Goal: Task Accomplishment & Management: Complete application form

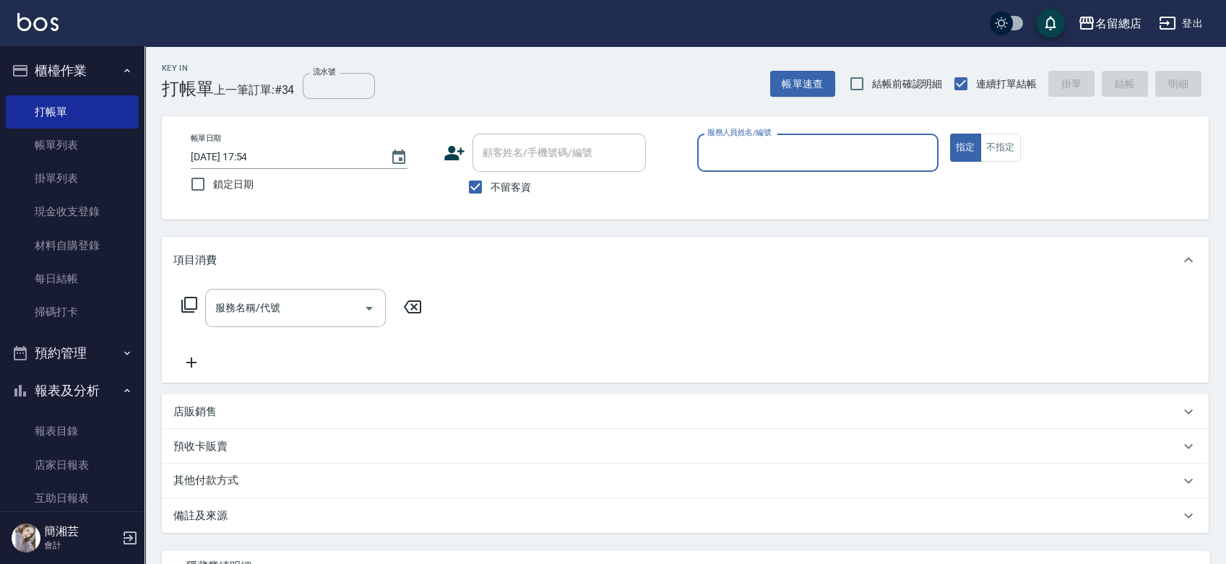
type input "ㄏ"
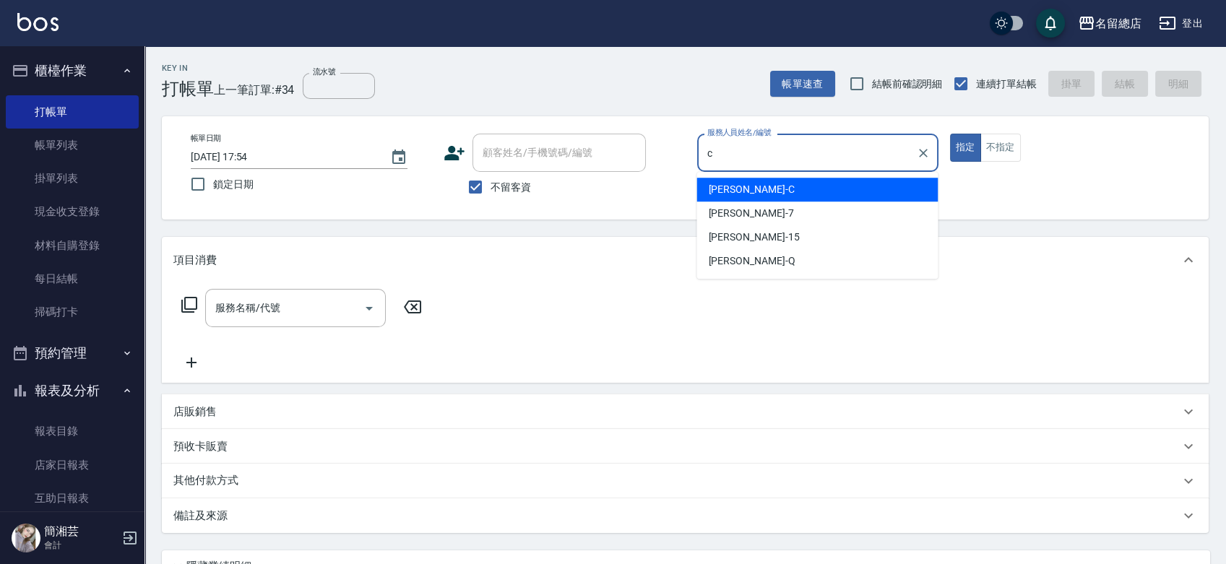
type input "麗花[PERSON_NAME]"
type button "true"
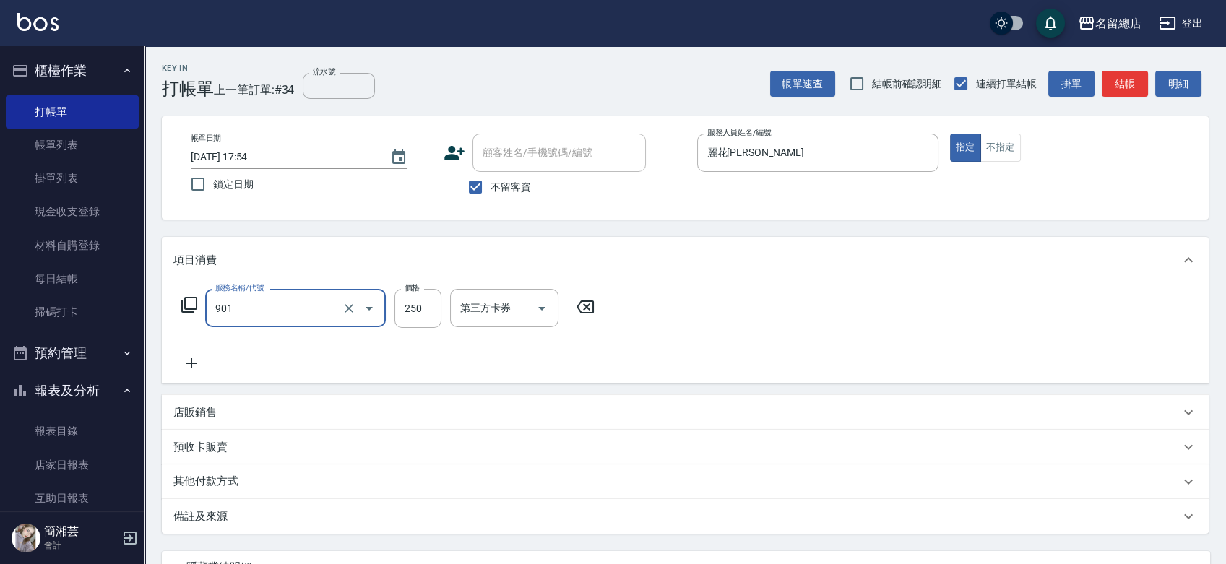
type input "手指甲女(901)"
type input "850"
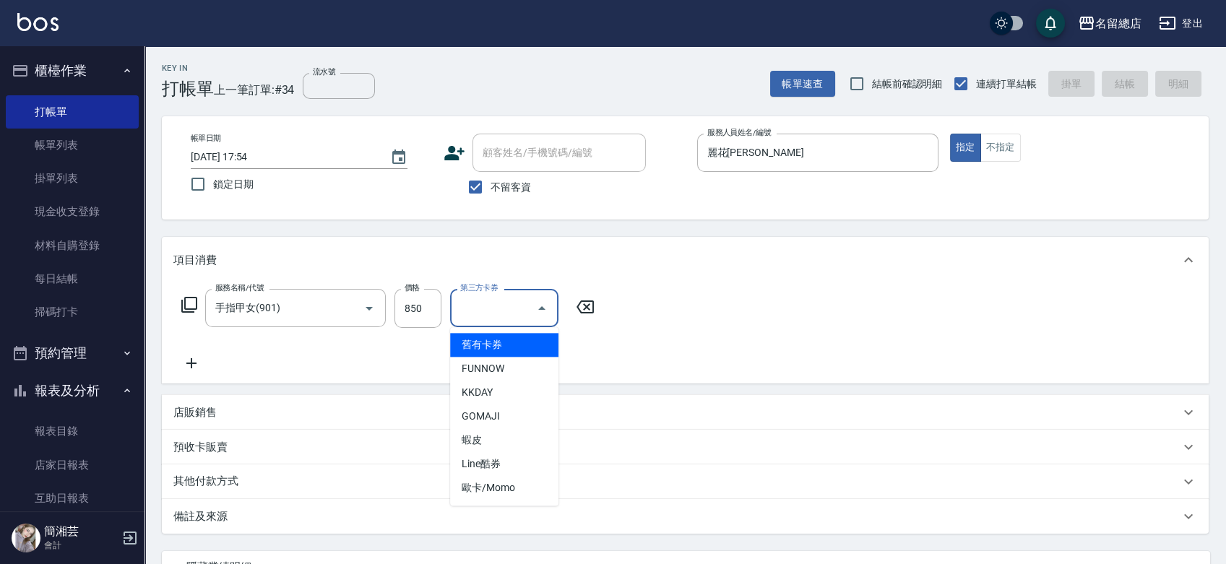
type input "舊有卡券"
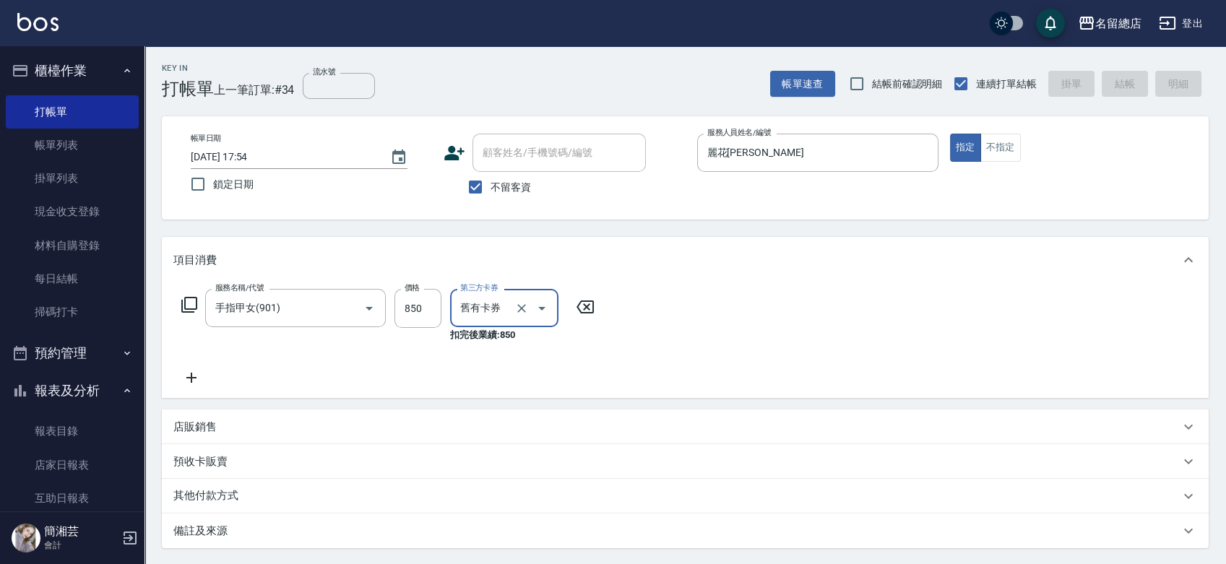
type input "[DATE] 18:48"
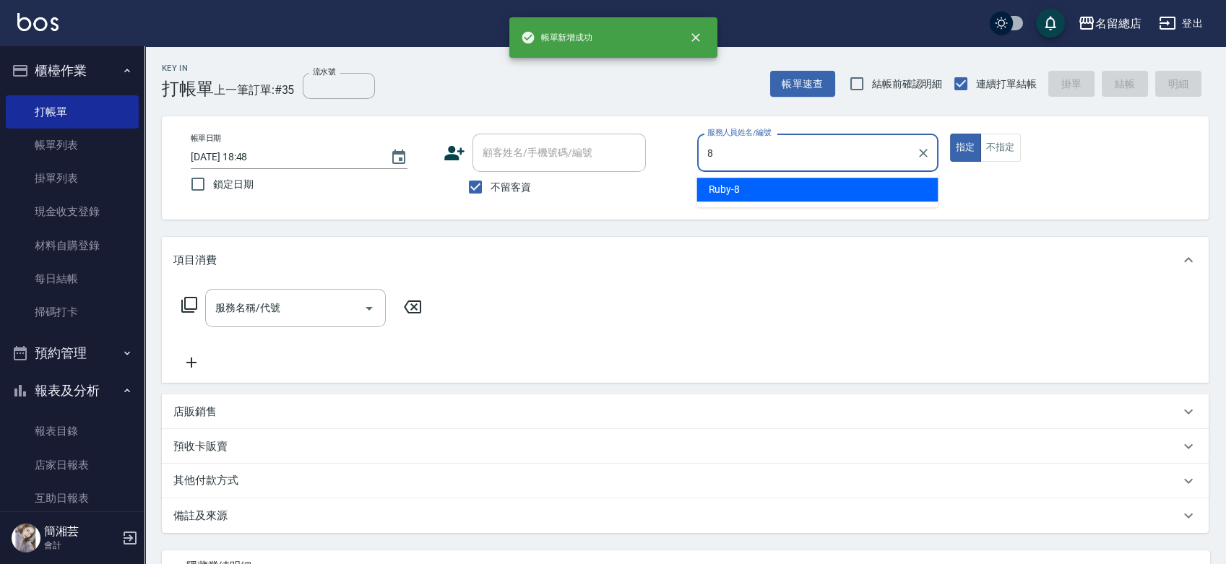
type input "Ruby-8"
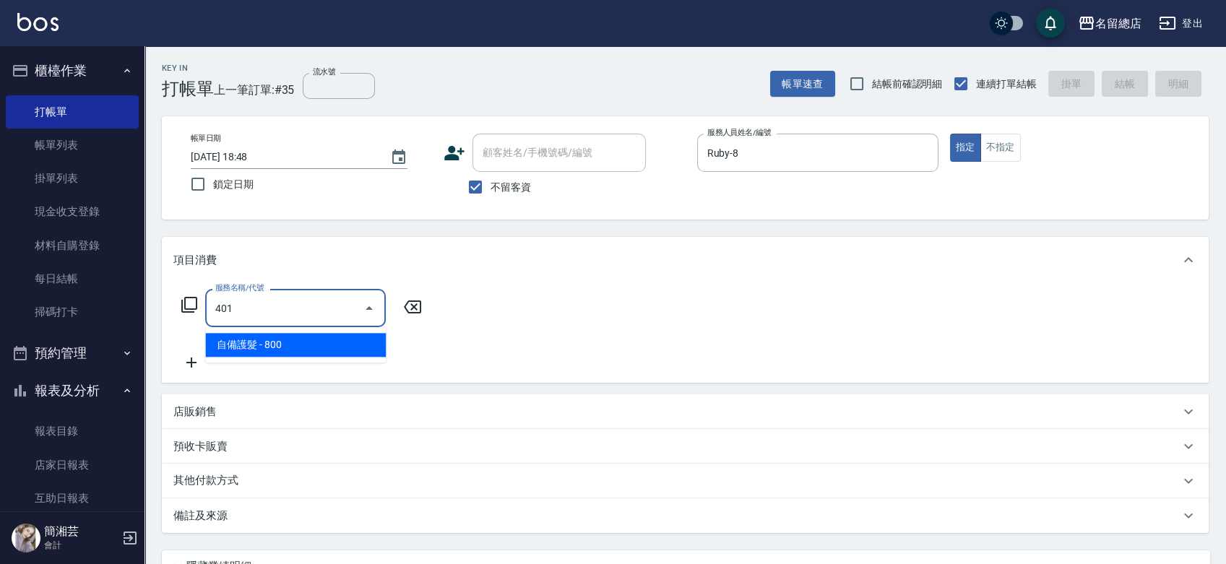
type input "自備護髮(401)"
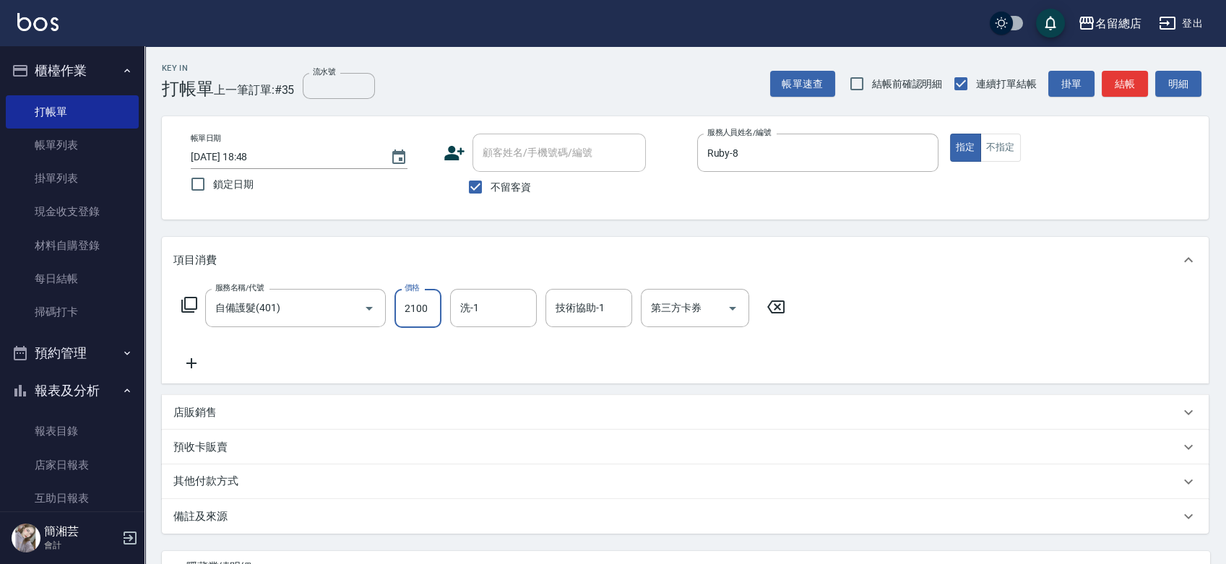
type input "2100"
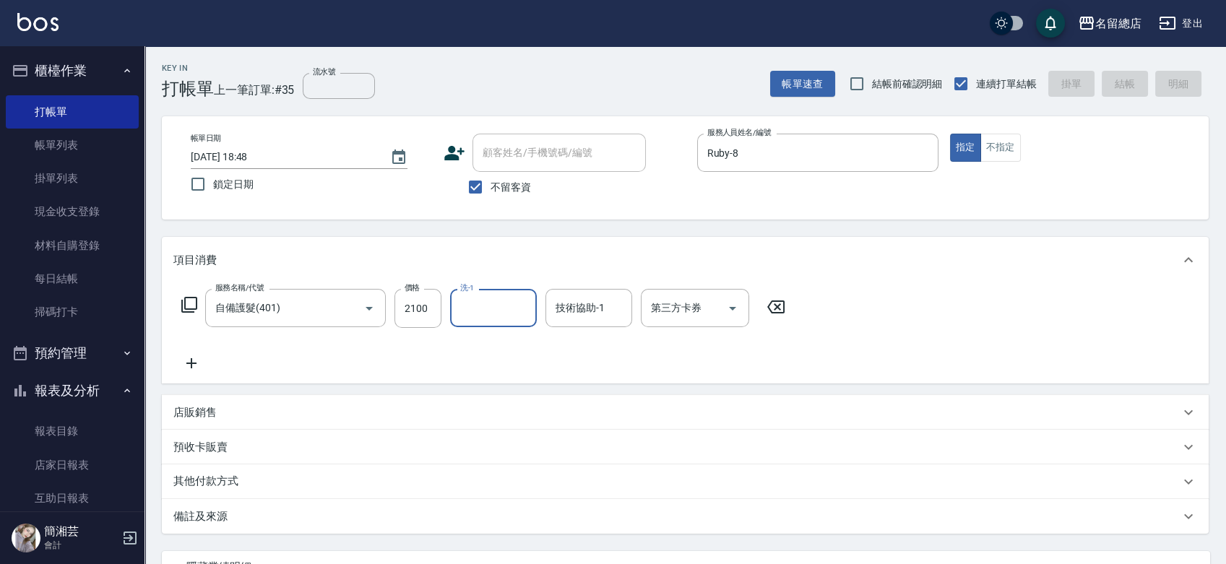
type input "[DATE] 18:49"
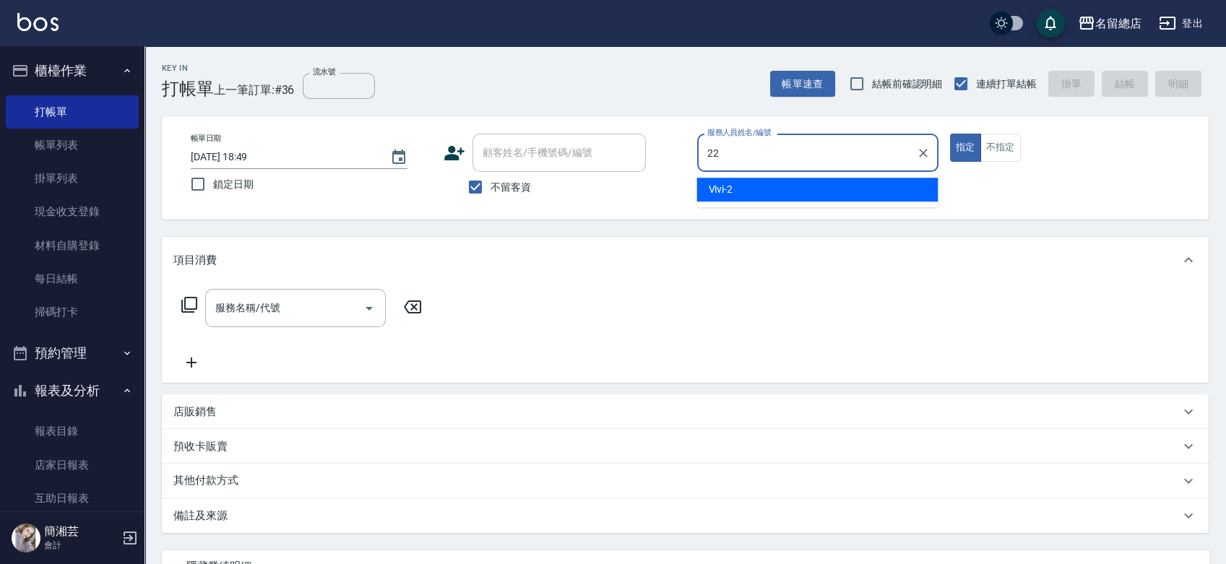
type input "Lydia-22"
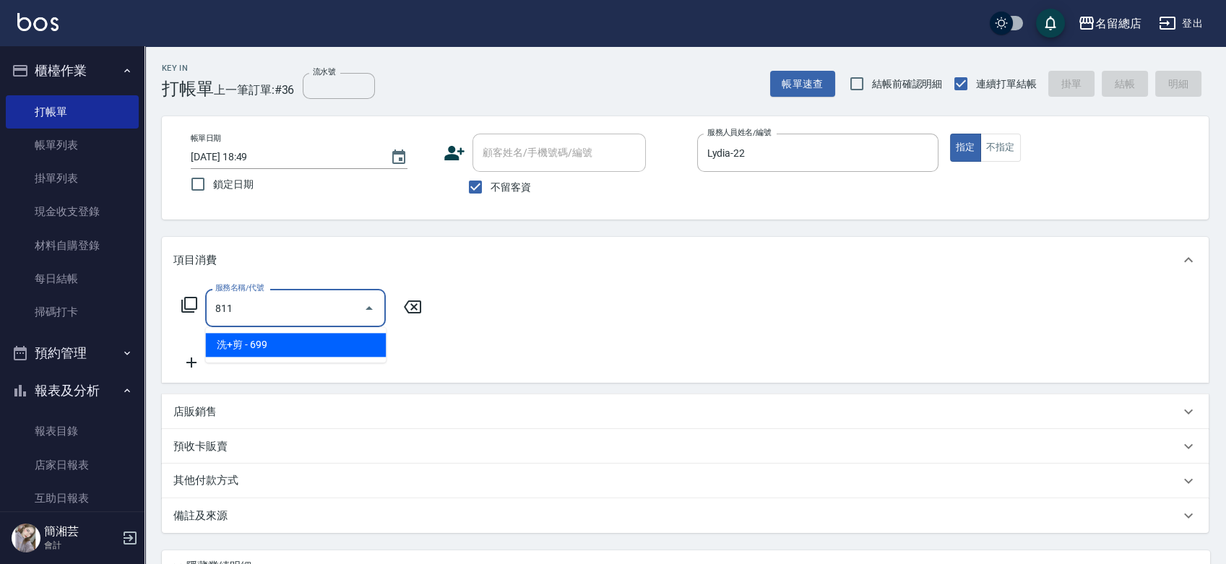
type input "洗+剪(811)"
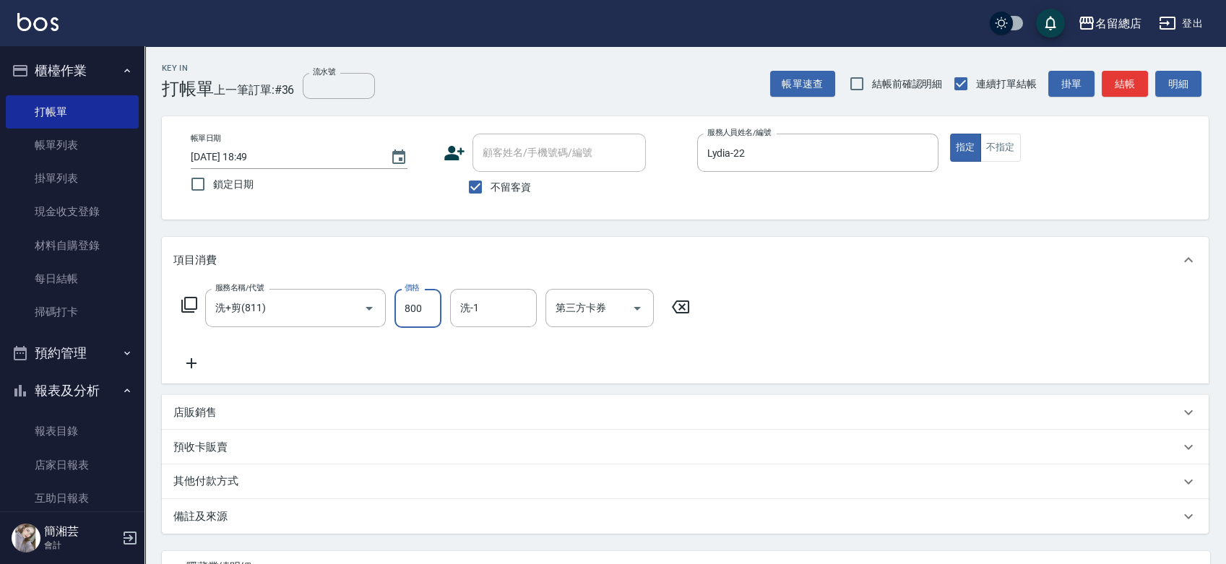
type input "800"
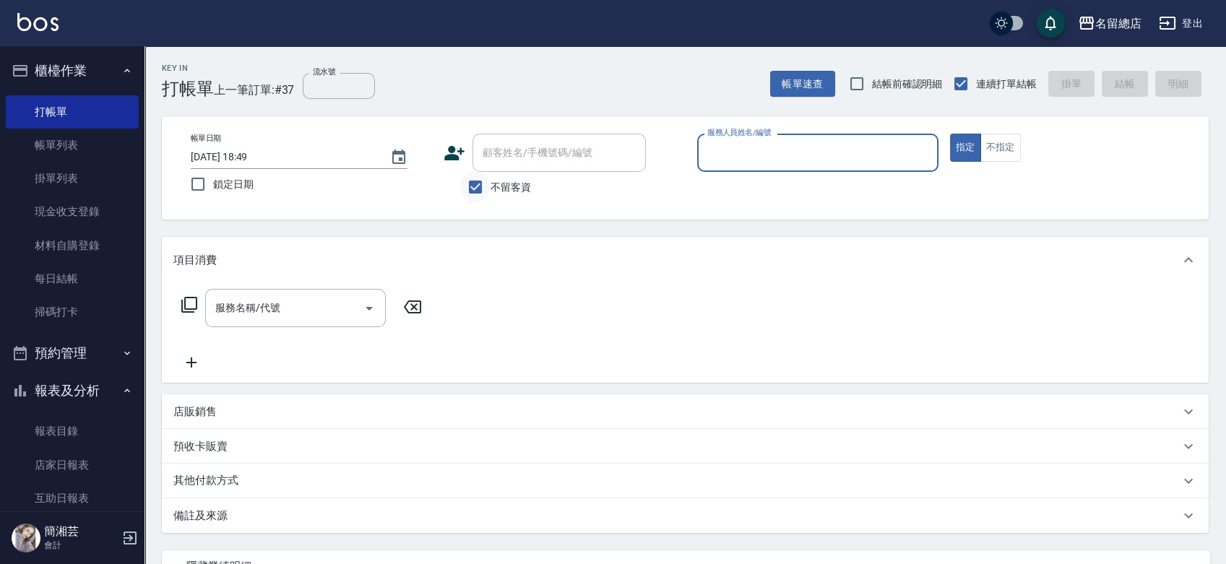
click at [480, 184] on input "不留客資" at bounding box center [475, 187] width 30 height 30
checkbox input "false"
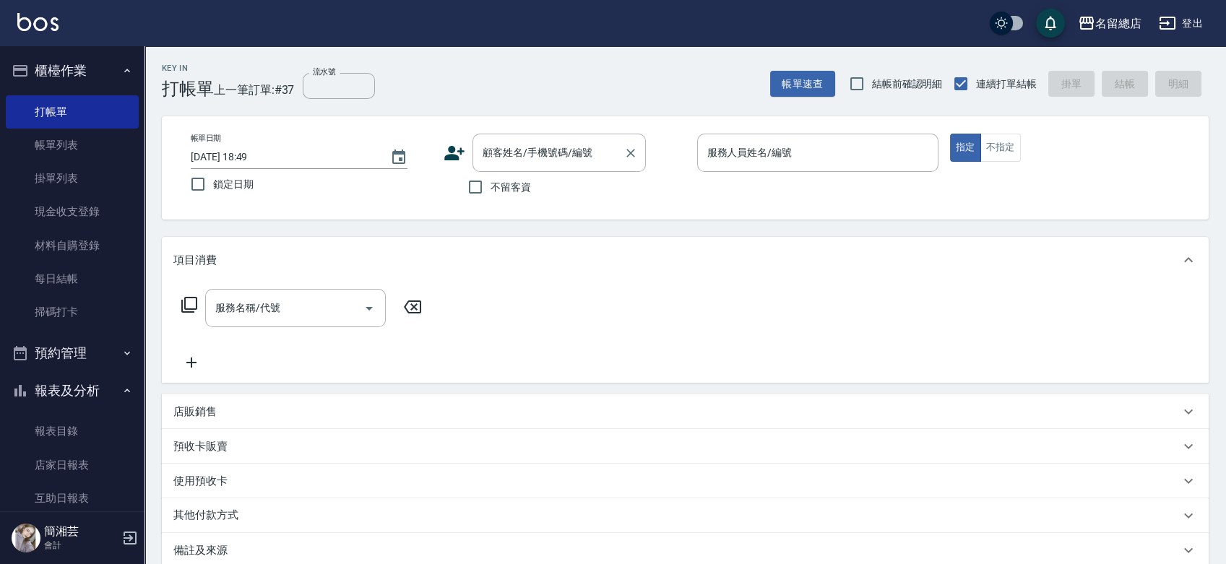
click at [496, 142] on div "顧客姓名/手機號碼/編號 顧客姓名/手機號碼/編號" at bounding box center [559, 153] width 173 height 38
type input "[PERSON_NAME]/0983932328/null"
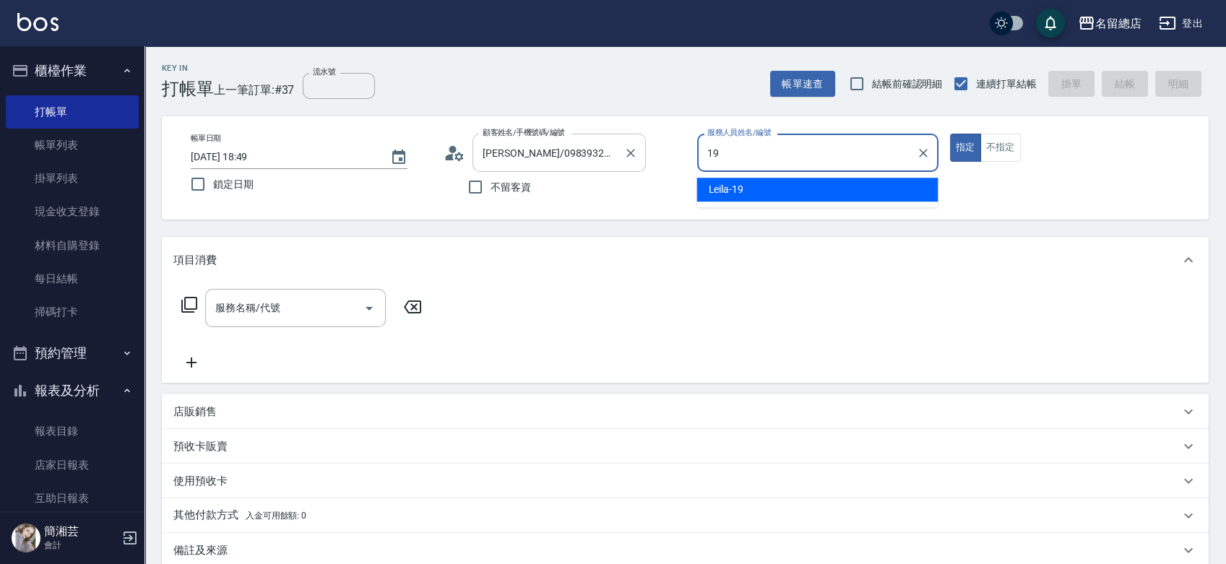
type input "Leila-19"
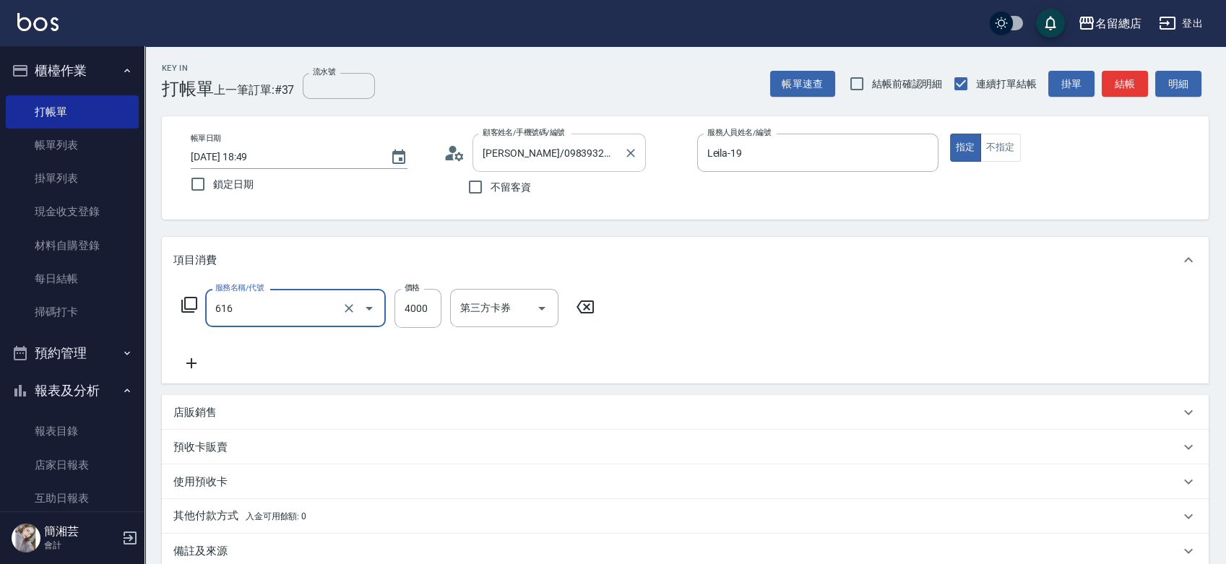
type input "自備接髮(616)"
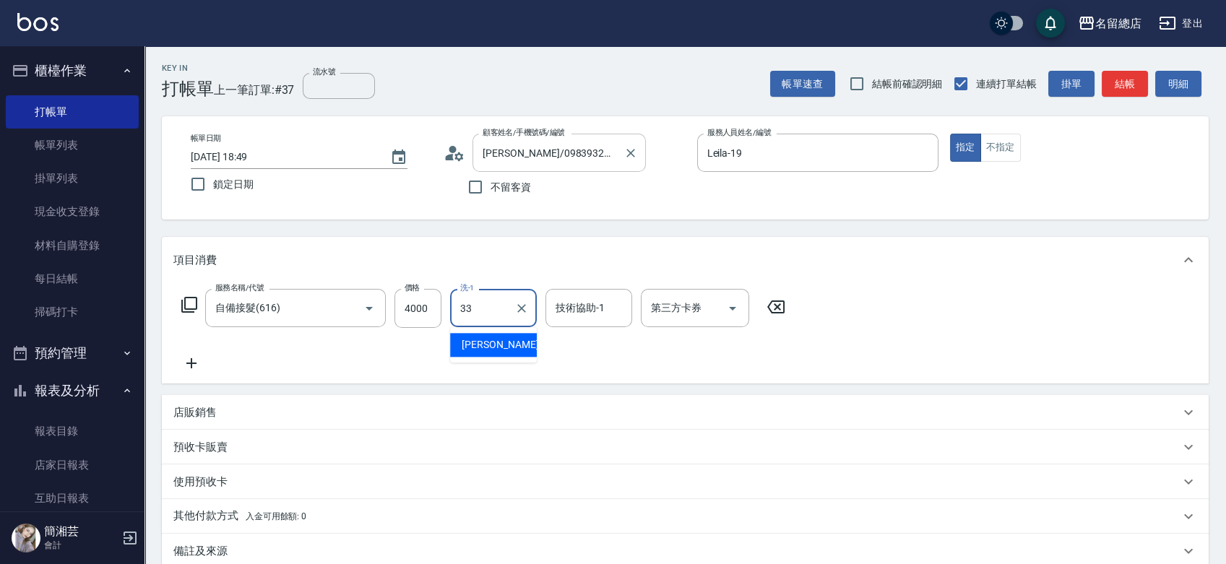
type input "[PERSON_NAME]-33"
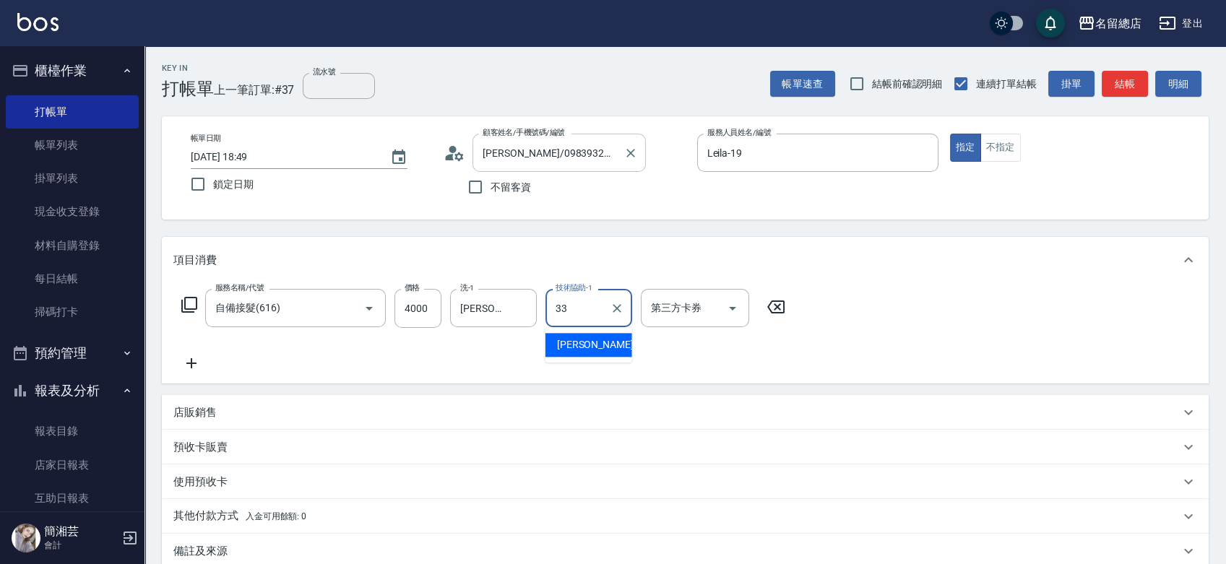
type input "[PERSON_NAME]-33"
click at [235, 514] on p "其他付款方式 入金可用餘額: 0" at bounding box center [239, 517] width 133 height 16
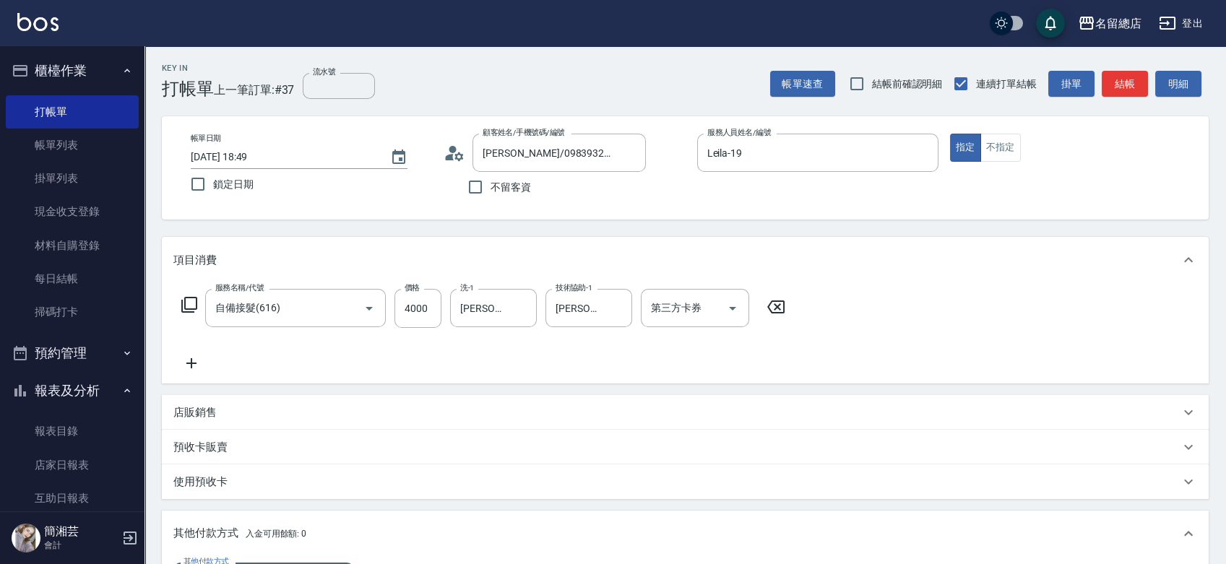
scroll to position [80, 0]
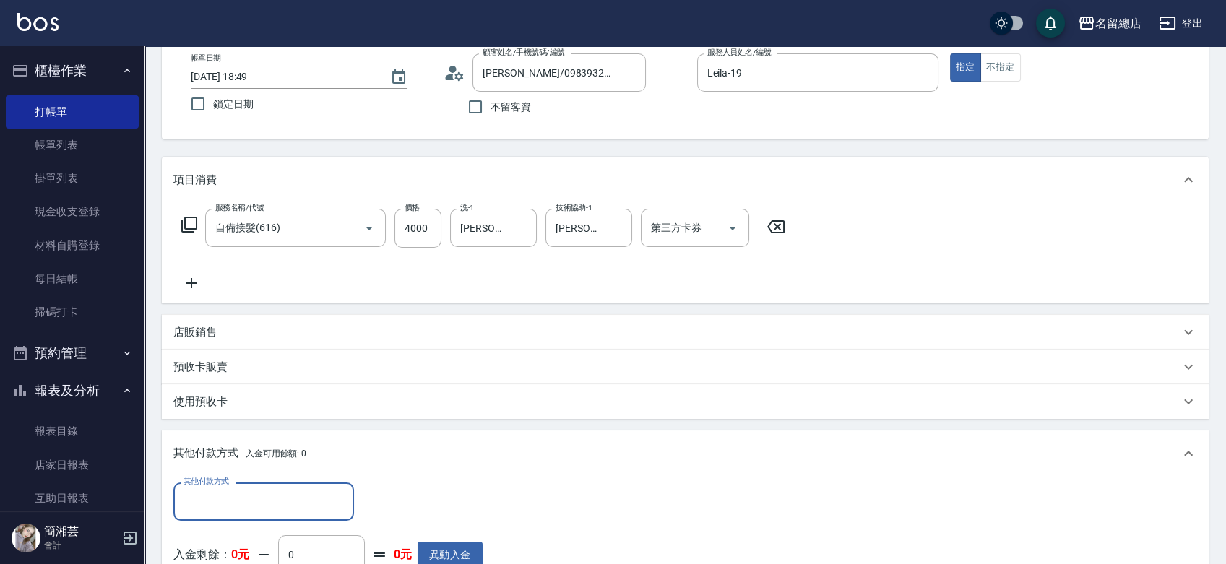
click at [231, 509] on input "其他付款方式" at bounding box center [264, 501] width 168 height 25
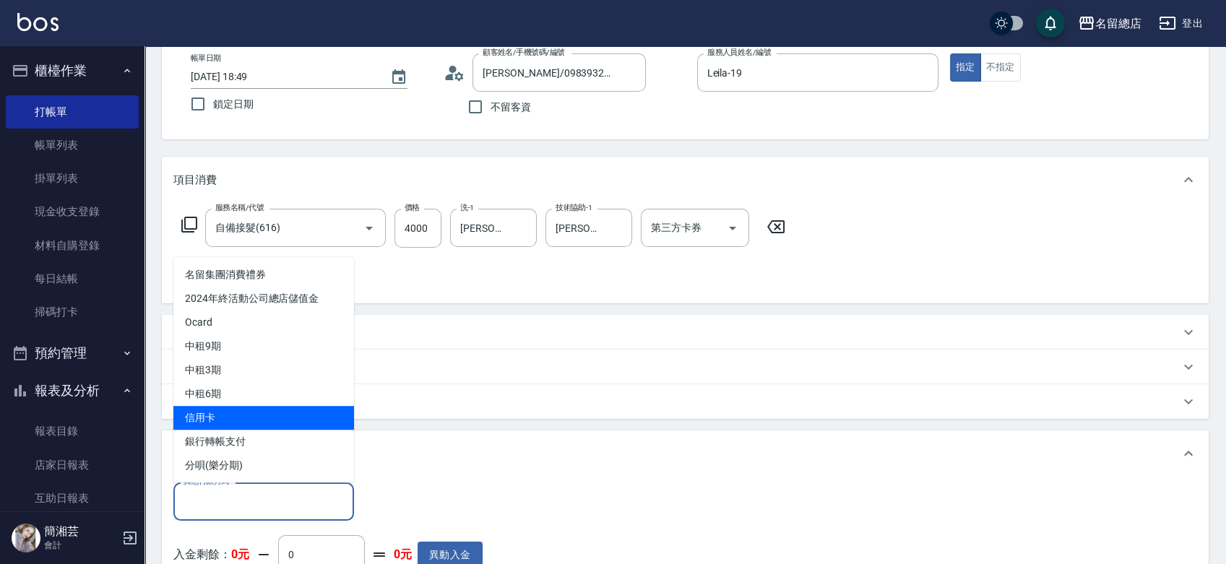
click at [233, 419] on span "信用卡" at bounding box center [263, 418] width 181 height 24
type input "信用卡"
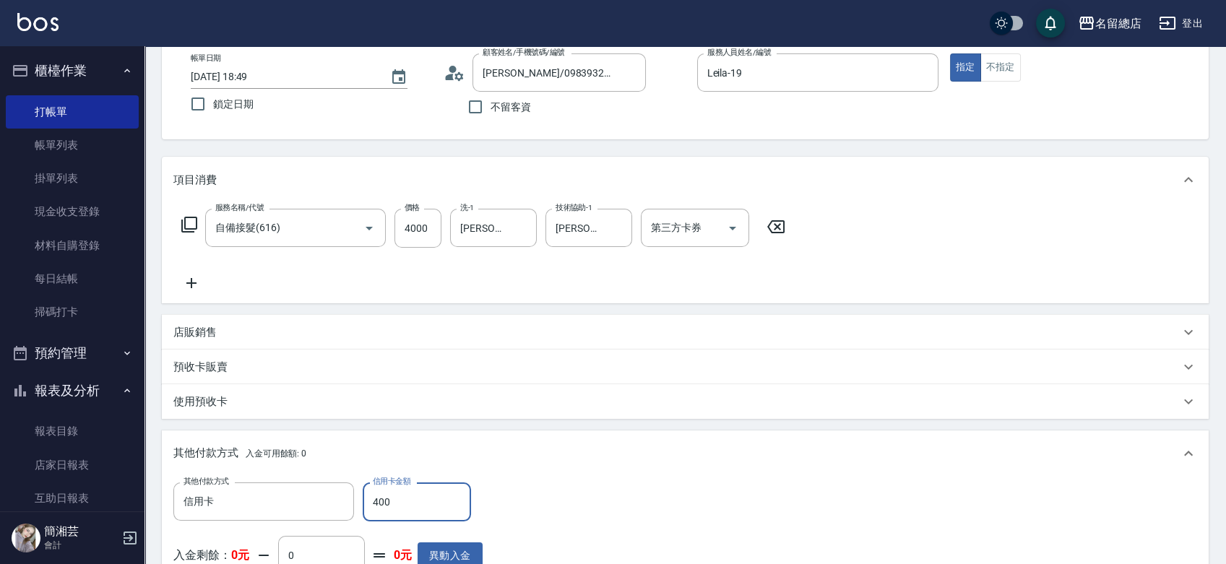
type input "4000"
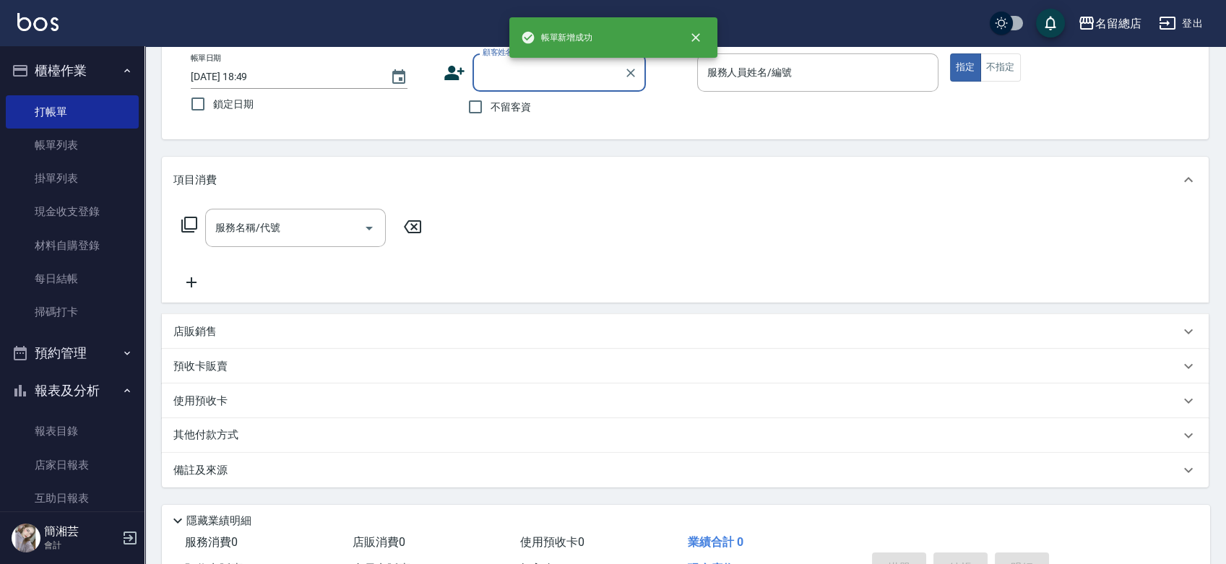
scroll to position [0, 0]
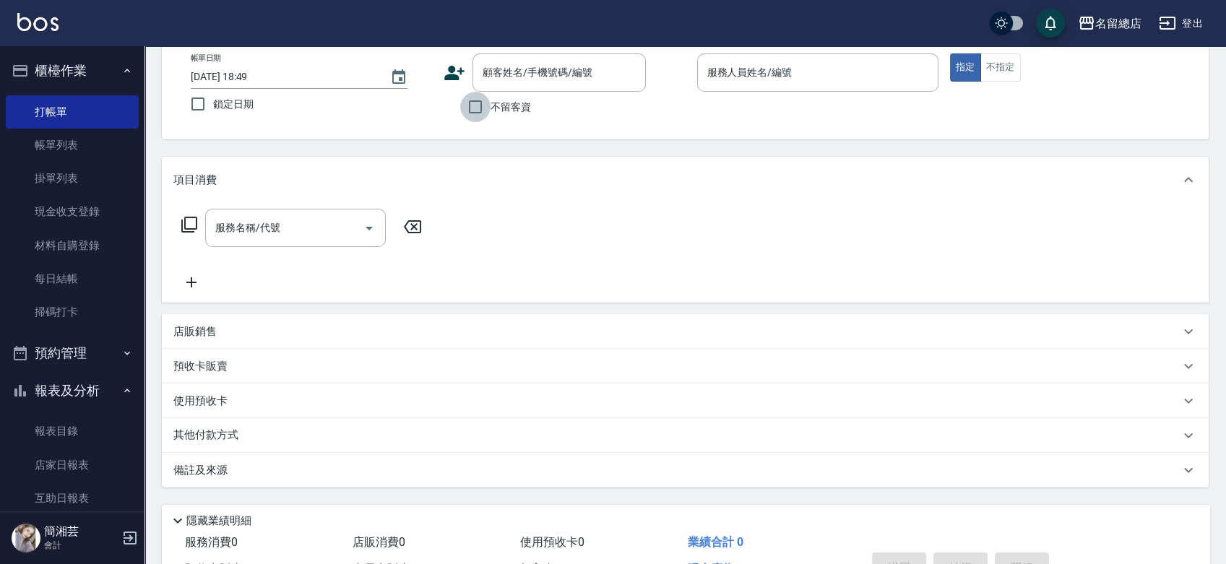
click at [488, 109] on input "不留客資" at bounding box center [475, 107] width 30 height 30
checkbox input "true"
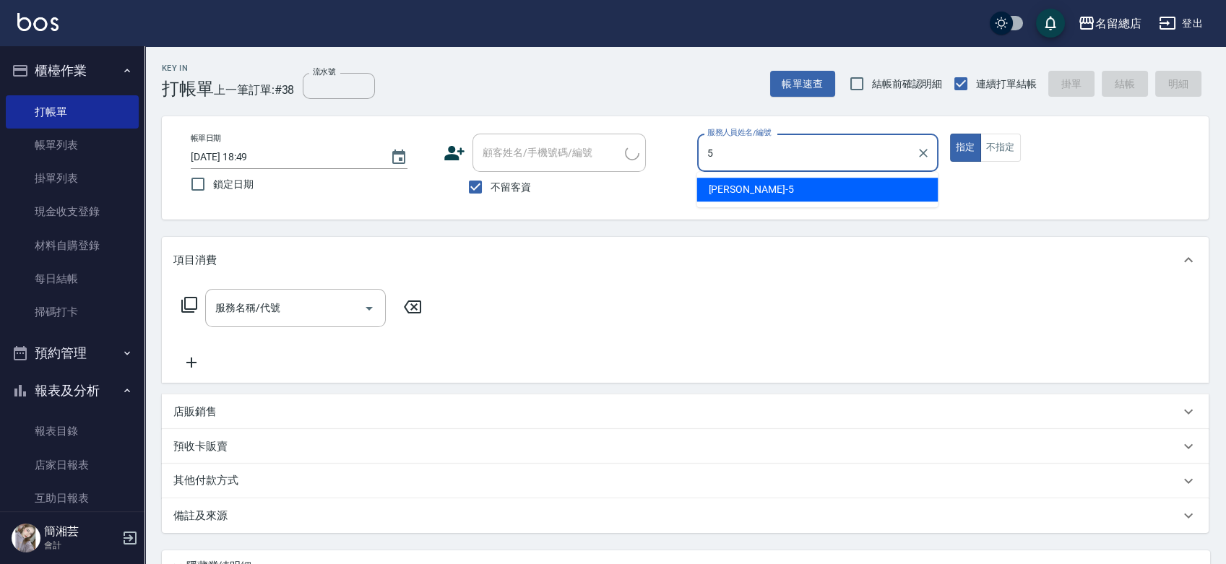
type input "[PERSON_NAME]-5"
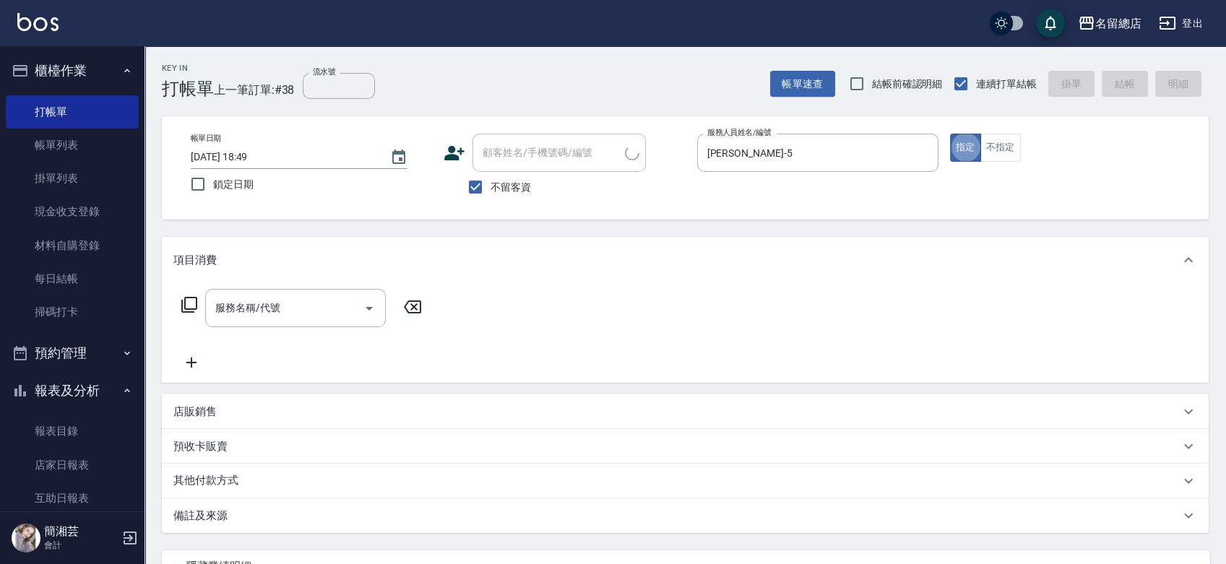
type input "[PERSON_NAME]/0919917837/"
click at [492, 166] on div "[PERSON_NAME]/0919917837/ 顧客姓名/手機號碼/編號" at bounding box center [559, 153] width 173 height 38
click at [483, 189] on input "不留客資" at bounding box center [475, 187] width 30 height 30
checkbox input "false"
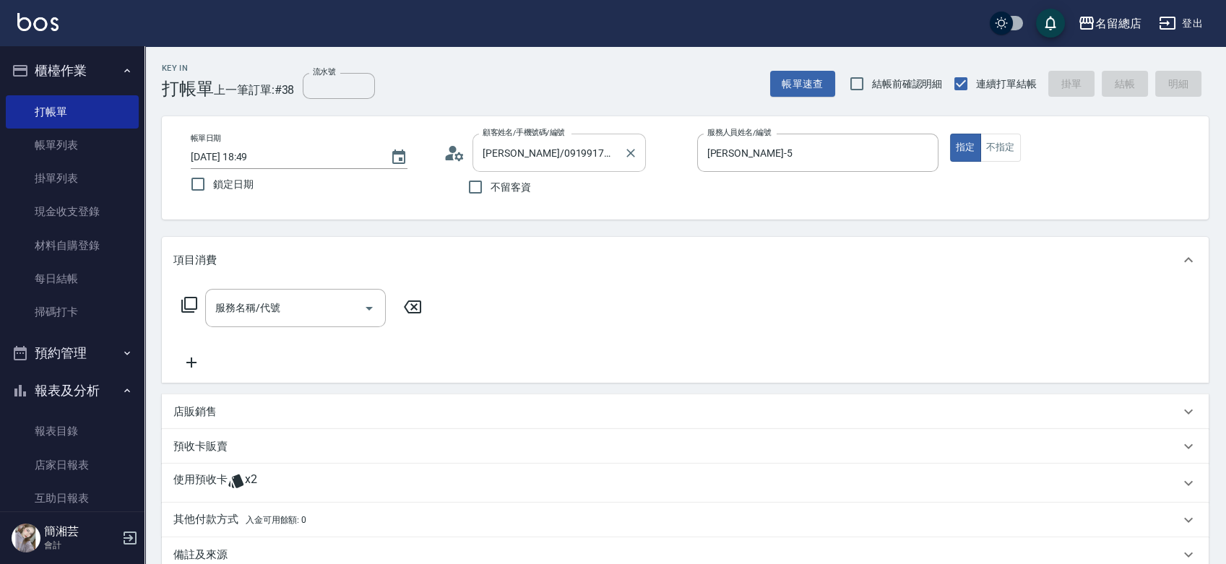
drag, startPoint x: 630, startPoint y: 149, endPoint x: 540, endPoint y: 155, distance: 90.5
click at [631, 149] on icon "Clear" at bounding box center [631, 153] width 14 height 14
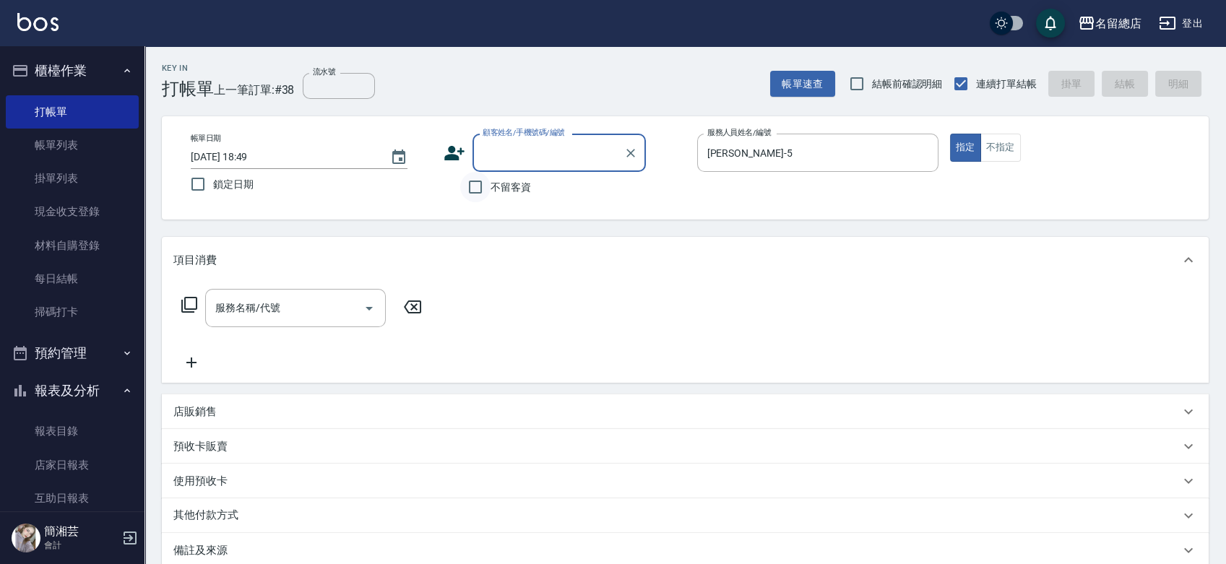
click at [470, 192] on input "不留客資" at bounding box center [475, 187] width 30 height 30
checkbox input "true"
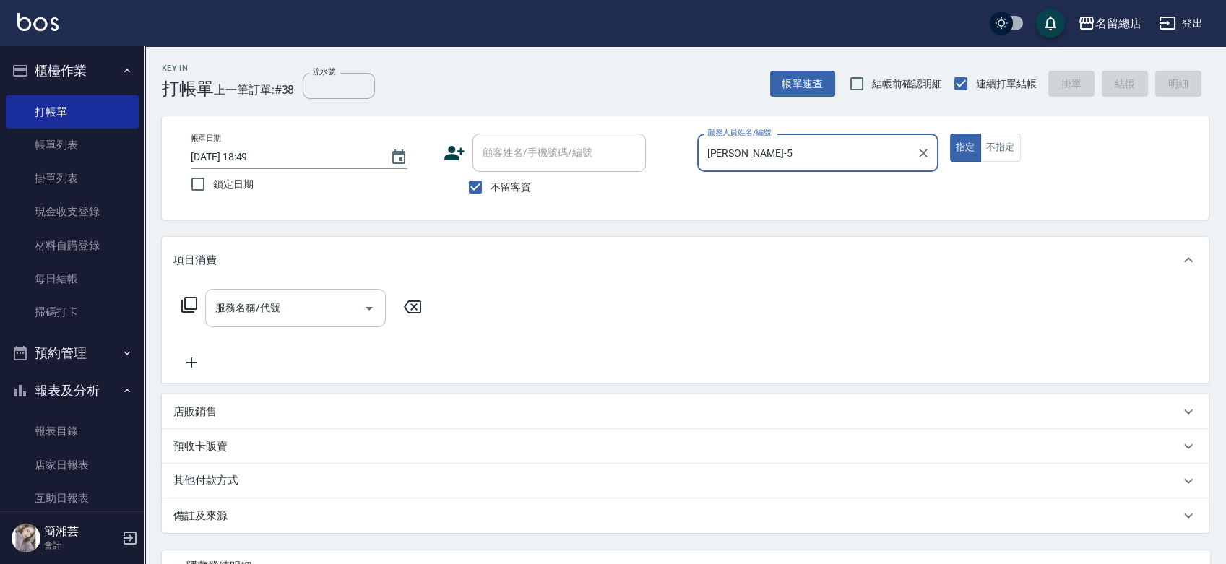
click at [310, 306] on input "服務名稱/代號" at bounding box center [285, 308] width 146 height 25
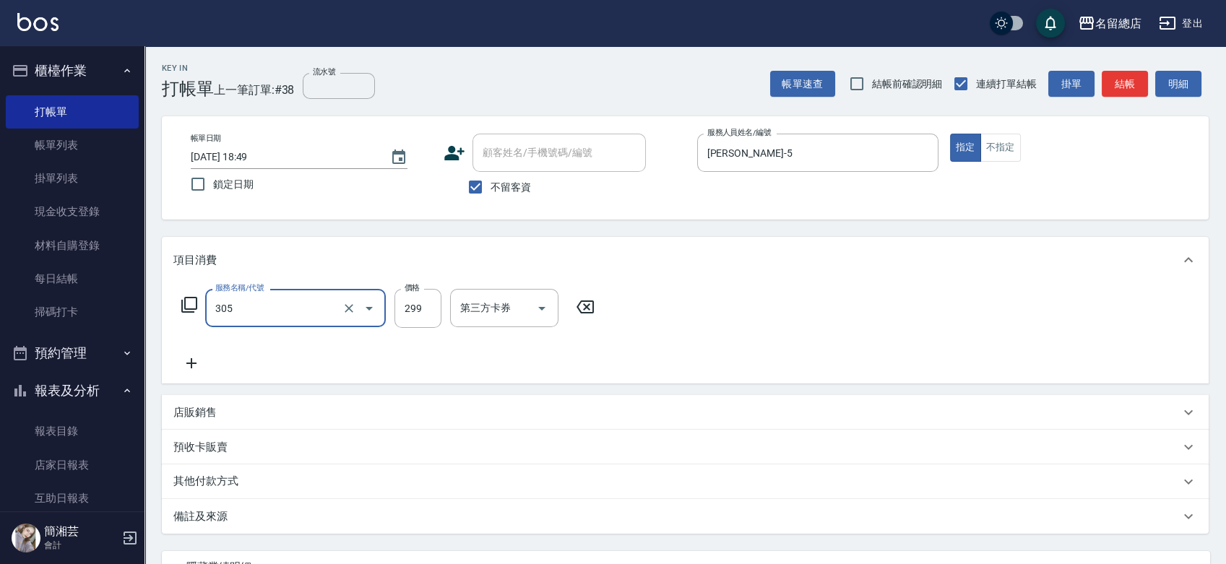
type input "剪髮(305)"
type input "500"
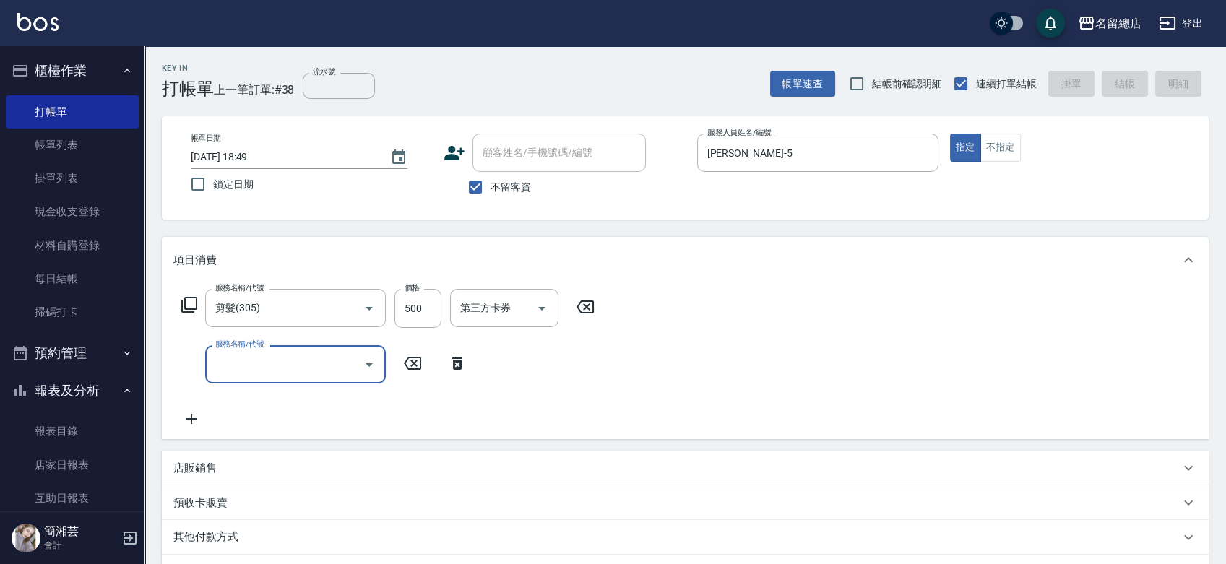
type input "[DATE] 18:50"
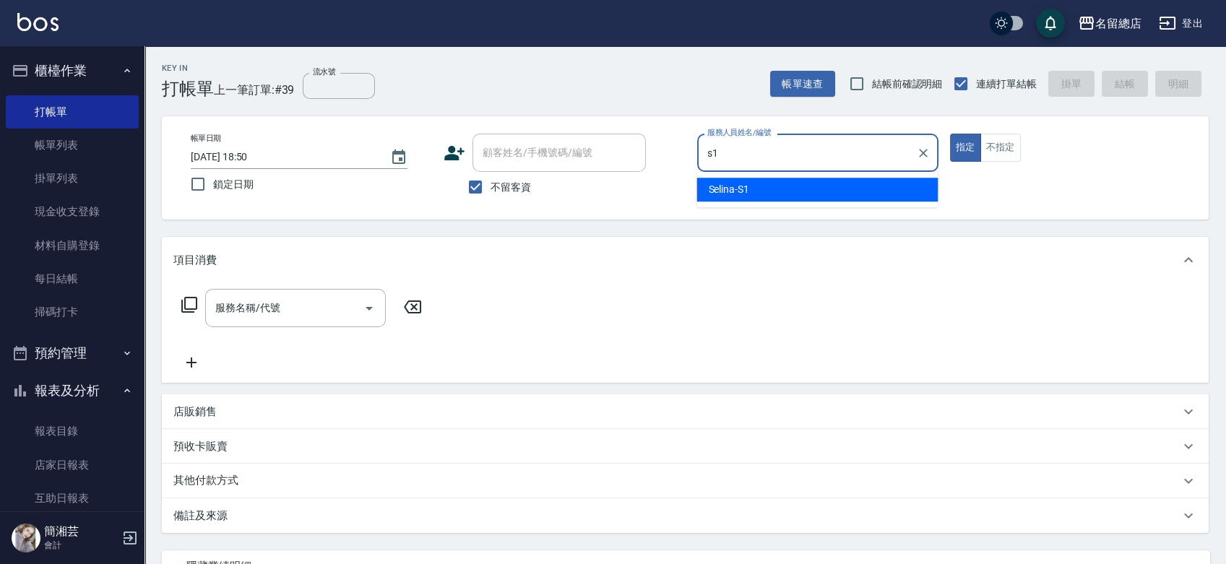
type input "Selina-S1"
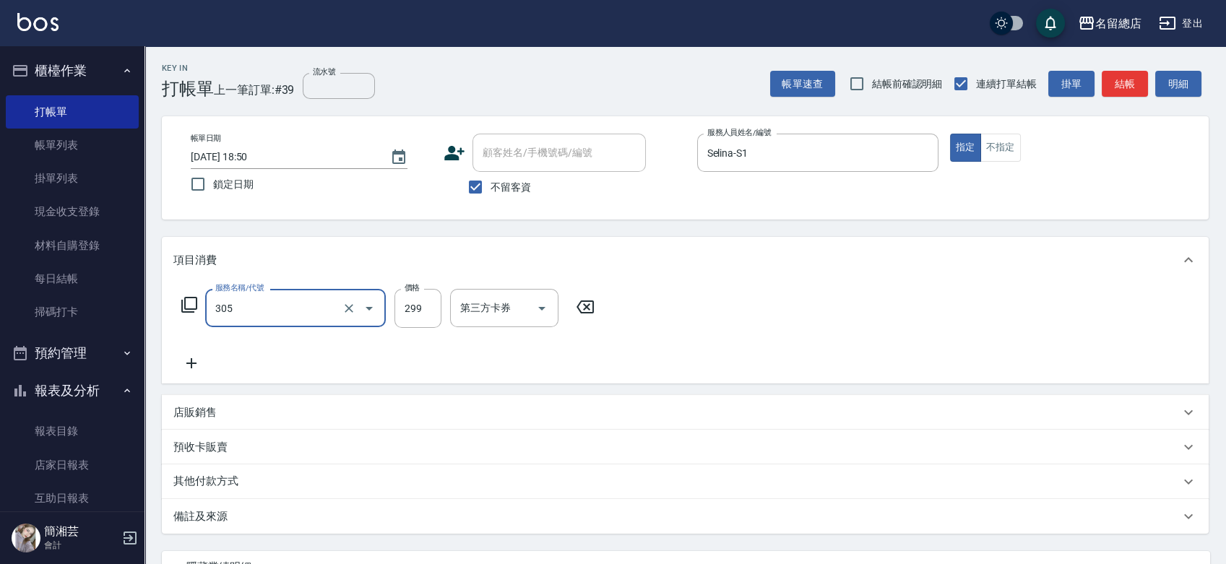
type input "剪髮(305)"
type input "400"
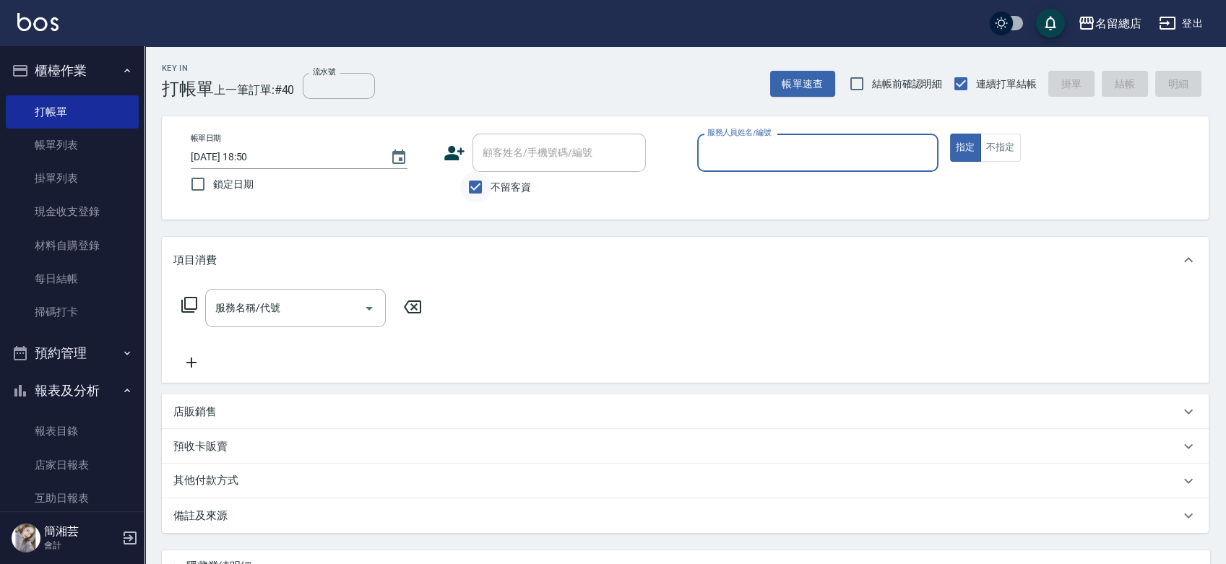
click at [487, 186] on input "不留客資" at bounding box center [475, 187] width 30 height 30
checkbox input "false"
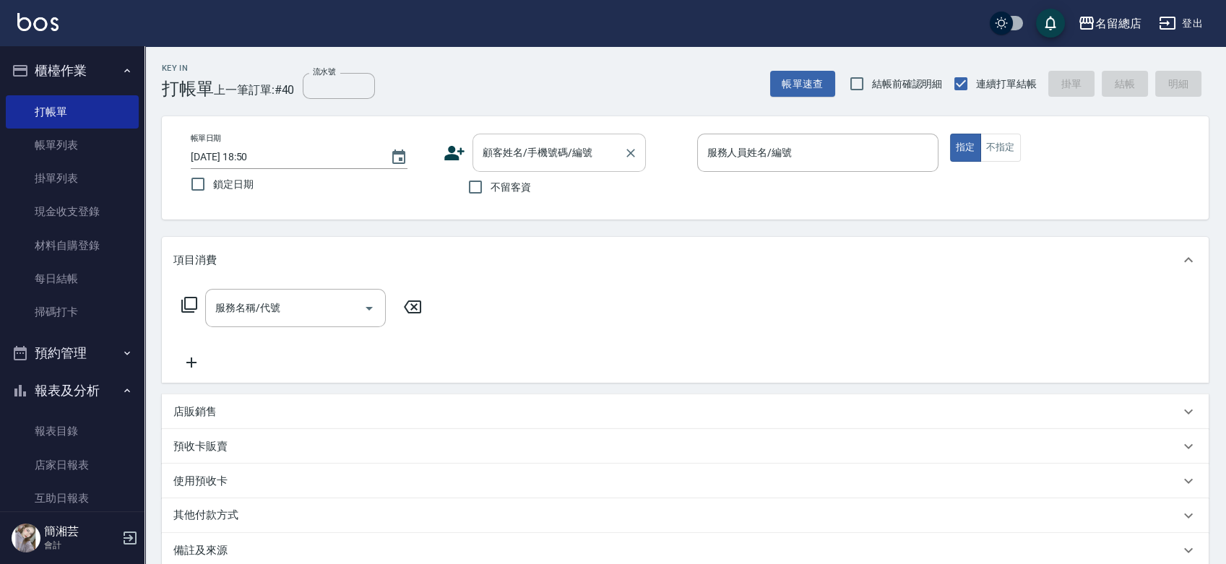
click at [511, 143] on input "顧客姓名/手機號碼/編號" at bounding box center [548, 152] width 139 height 25
type input "[PERSON_NAME]/0932083198/null"
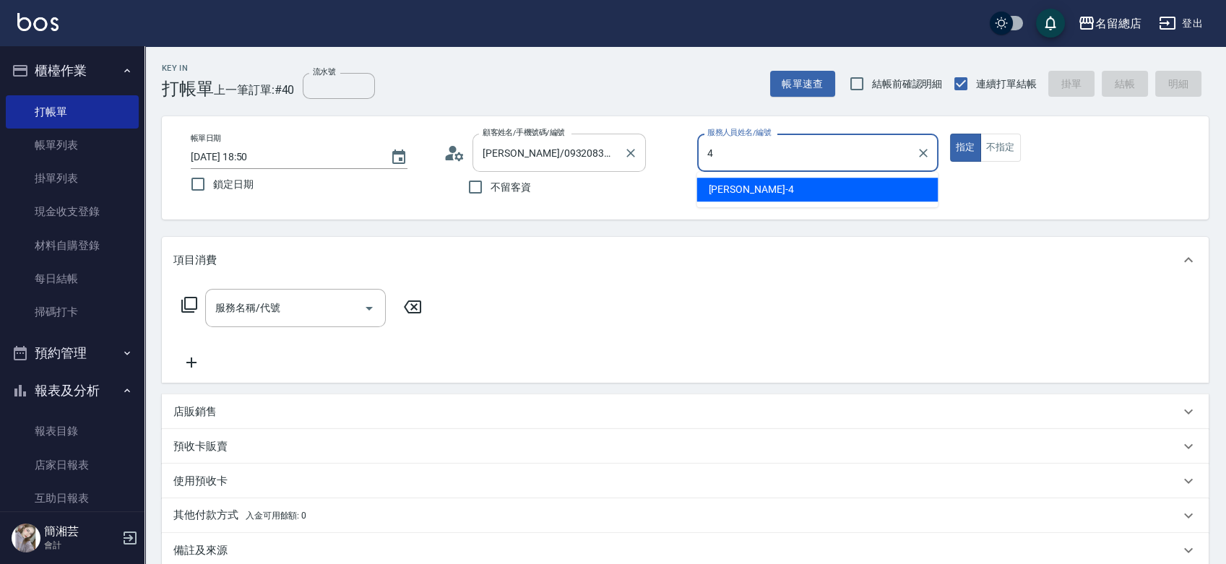
type input "[PERSON_NAME]-4"
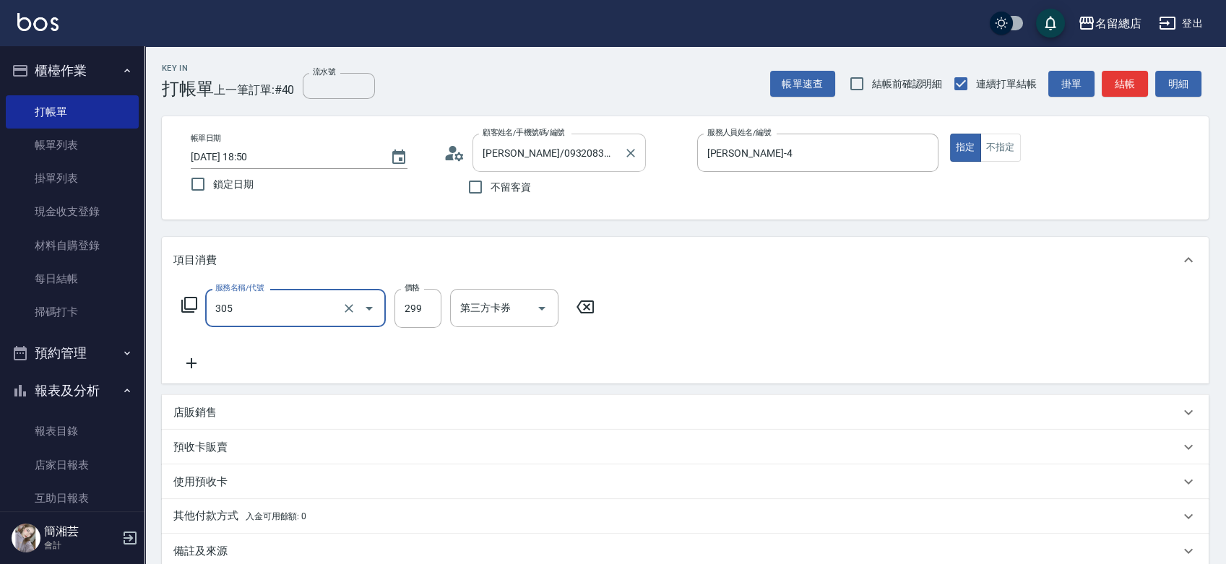
type input "剪髮(305)"
type input "500"
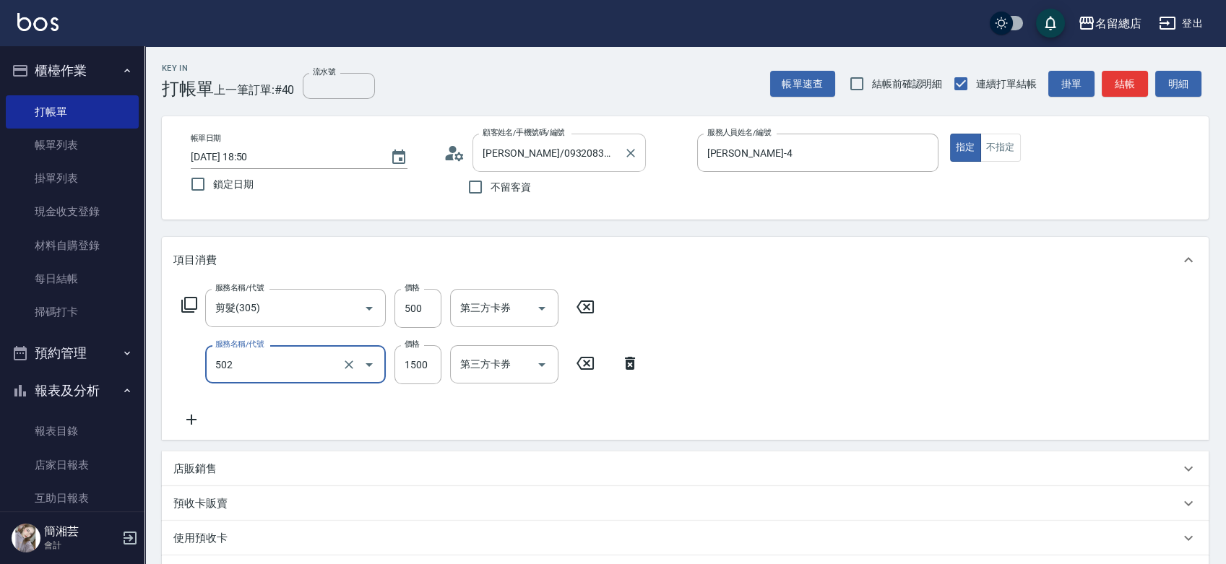
type input "染髮1500以上(502)"
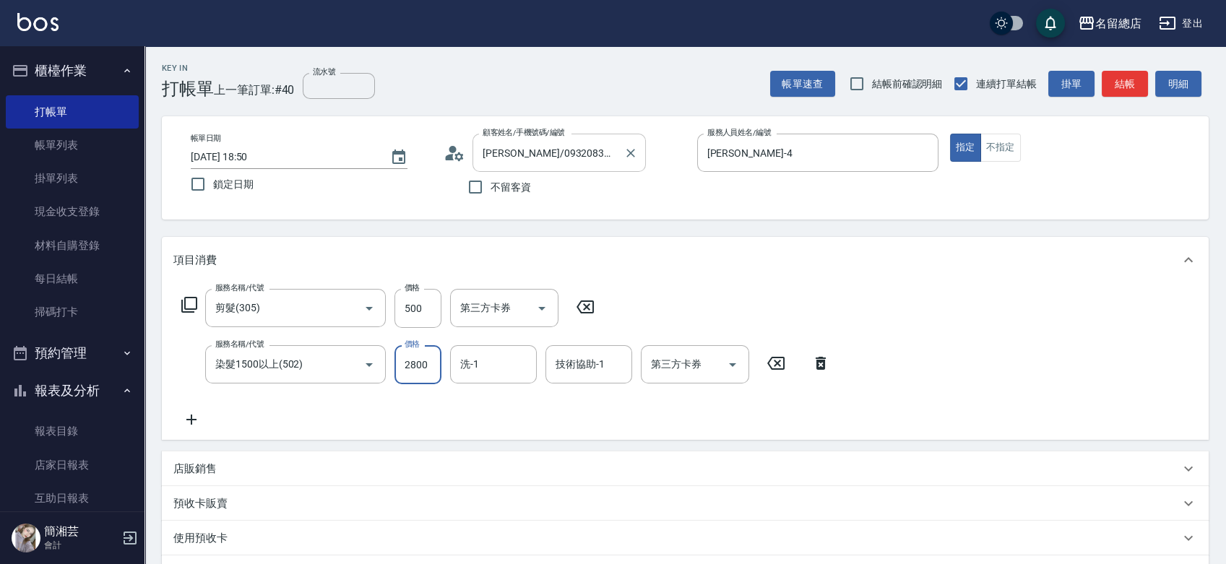
type input "2800"
type input "[PERSON_NAME]-25"
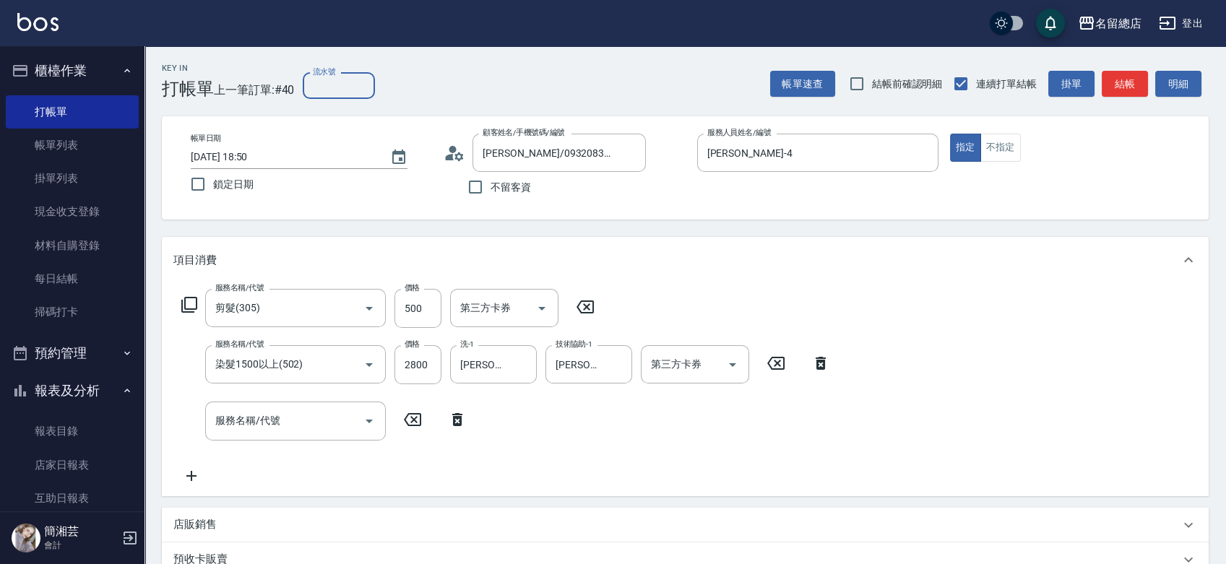
click at [334, 90] on input "流水號" at bounding box center [339, 86] width 72 height 26
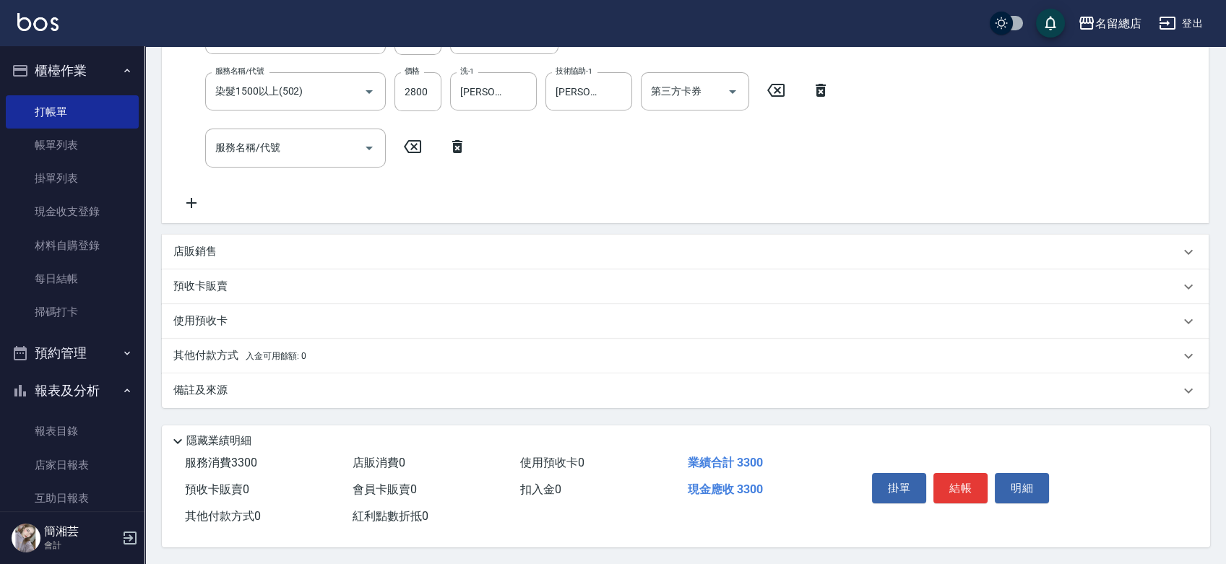
scroll to position [277, 0]
type input "9199"
click at [222, 283] on p "預收卡販賣" at bounding box center [200, 285] width 54 height 15
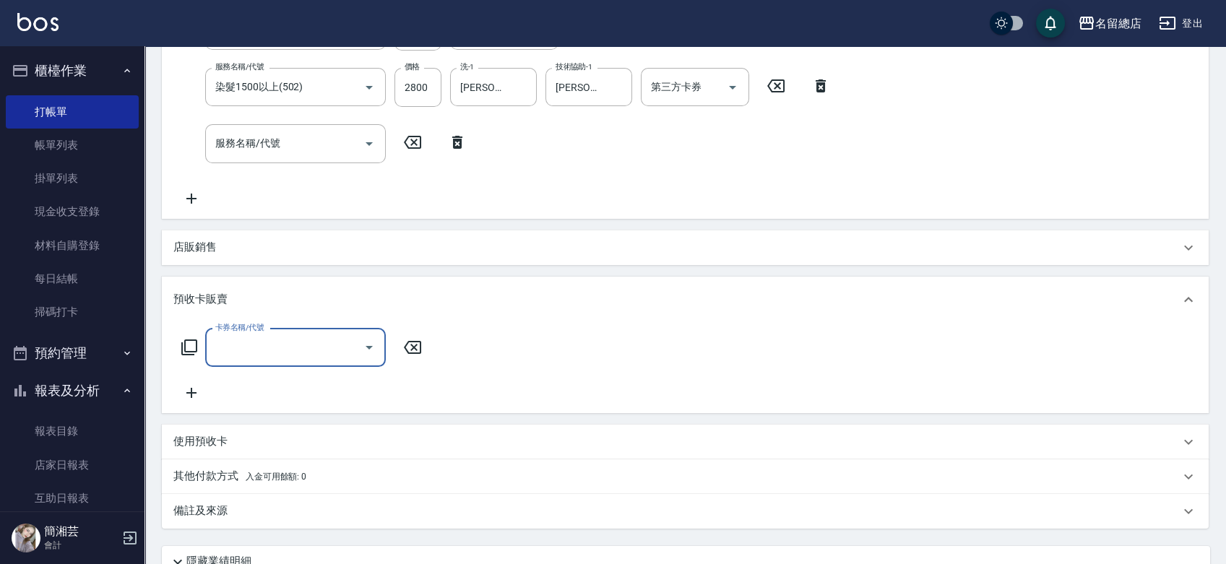
scroll to position [0, 0]
type input "二段自備卡(407)"
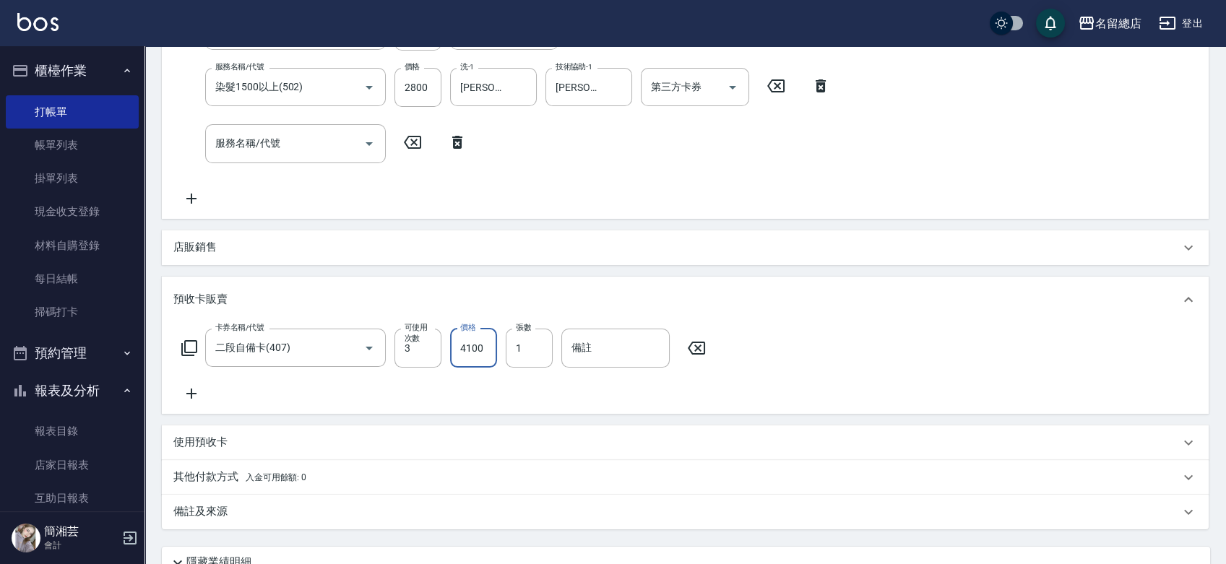
type input "4100"
type input "9199"
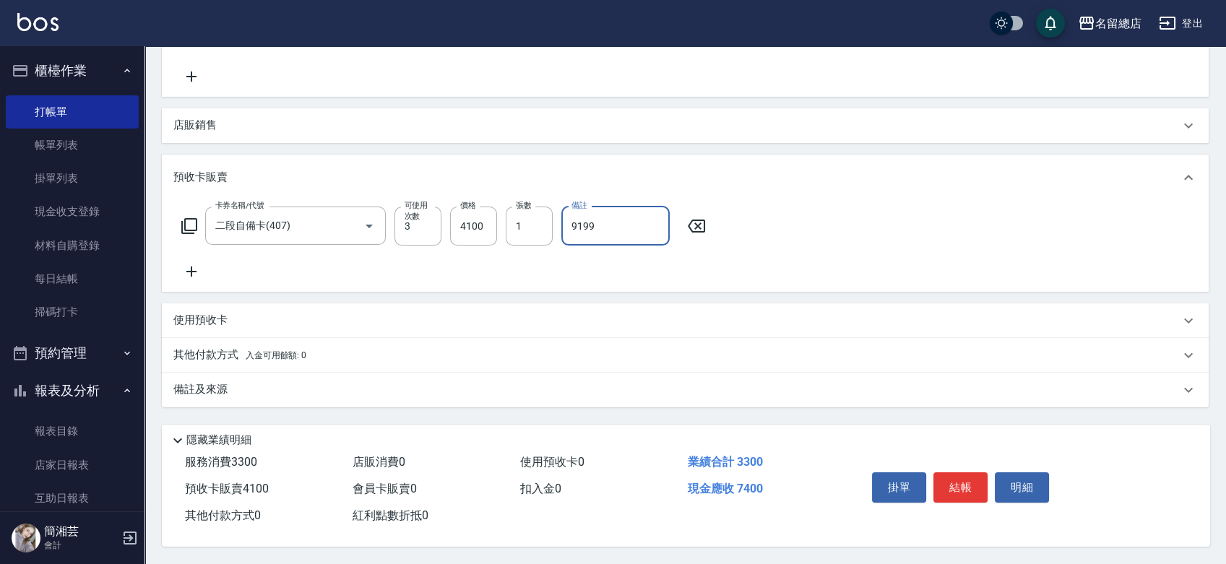
scroll to position [403, 0]
type input "[DATE] 18:52"
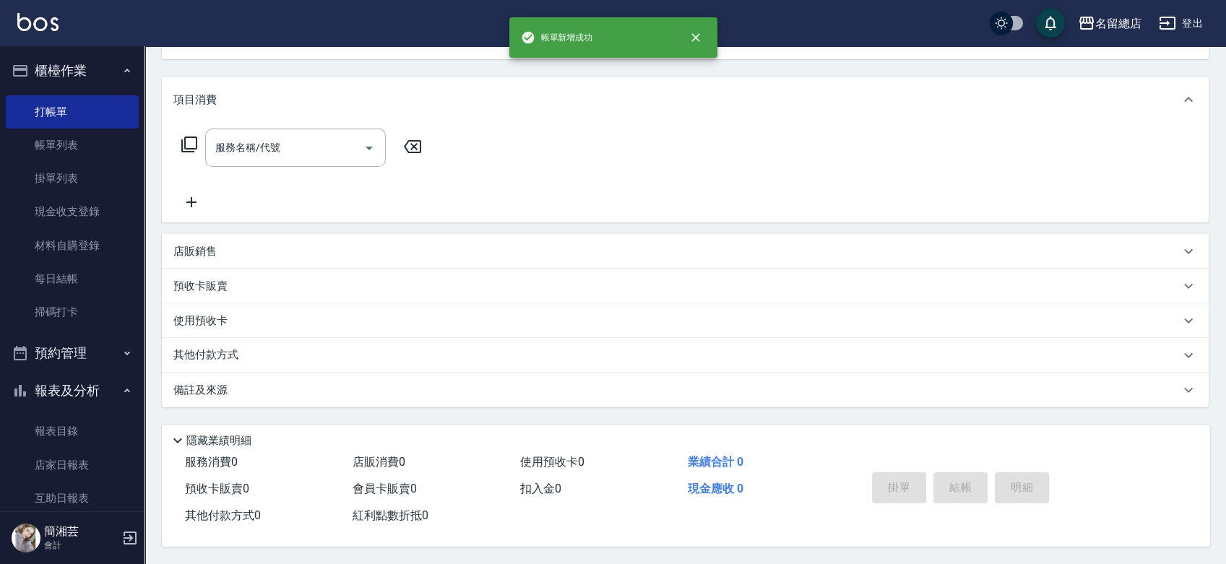
scroll to position [0, 0]
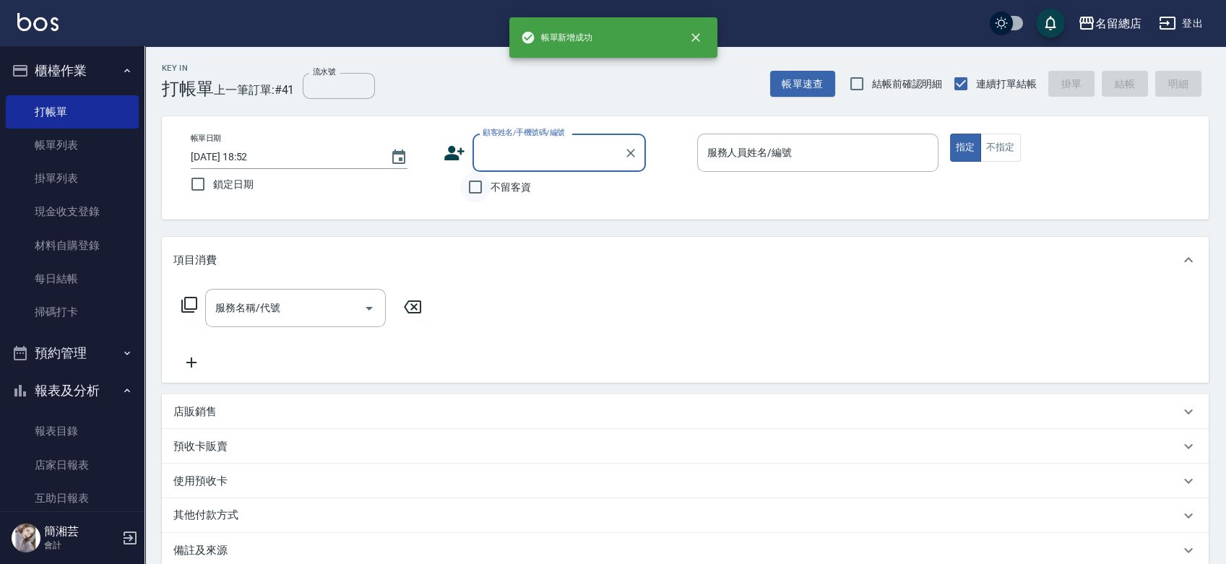
click at [480, 186] on input "不留客資" at bounding box center [475, 187] width 30 height 30
checkbox input "true"
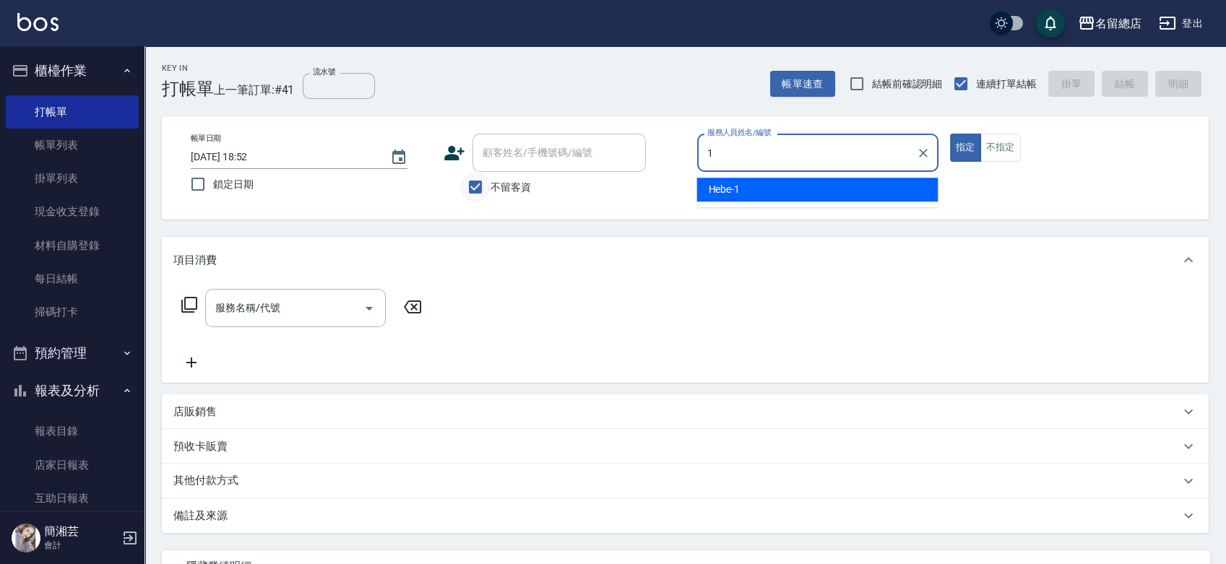
type input "Hebe-1"
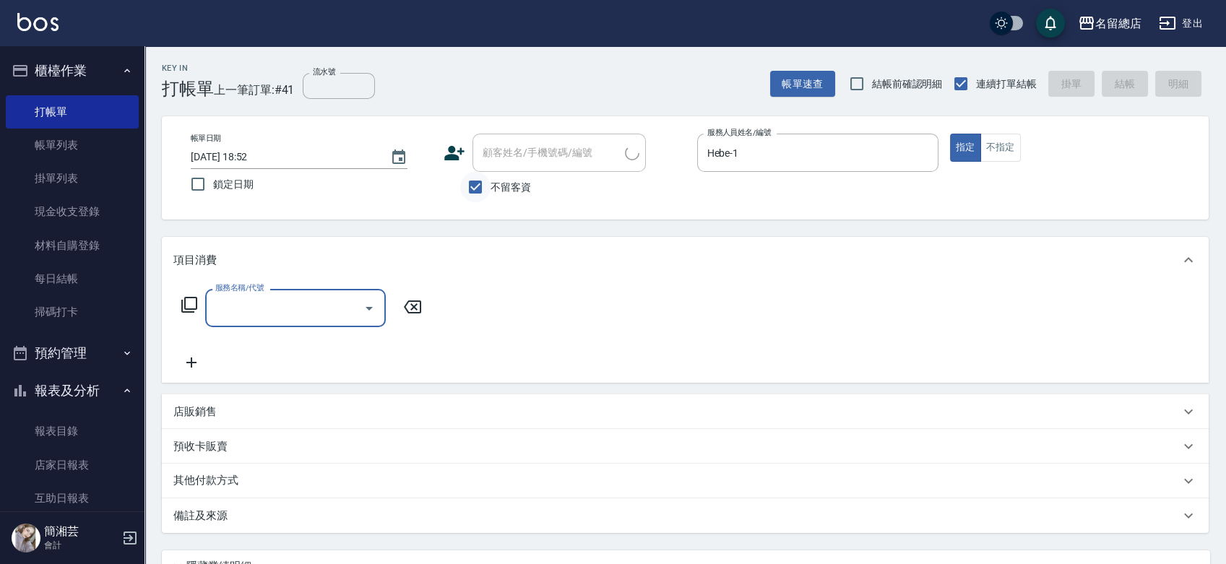
type input "[PERSON_NAME]/0935378049/"
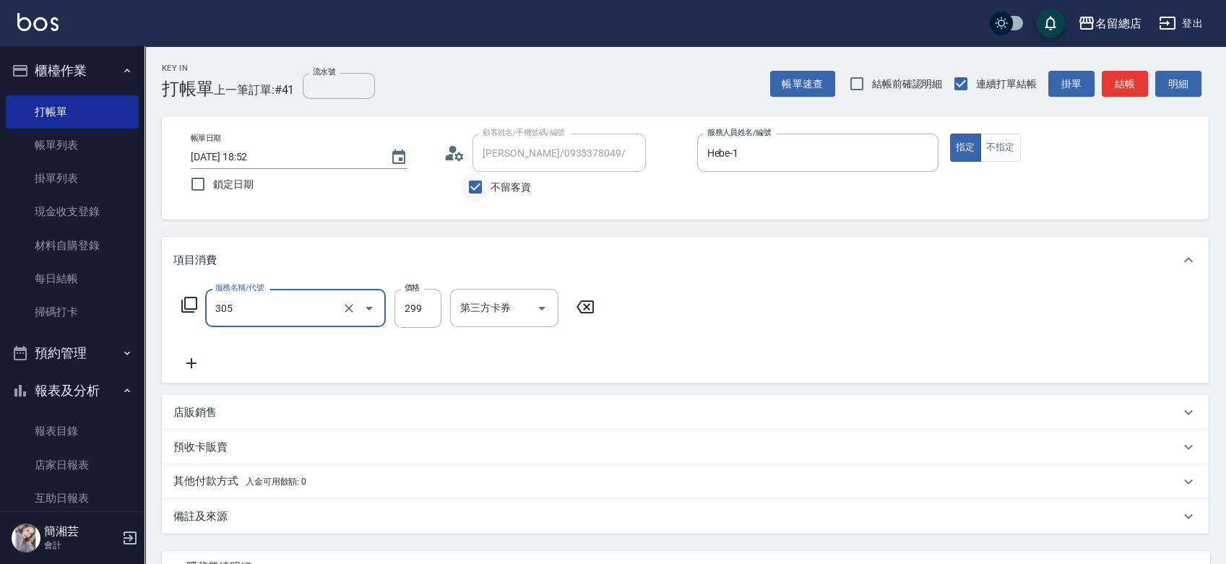
type input "剪髮(305)"
type input "400"
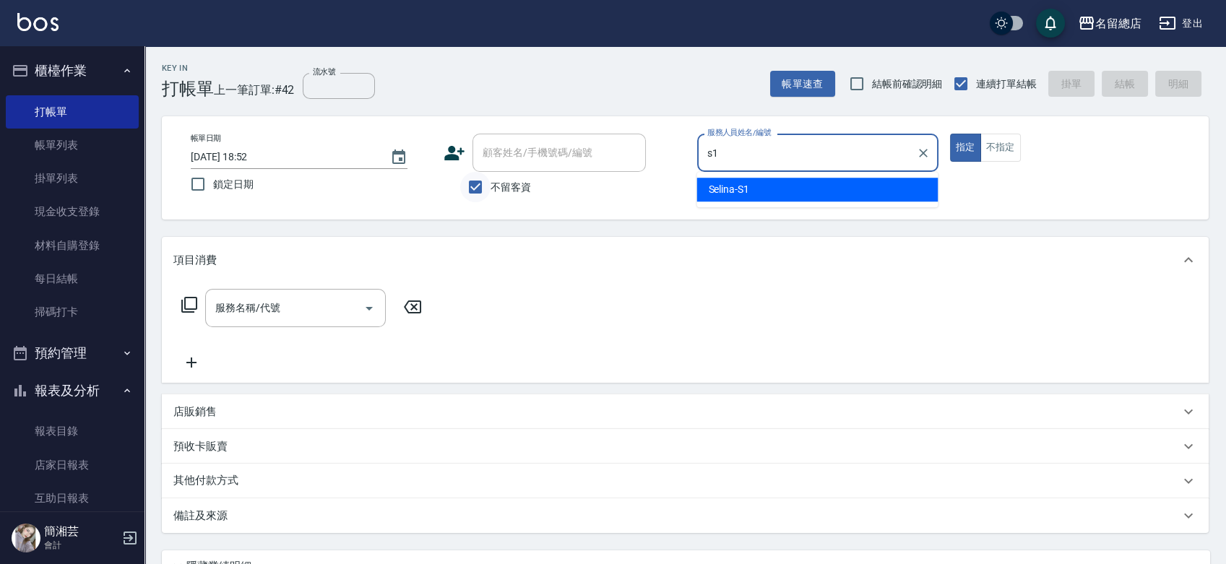
type input "Selina-S1"
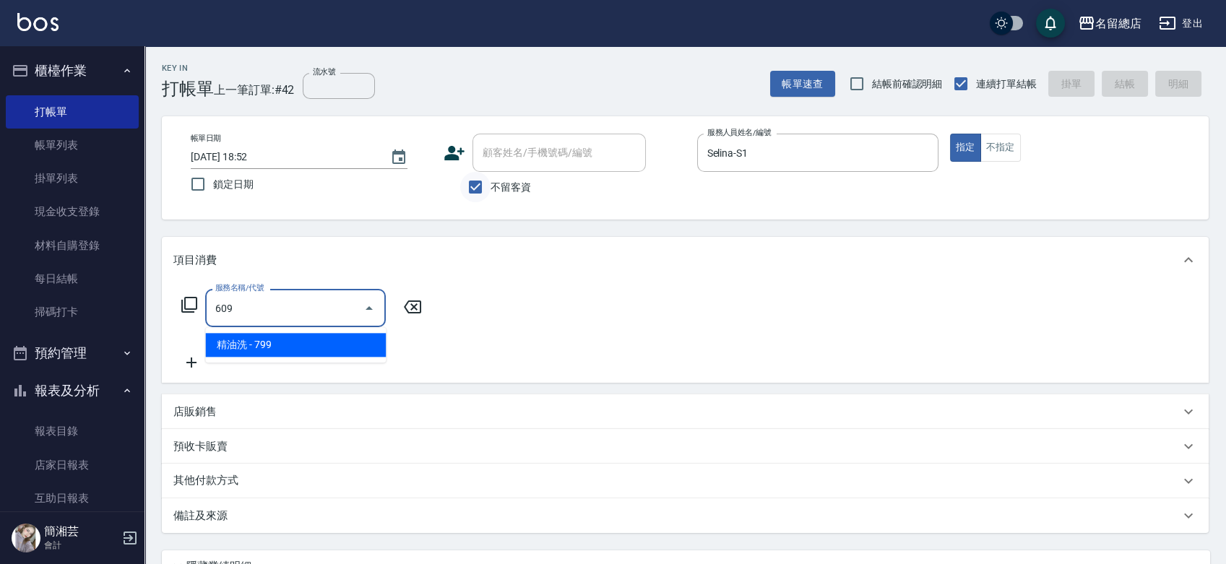
type input "精油洗(609)"
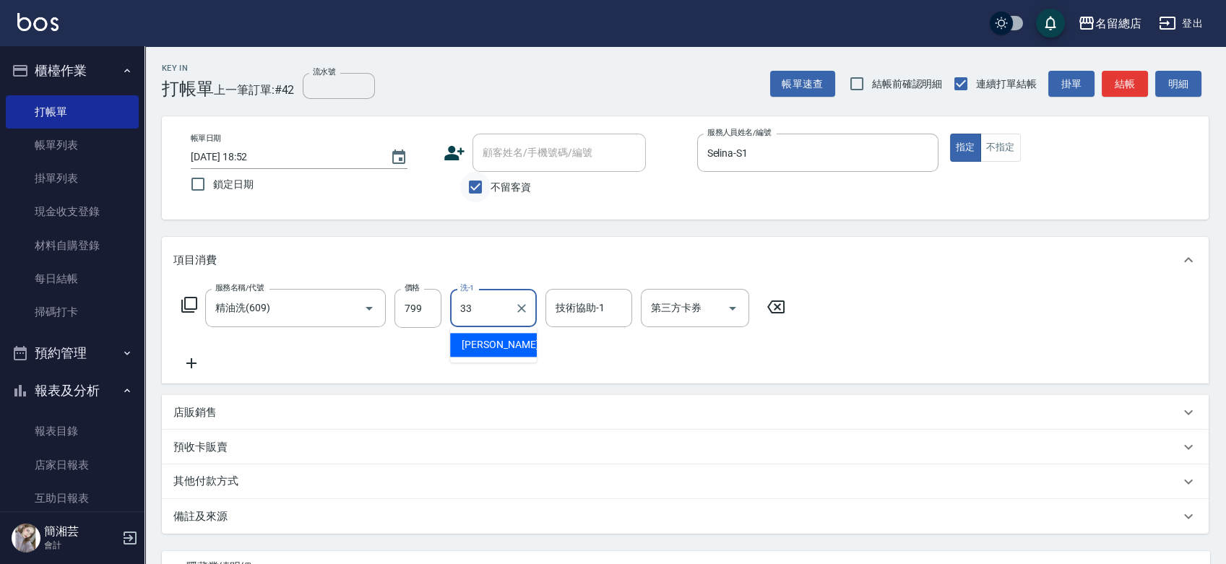
type input "[PERSON_NAME]-33"
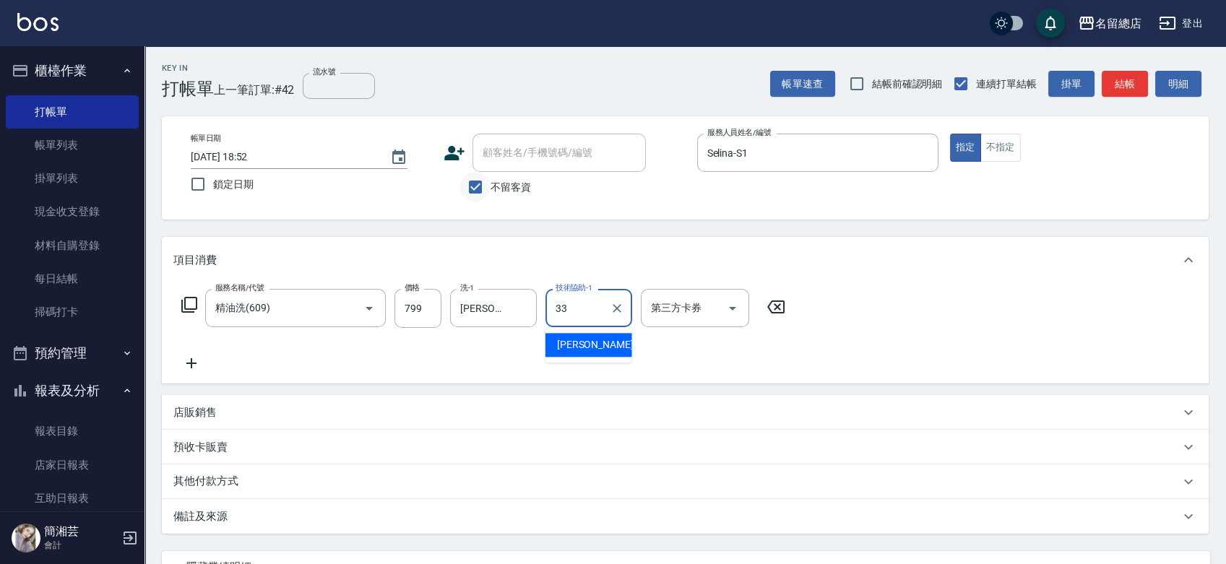
type input "[PERSON_NAME]-33"
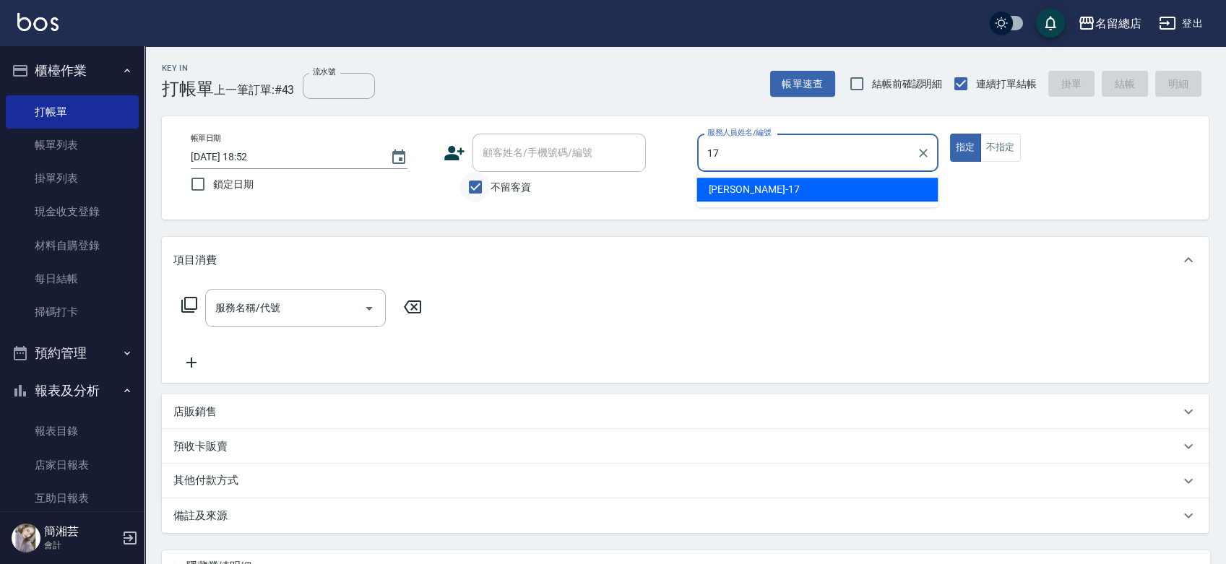
type input "[PERSON_NAME]-17"
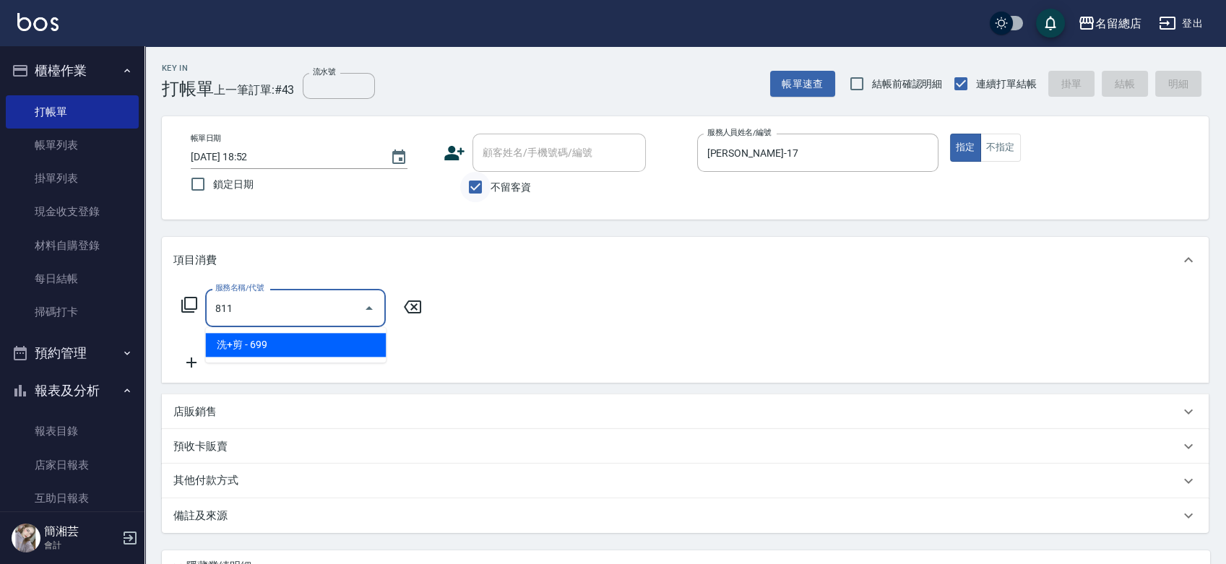
type input "洗+剪(811)"
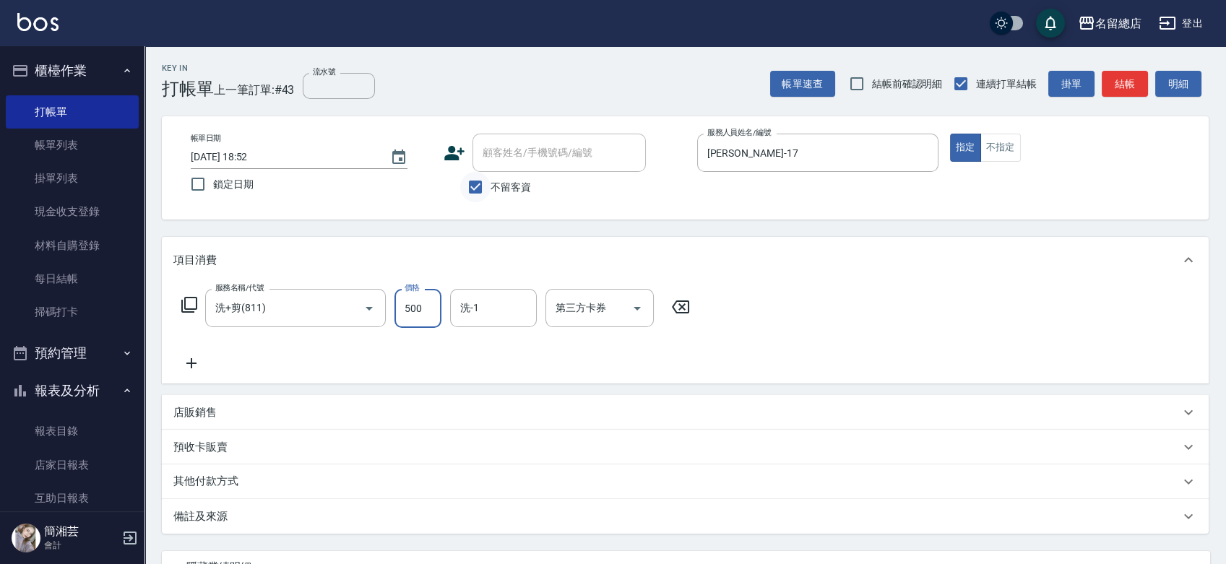
type input "500"
type input "5"
type input "[PERSON_NAME]-42"
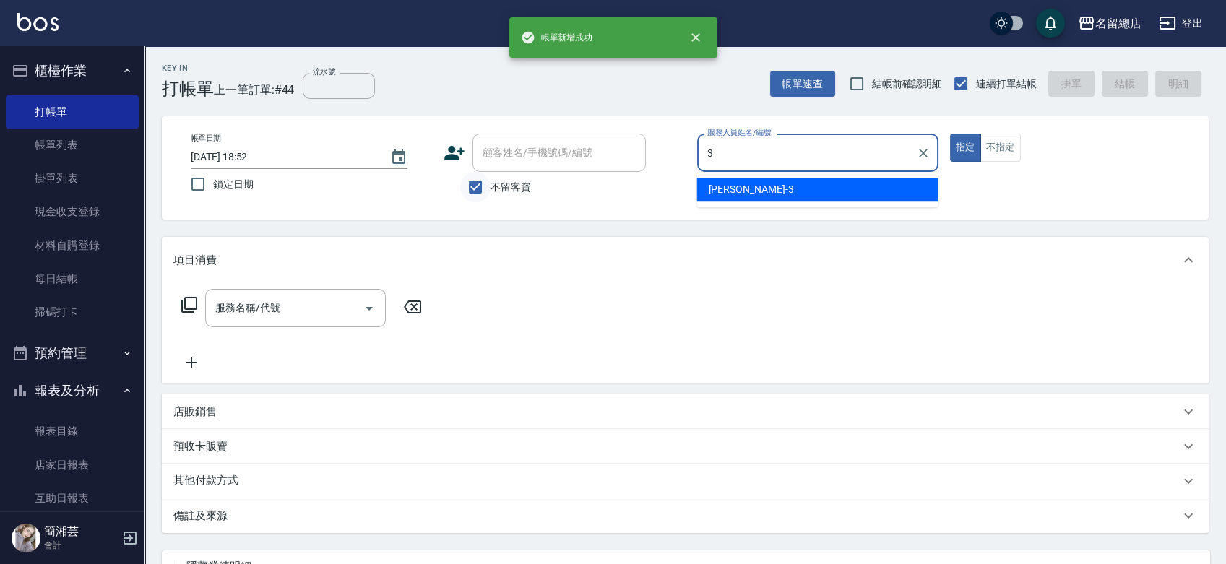
type input "[PERSON_NAME]3"
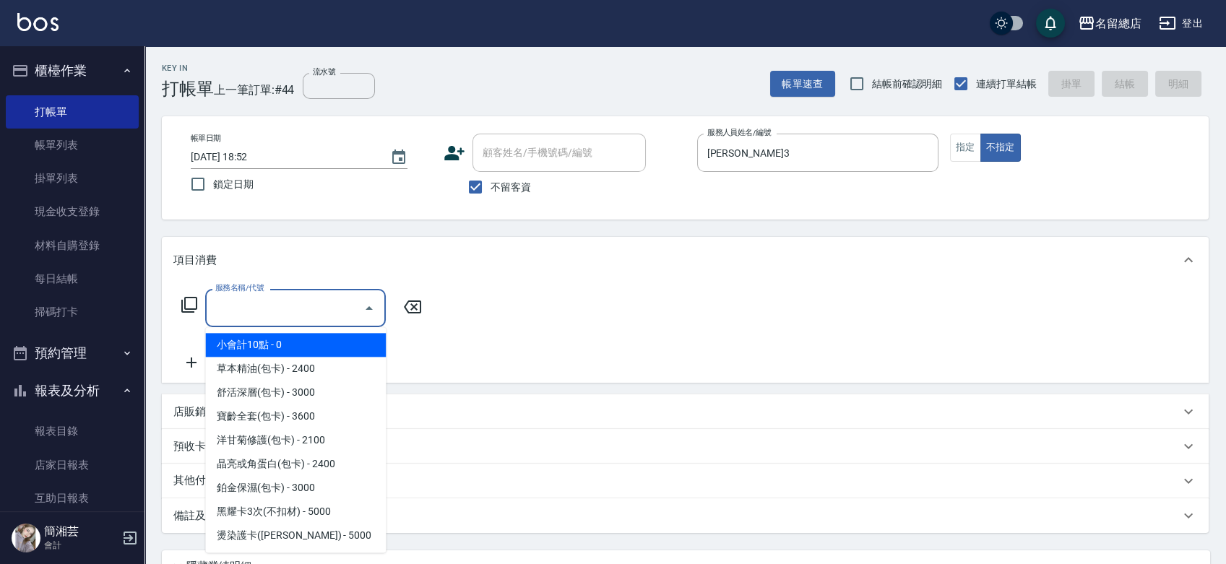
click at [311, 306] on input "服務名稱/代號" at bounding box center [285, 308] width 146 height 25
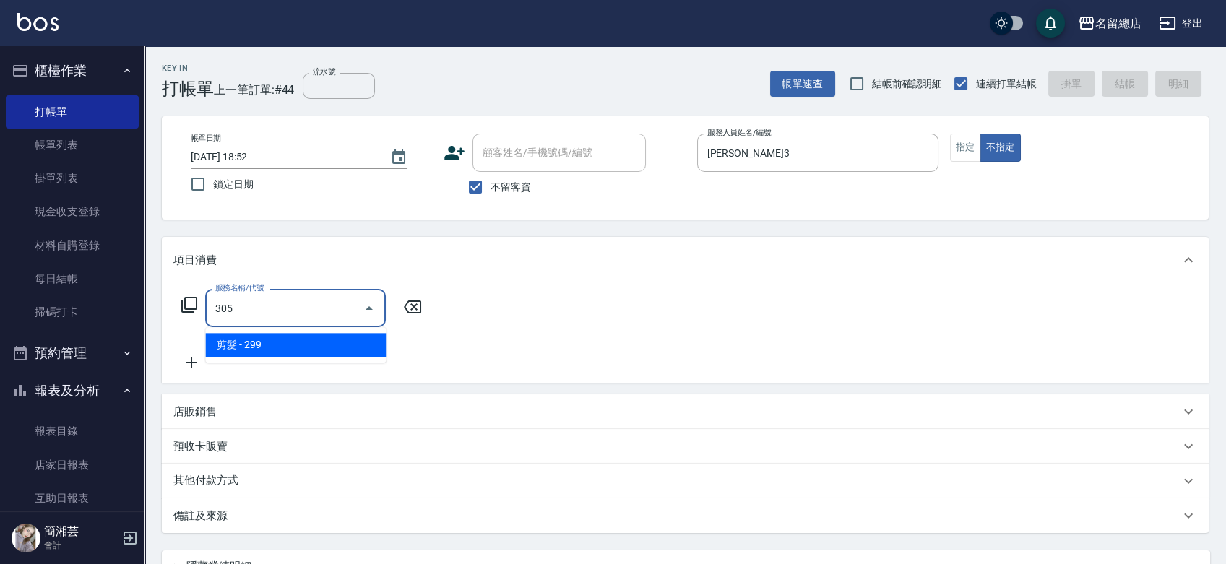
type input "剪髮(305)"
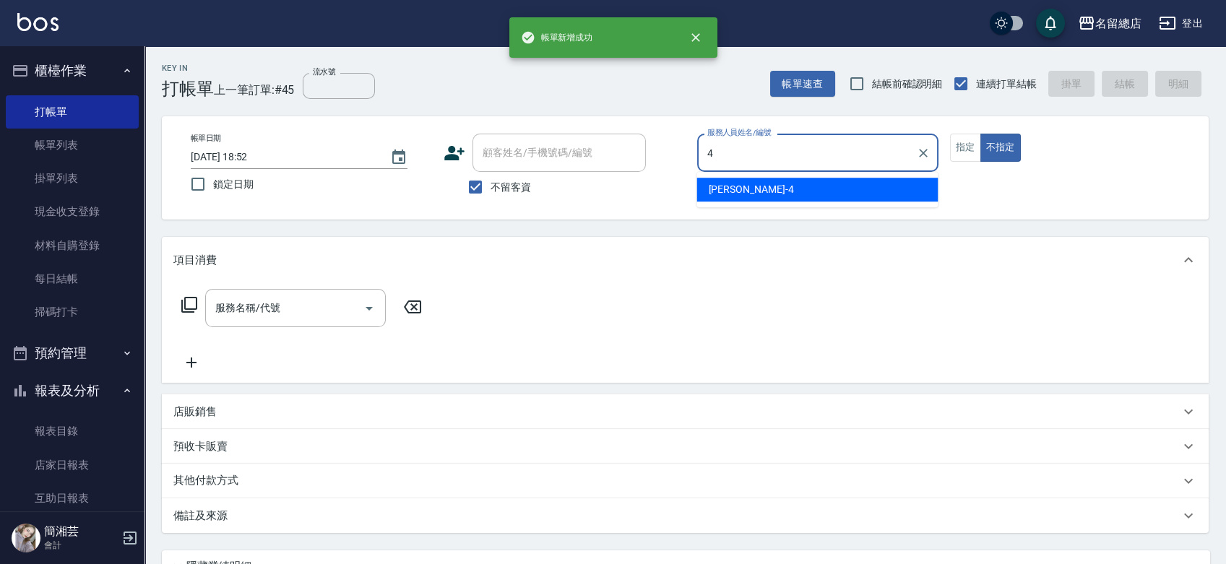
type input "[PERSON_NAME]-4"
type button "false"
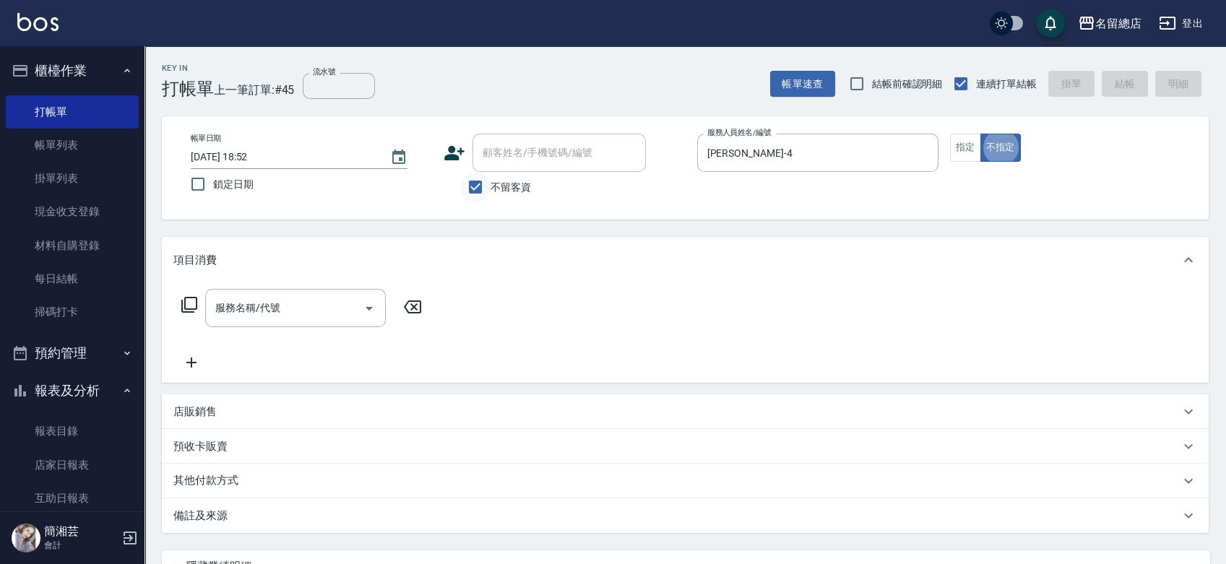
click at [482, 189] on input "不留客資" at bounding box center [475, 187] width 30 height 30
checkbox input "false"
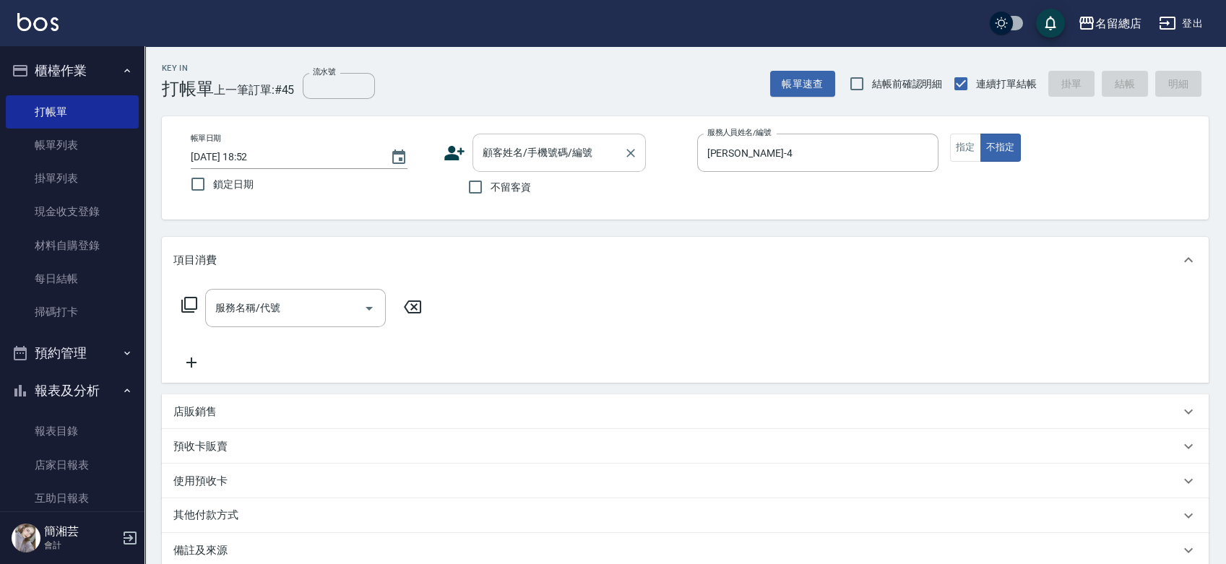
click at [492, 150] on input "顧客姓名/手機號碼/編號" at bounding box center [548, 152] width 139 height 25
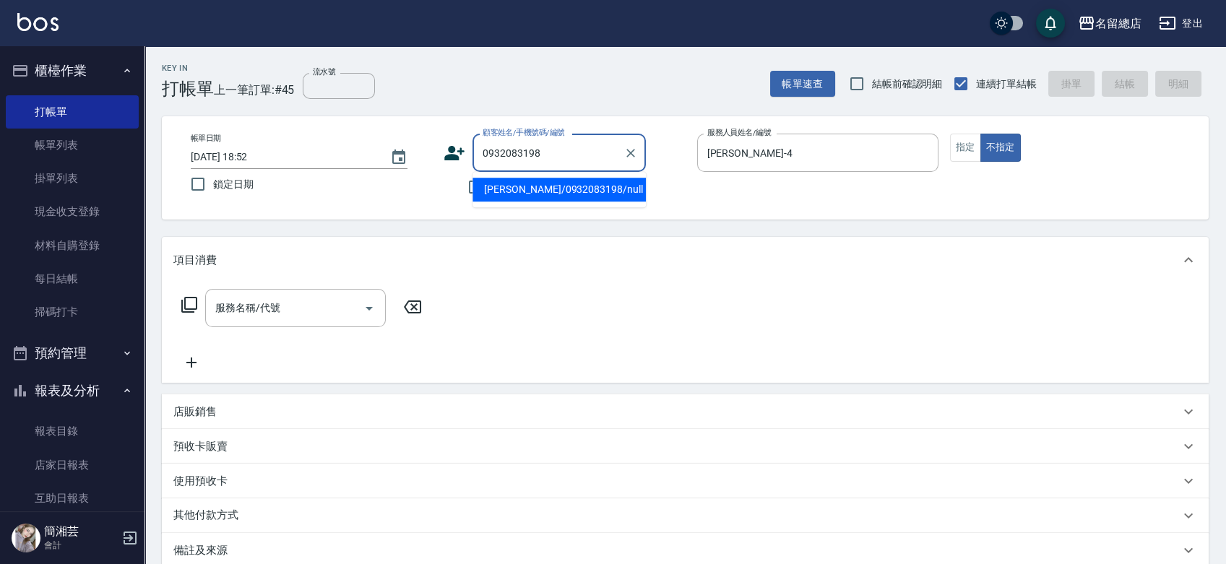
type input "[PERSON_NAME]/0932083198/null"
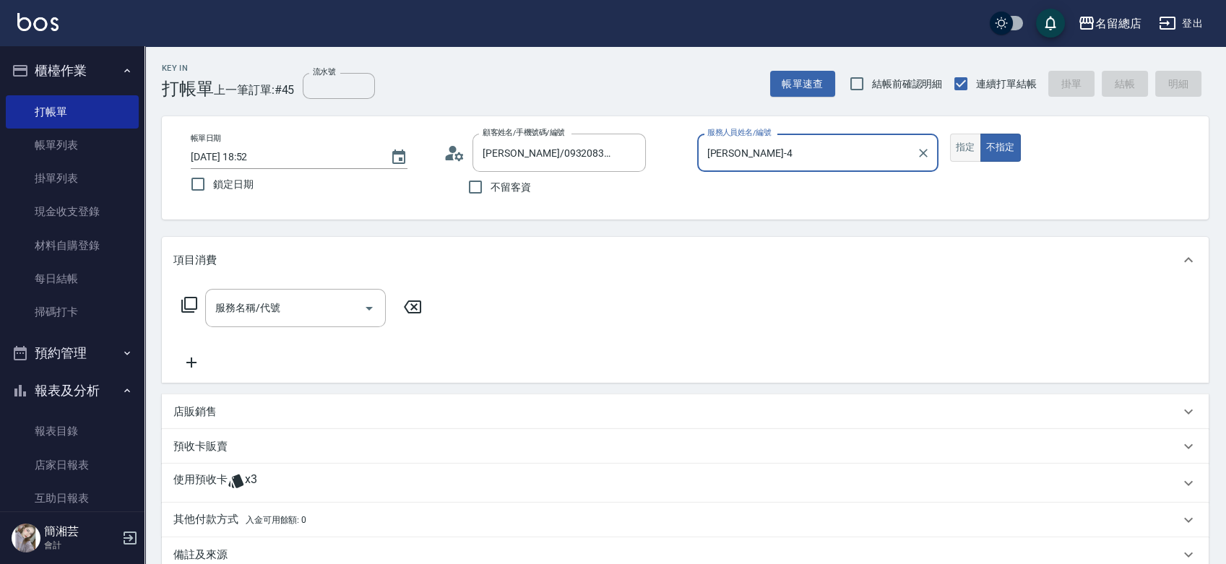
click at [965, 149] on button "指定" at bounding box center [965, 148] width 31 height 28
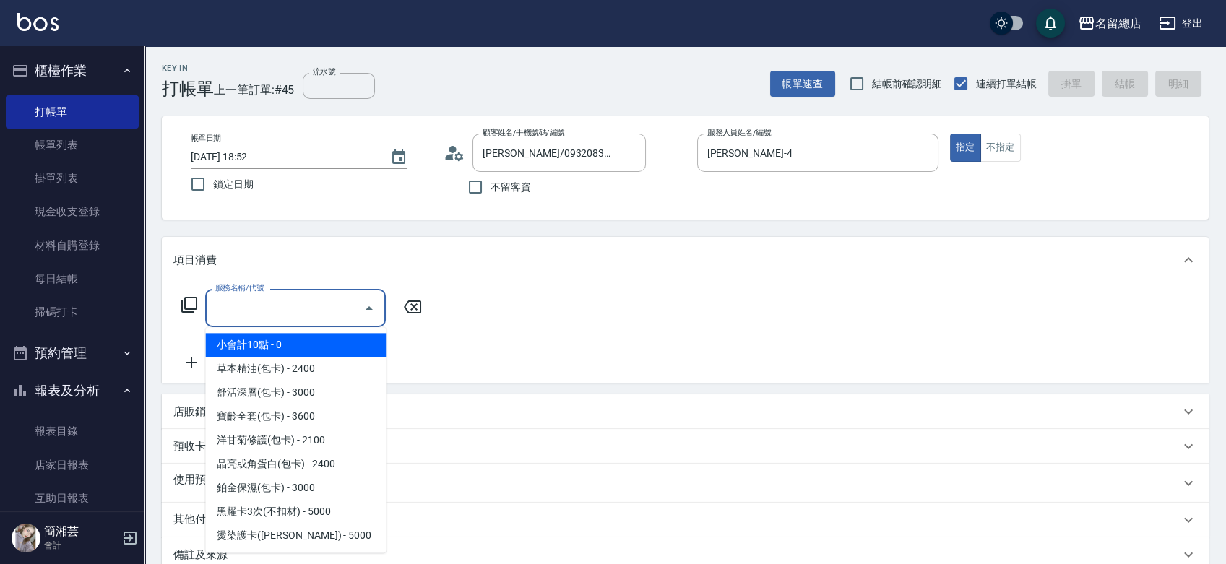
click at [312, 306] on input "服務名稱/代號" at bounding box center [285, 308] width 146 height 25
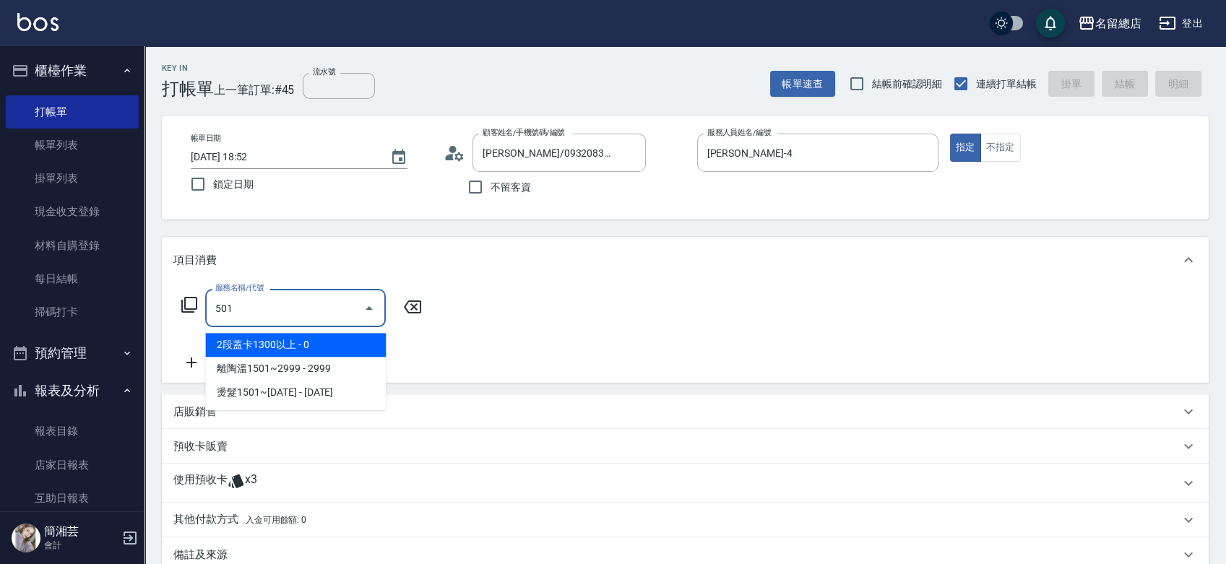
type input "2段蓋卡1300以上(501)"
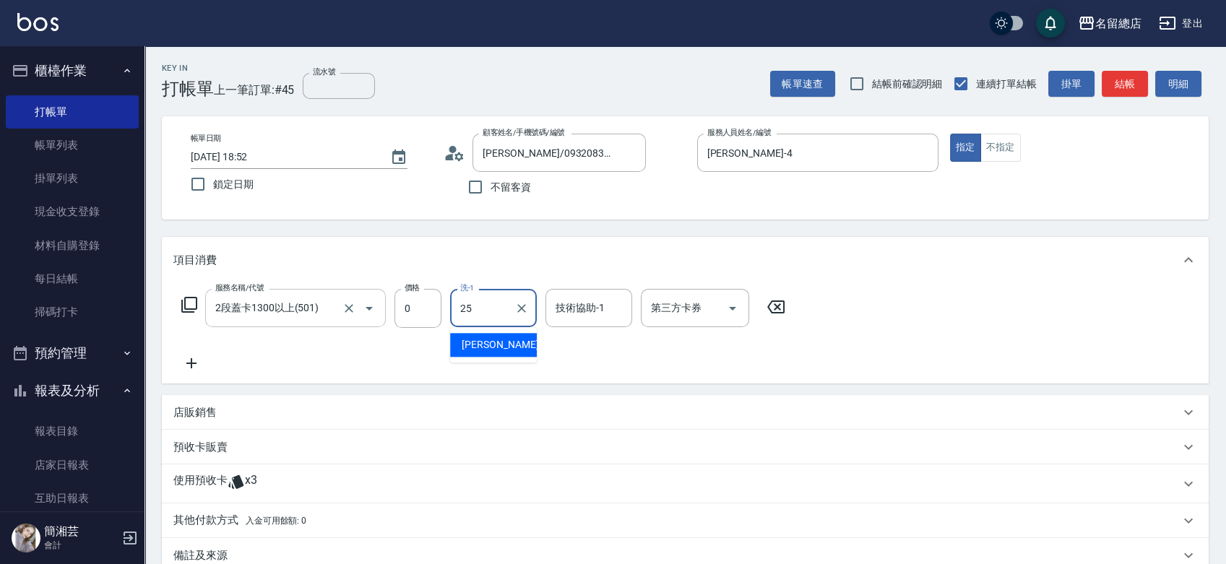
type input "[PERSON_NAME]-25"
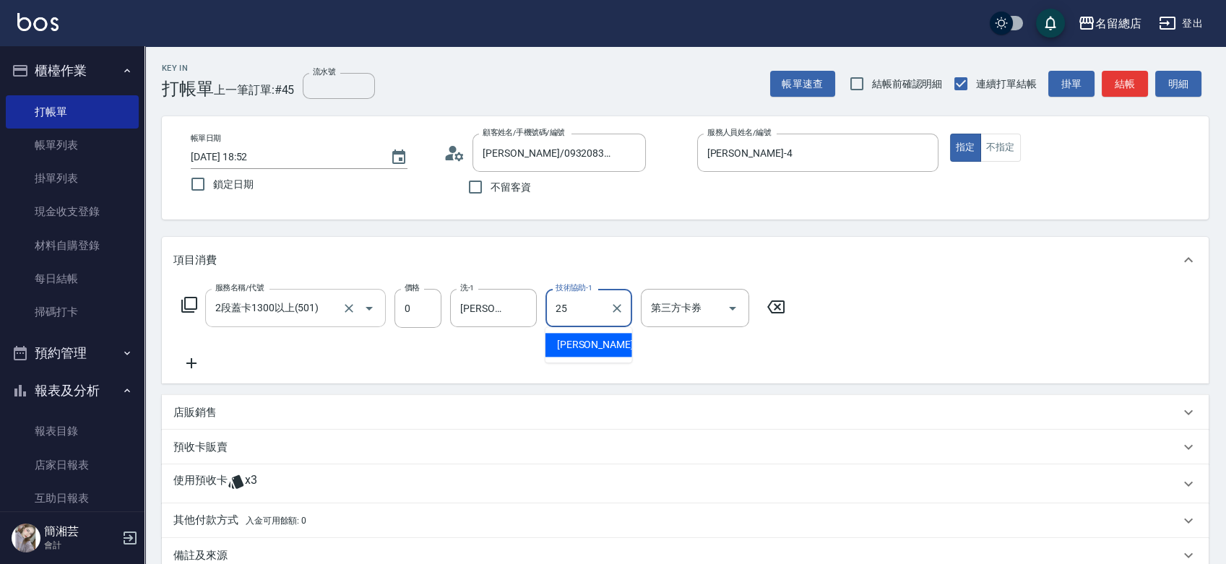
type input "[PERSON_NAME]-25"
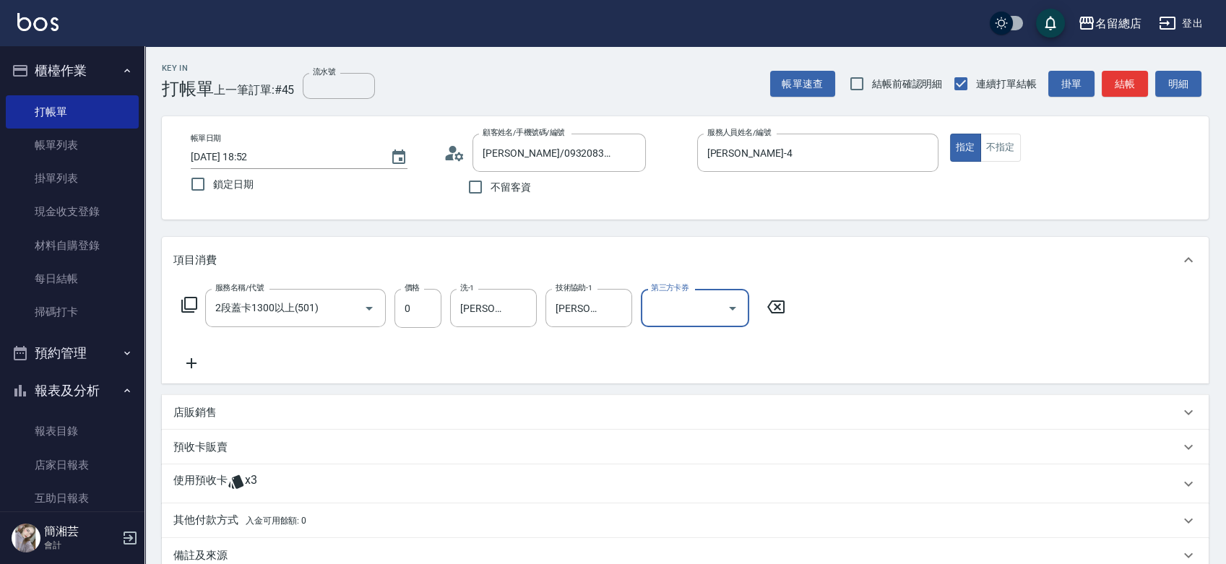
click at [238, 475] on icon at bounding box center [235, 482] width 15 height 14
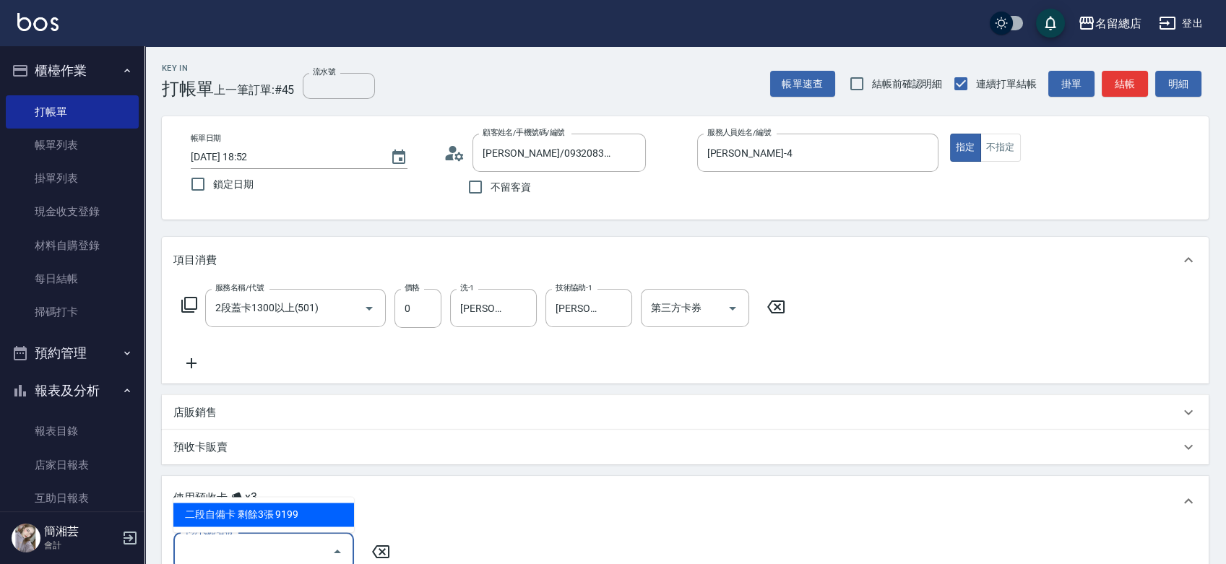
click at [259, 543] on input "卡券代號/名稱" at bounding box center [253, 551] width 146 height 25
click at [269, 500] on ul "二段自備卡 剩餘3張 9199" at bounding box center [263, 514] width 181 height 35
click at [272, 507] on div "二段自備卡 剩餘3張 9199" at bounding box center [263, 515] width 181 height 24
type input "二段自備卡 9199"
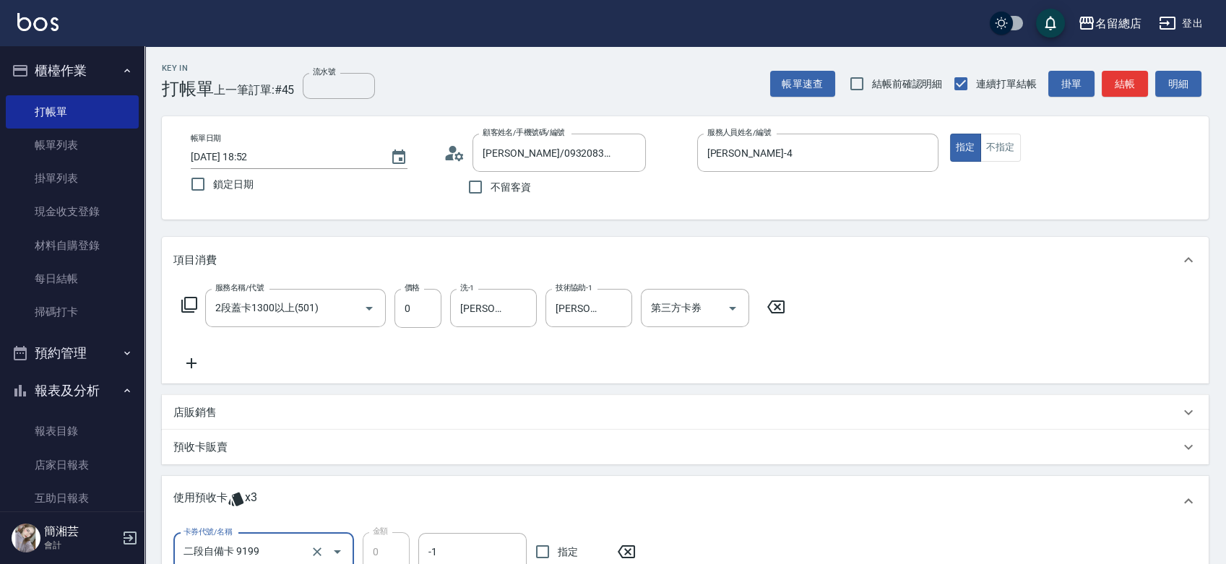
click at [569, 548] on span "指定" at bounding box center [568, 552] width 20 height 15
click at [558, 548] on input "指定" at bounding box center [543, 552] width 30 height 30
checkbox input "true"
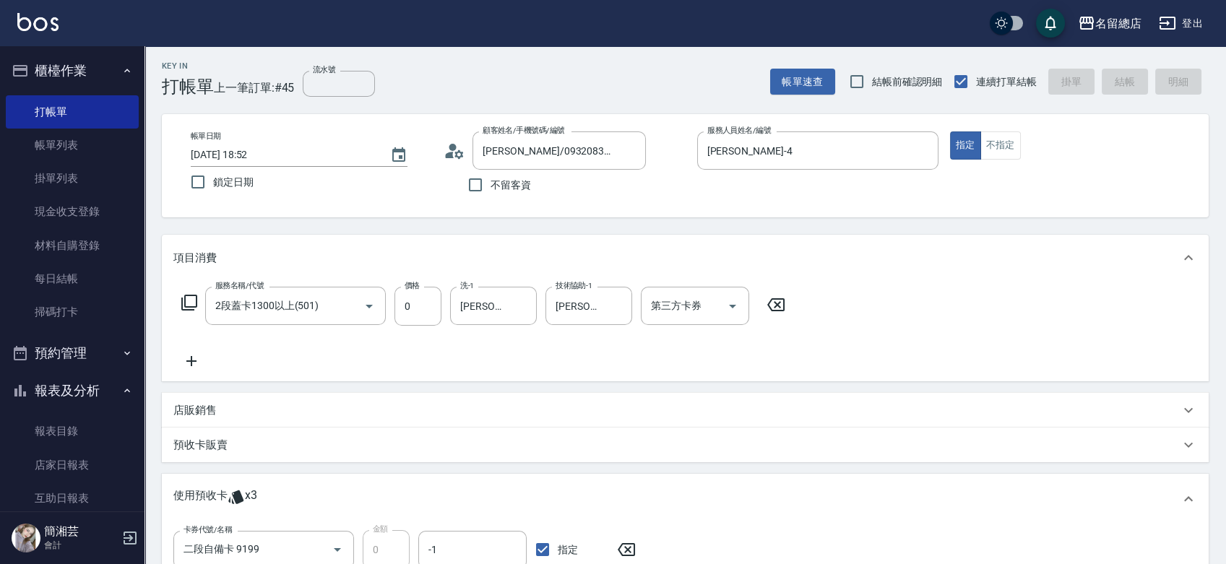
type input "[DATE] 18:53"
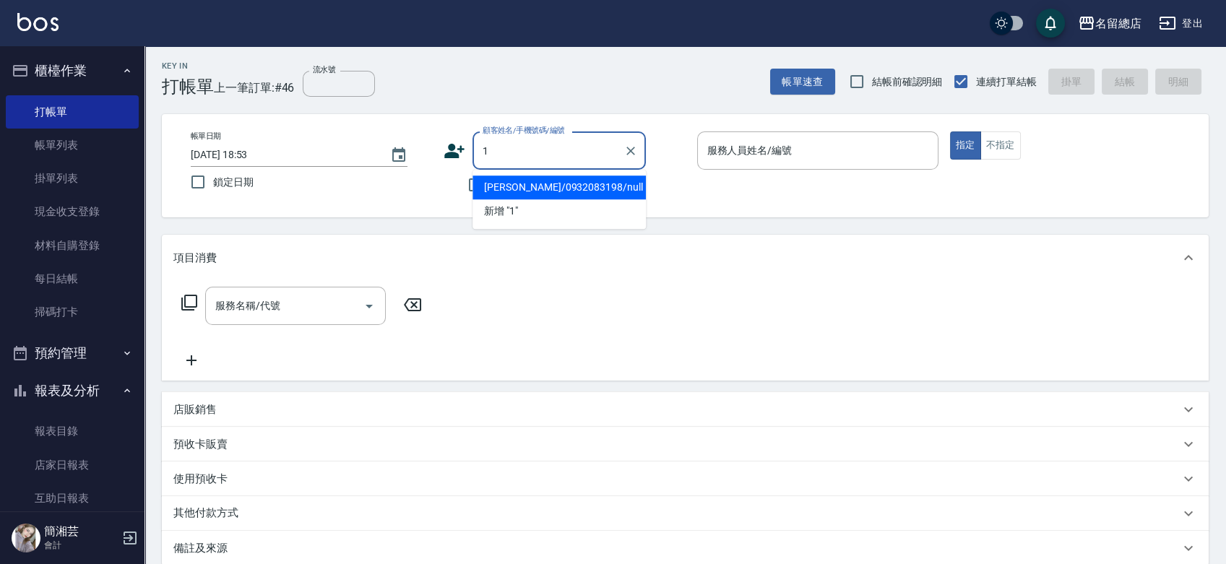
type input "12"
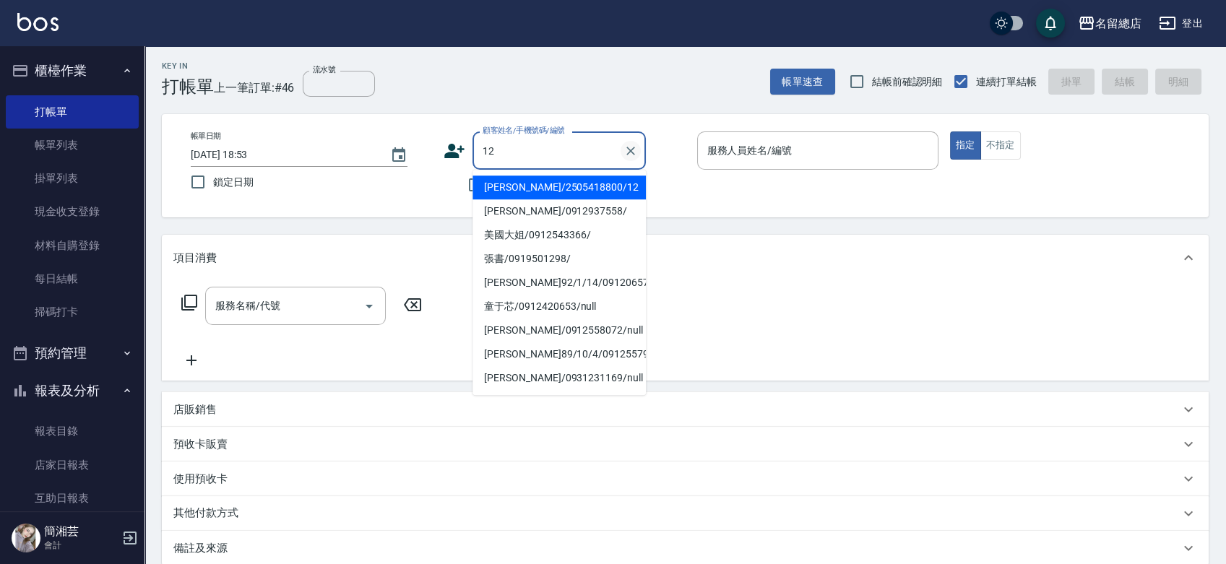
click at [624, 142] on button "Clear" at bounding box center [631, 151] width 20 height 20
click at [466, 179] on input "不留客資" at bounding box center [475, 185] width 30 height 30
checkbox input "true"
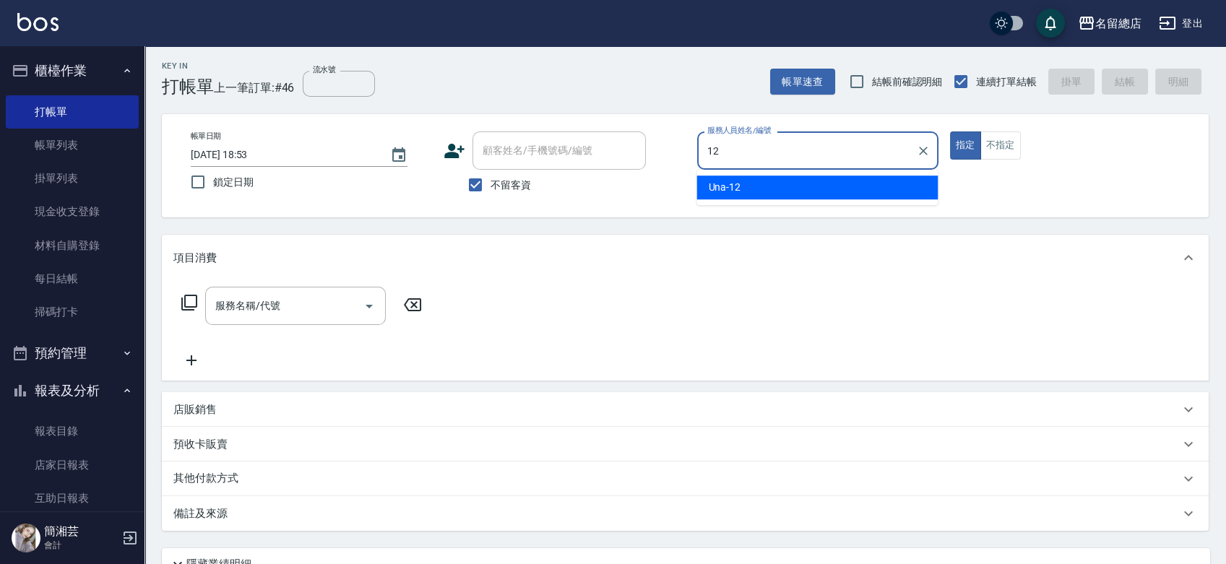
type input "Una-12"
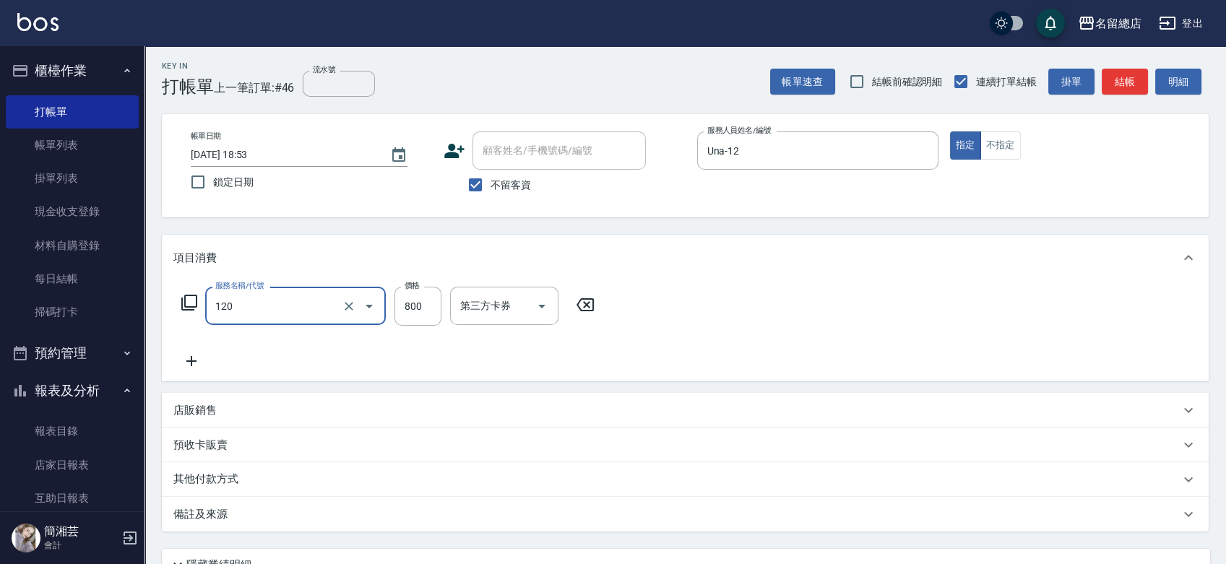
type input "自備頭皮(120)"
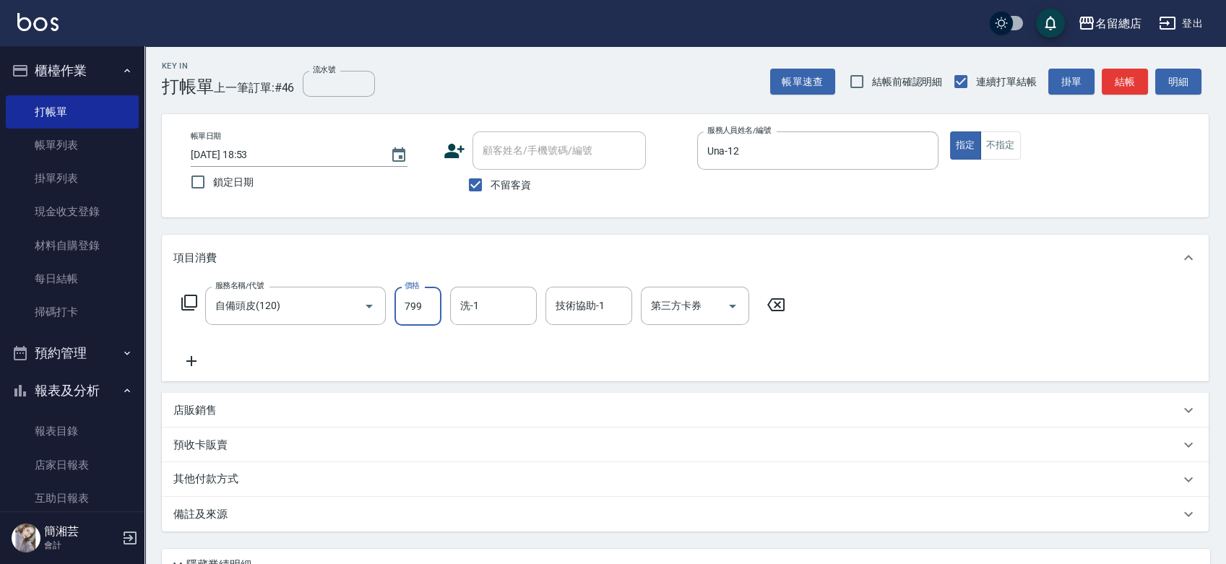
type input "799"
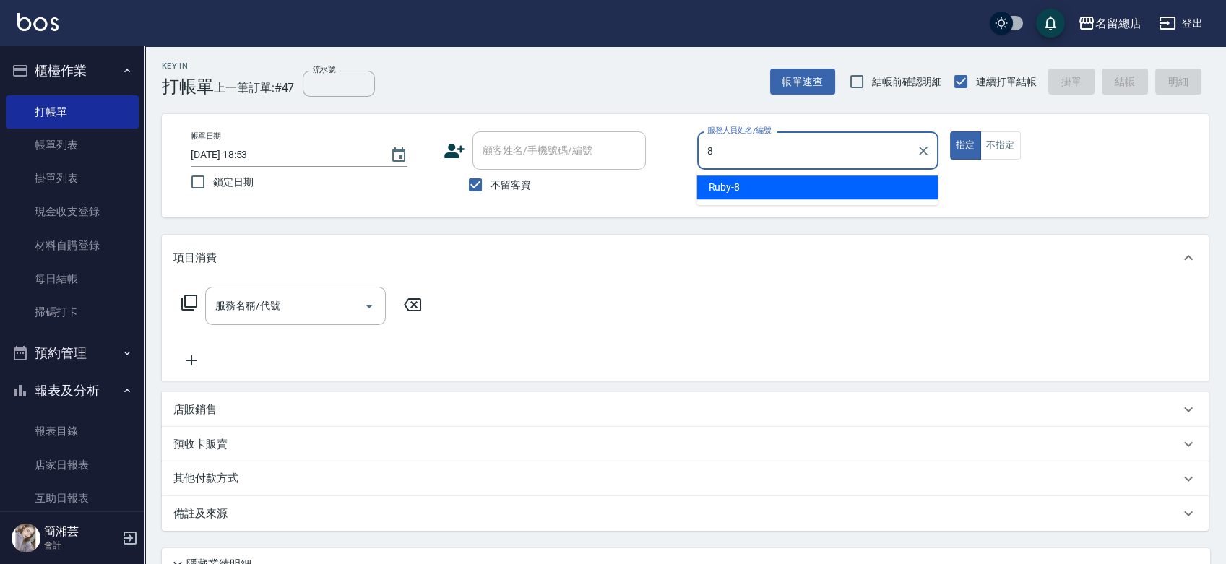
type input "Ruby-8"
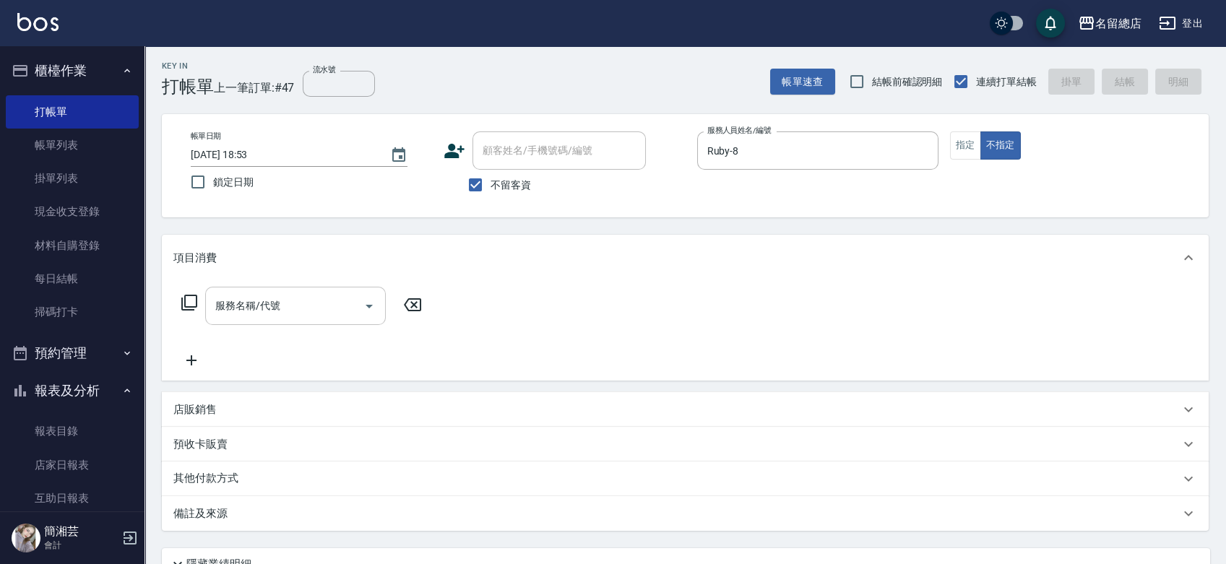
click at [272, 313] on input "服務名稱/代號" at bounding box center [285, 305] width 146 height 25
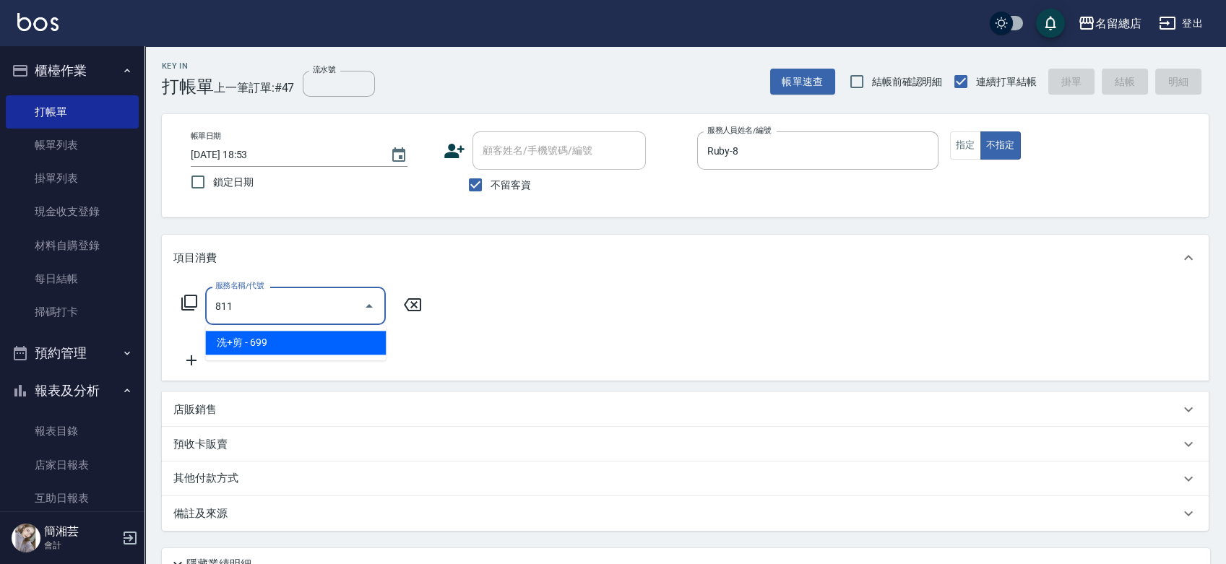
type input "洗+剪(811)"
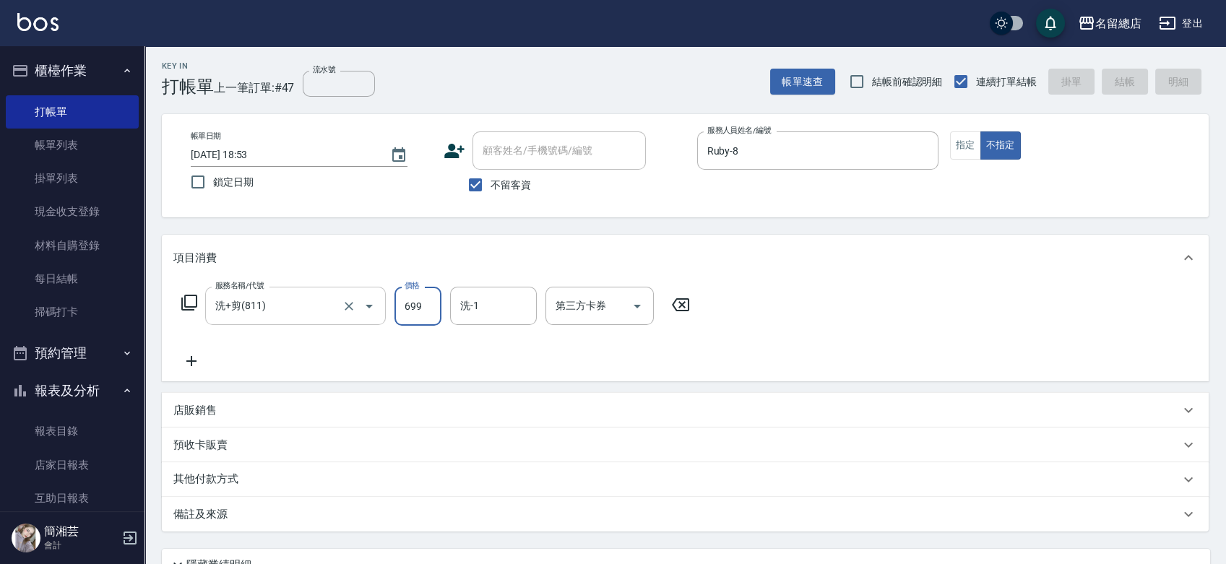
type input "[DATE] 18:55"
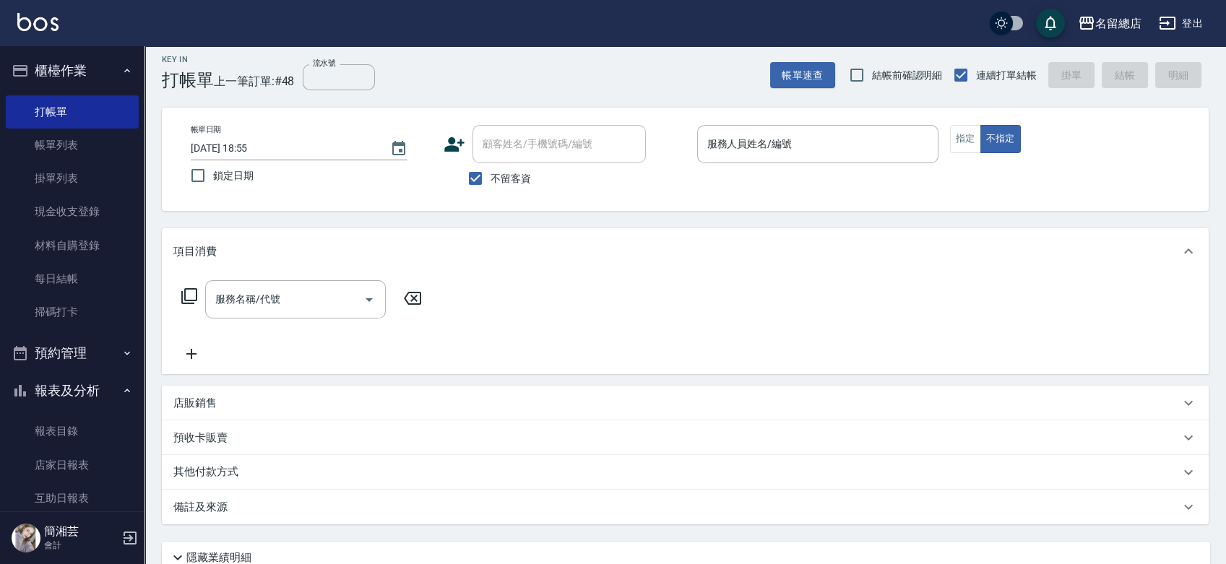
scroll to position [0, 0]
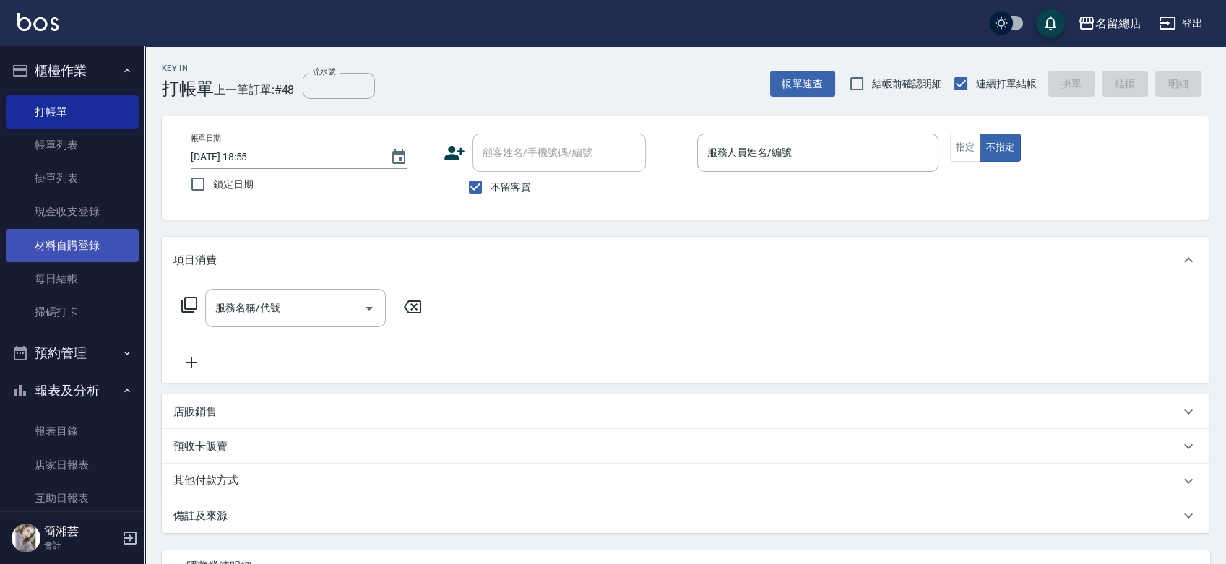
click at [51, 244] on link "材料自購登錄" at bounding box center [72, 245] width 133 height 33
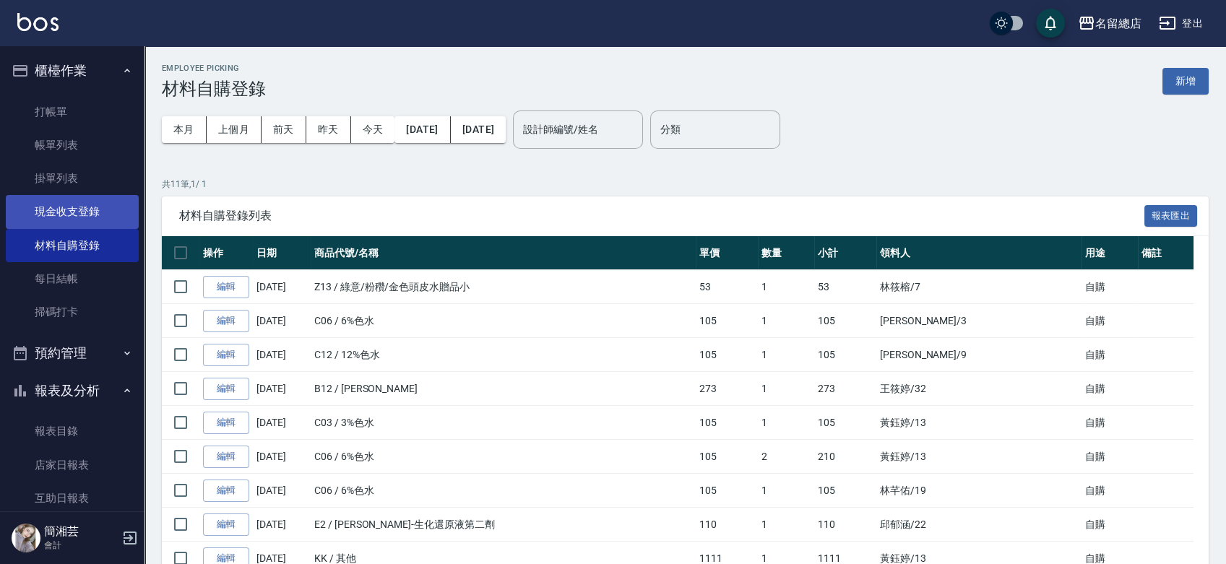
click at [58, 213] on link "現金收支登錄" at bounding box center [72, 211] width 133 height 33
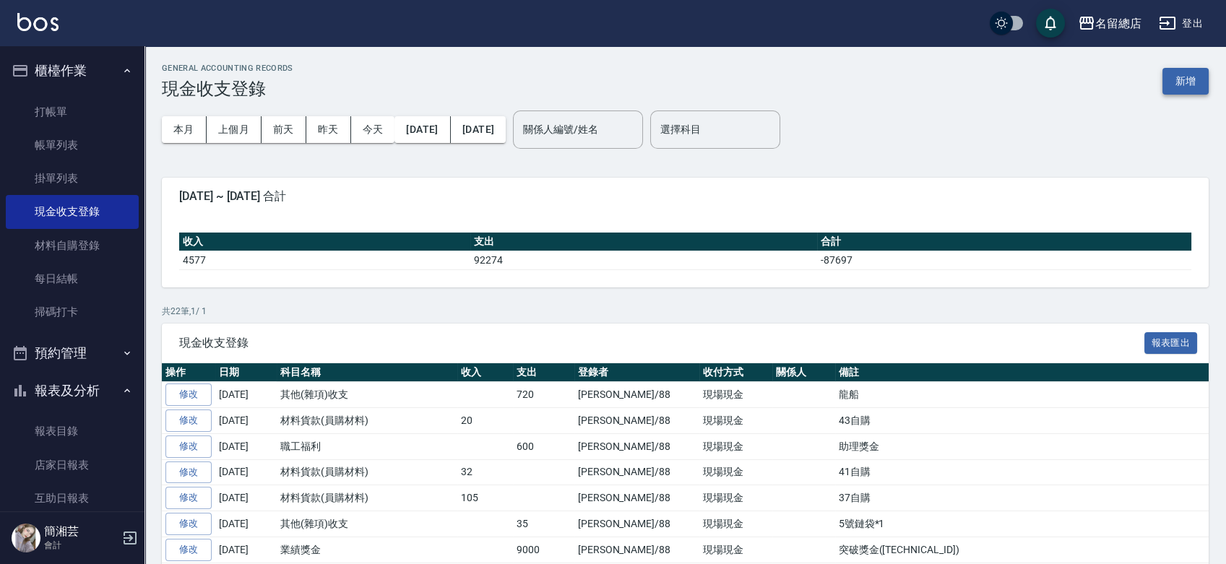
click at [1189, 77] on button "新增" at bounding box center [1186, 81] width 46 height 27
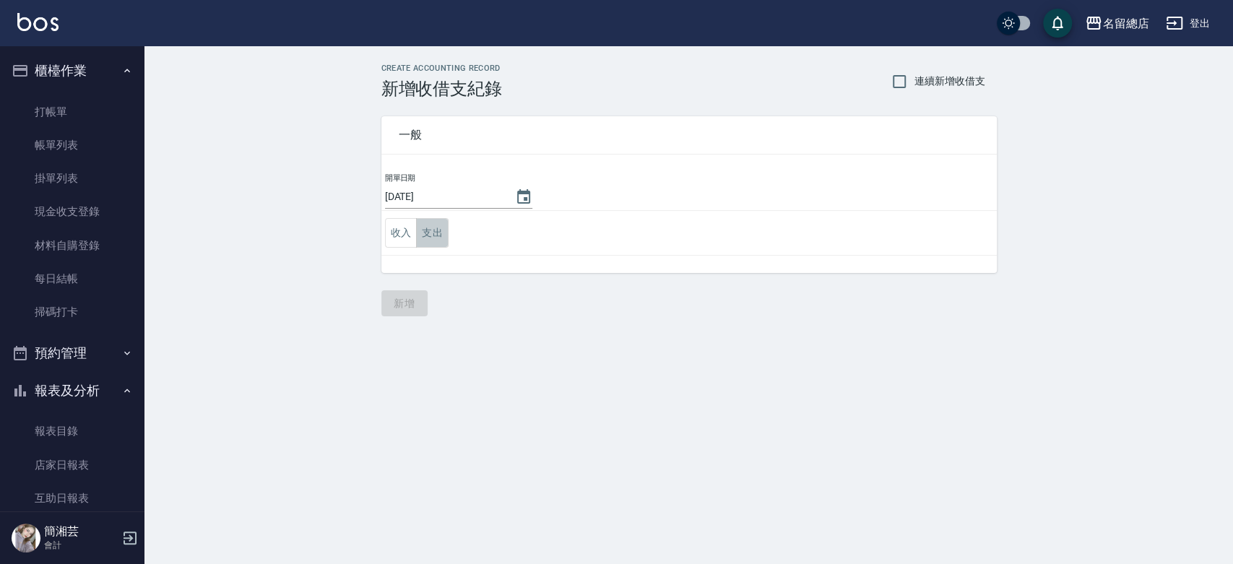
click at [434, 220] on button "支出" at bounding box center [432, 233] width 33 height 30
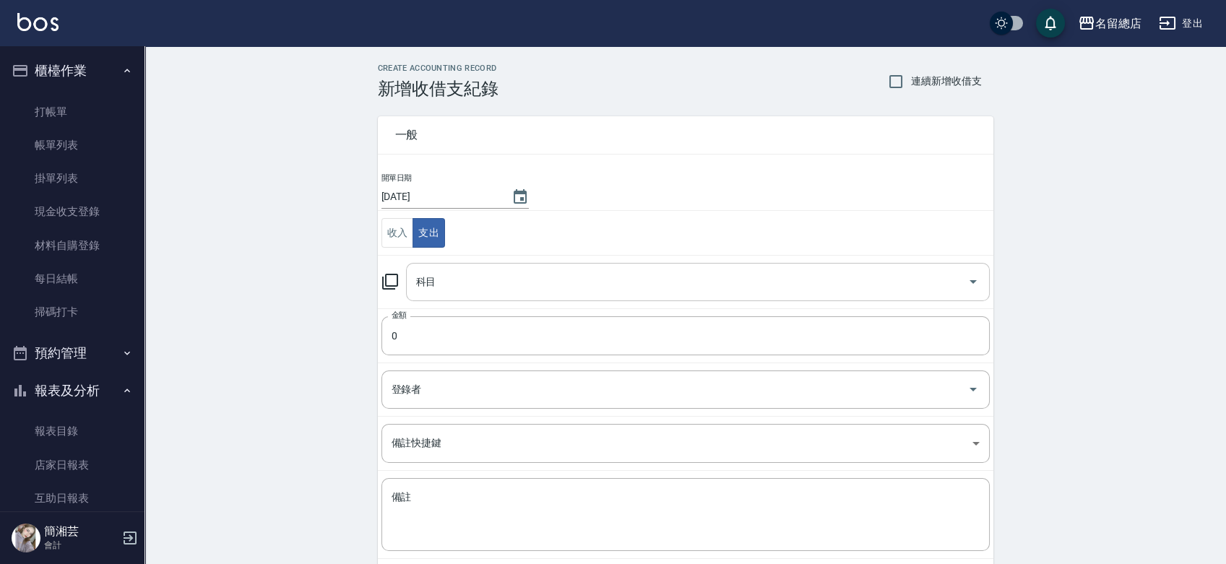
click at [479, 276] on input "科目" at bounding box center [687, 282] width 549 height 25
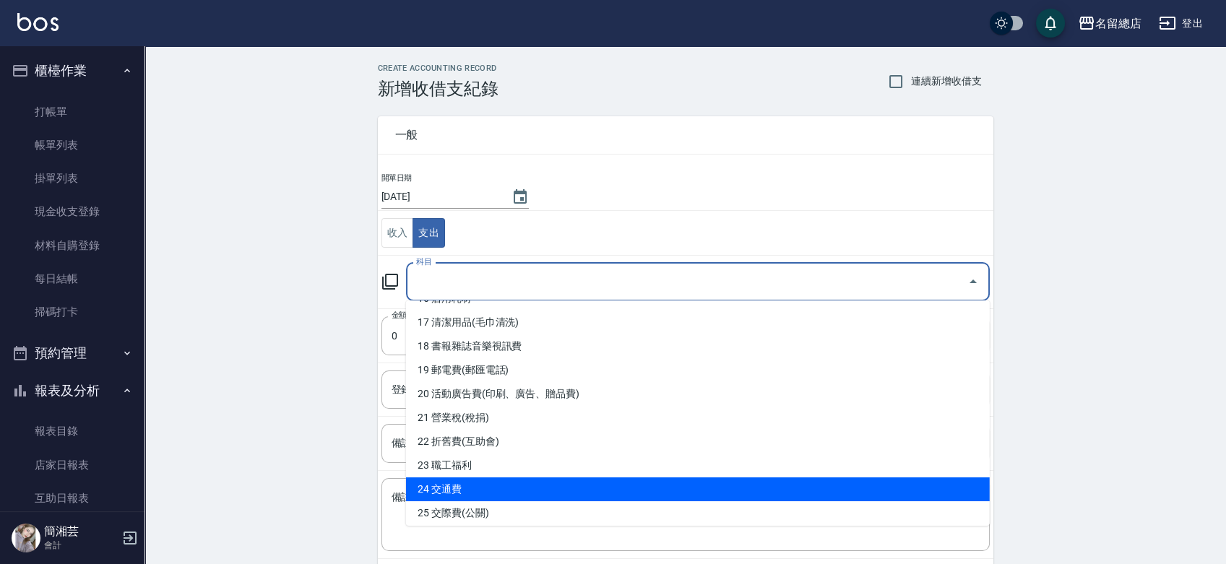
scroll to position [481, 0]
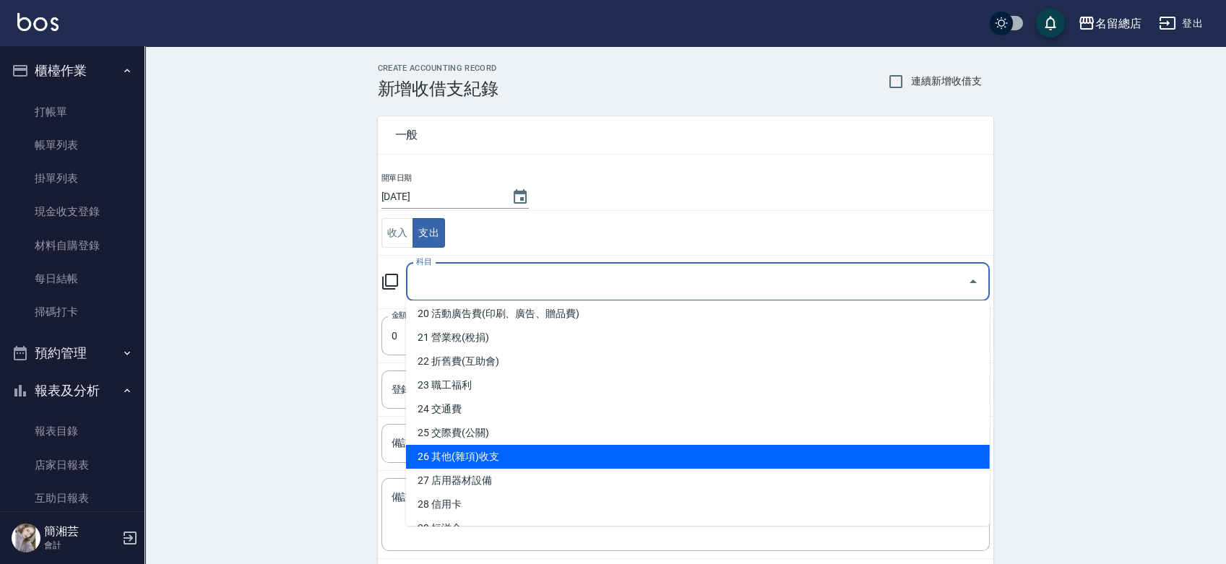
click at [463, 455] on li "26 其他(雜項)收支" at bounding box center [698, 457] width 584 height 24
type input "26 其他(雜項)收支"
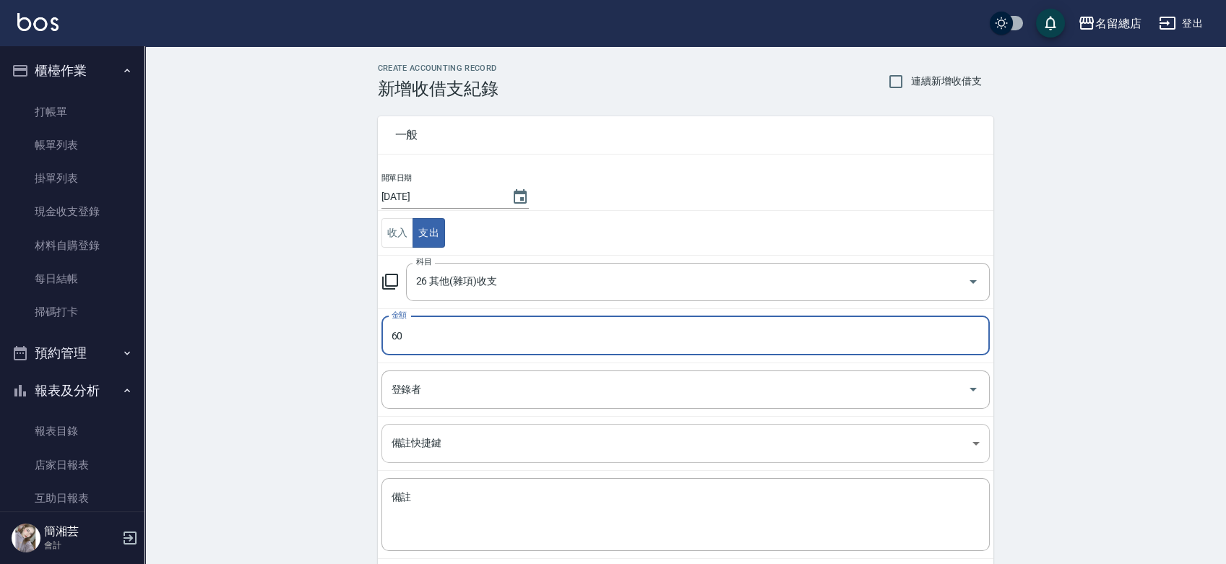
type input "60"
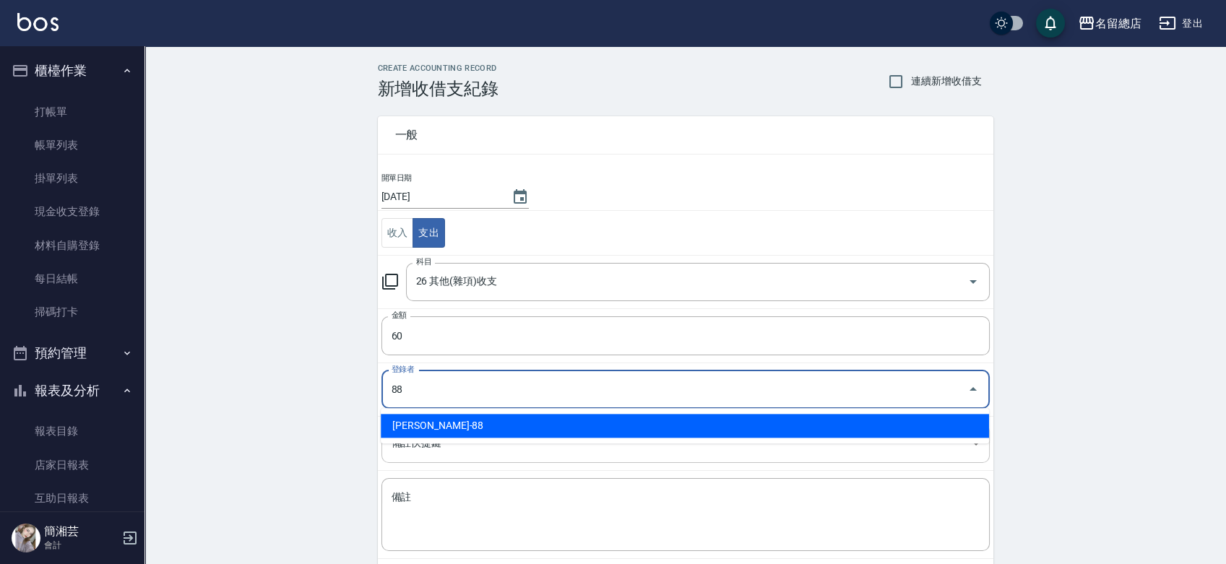
type input "[PERSON_NAME]-88"
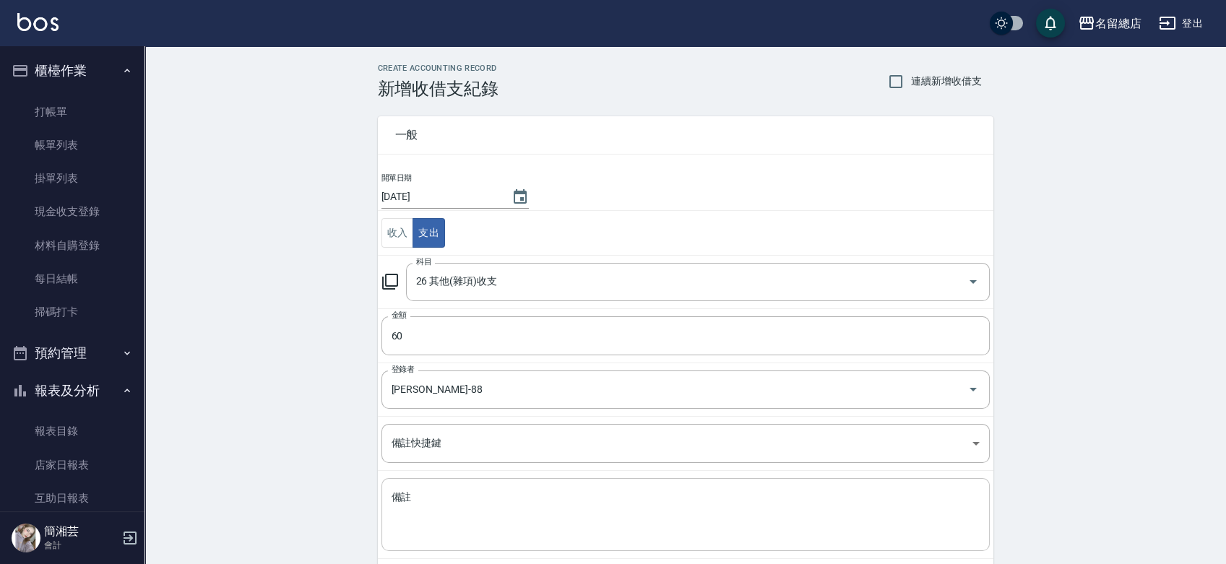
drag, startPoint x: 382, startPoint y: 519, endPoint x: 400, endPoint y: 508, distance: 21.1
click at [385, 518] on div "x 備註" at bounding box center [686, 514] width 608 height 73
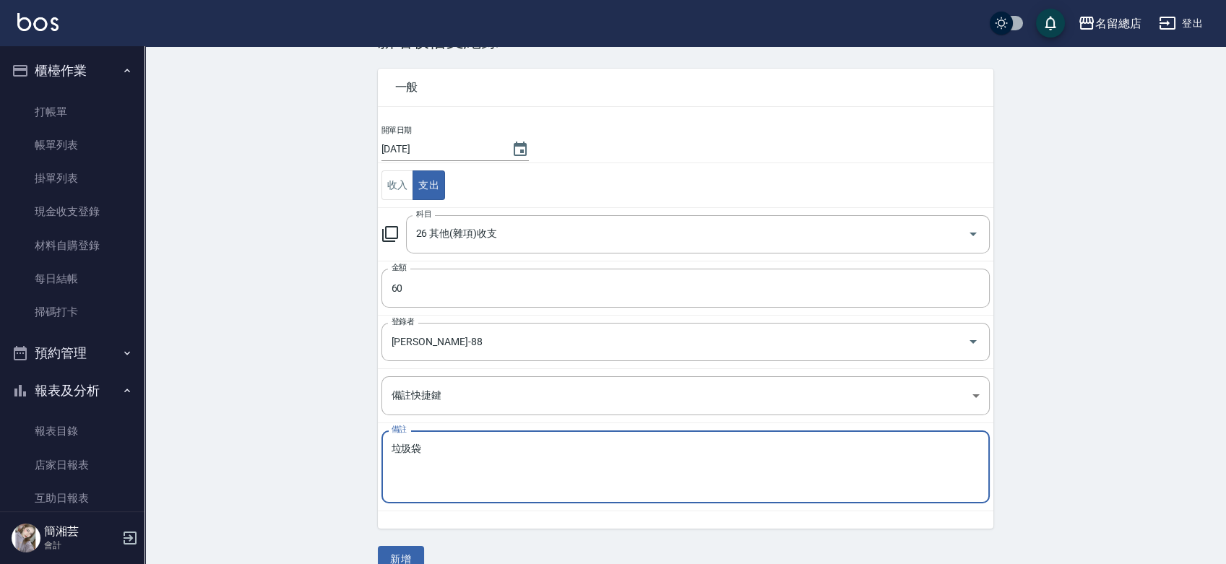
scroll to position [72, 0]
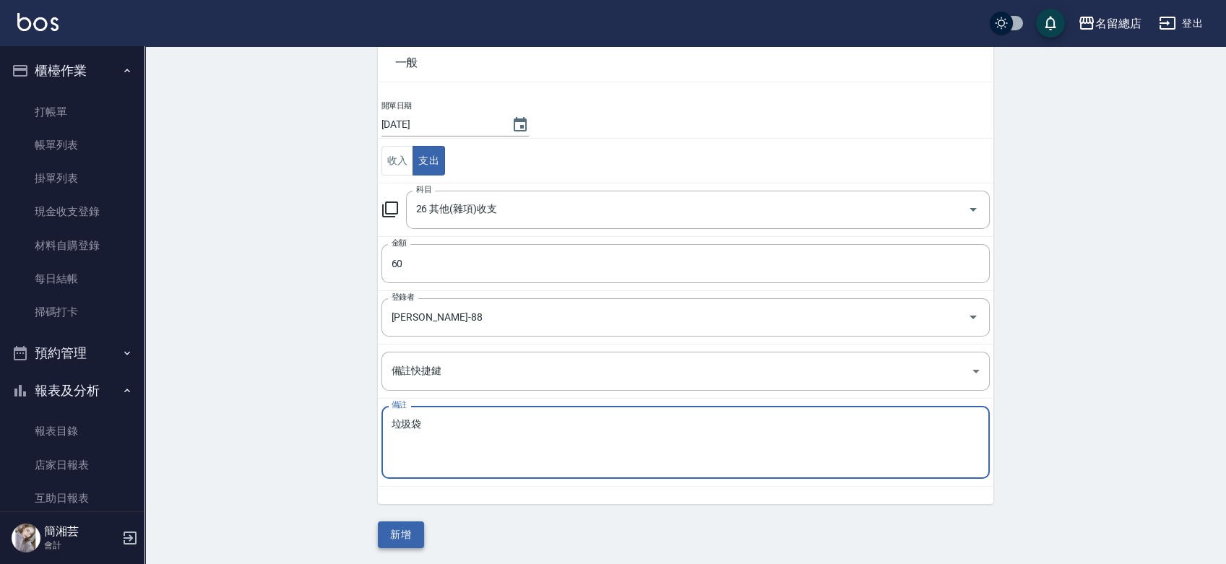
type textarea "垃圾袋"
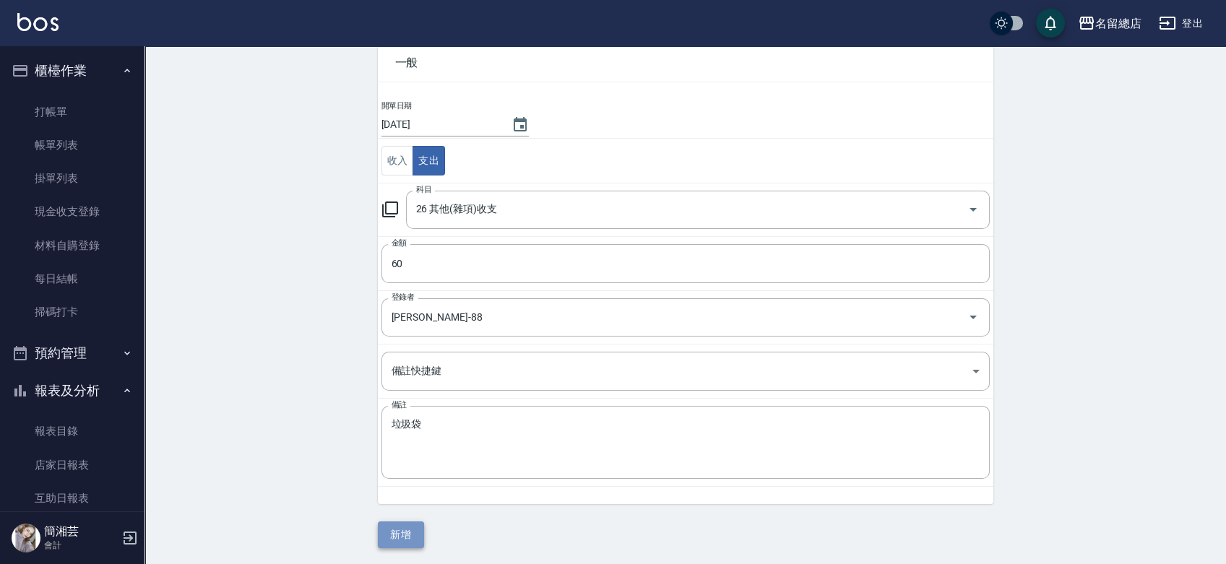
click at [400, 525] on button "新增" at bounding box center [401, 535] width 46 height 27
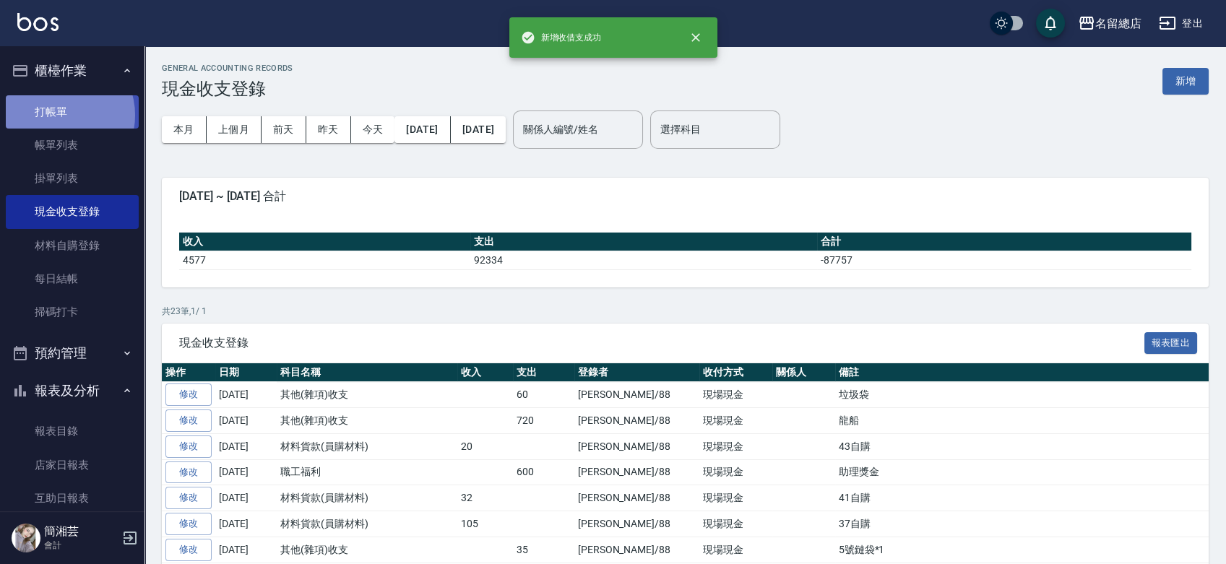
click at [59, 115] on link "打帳單" at bounding box center [72, 111] width 133 height 33
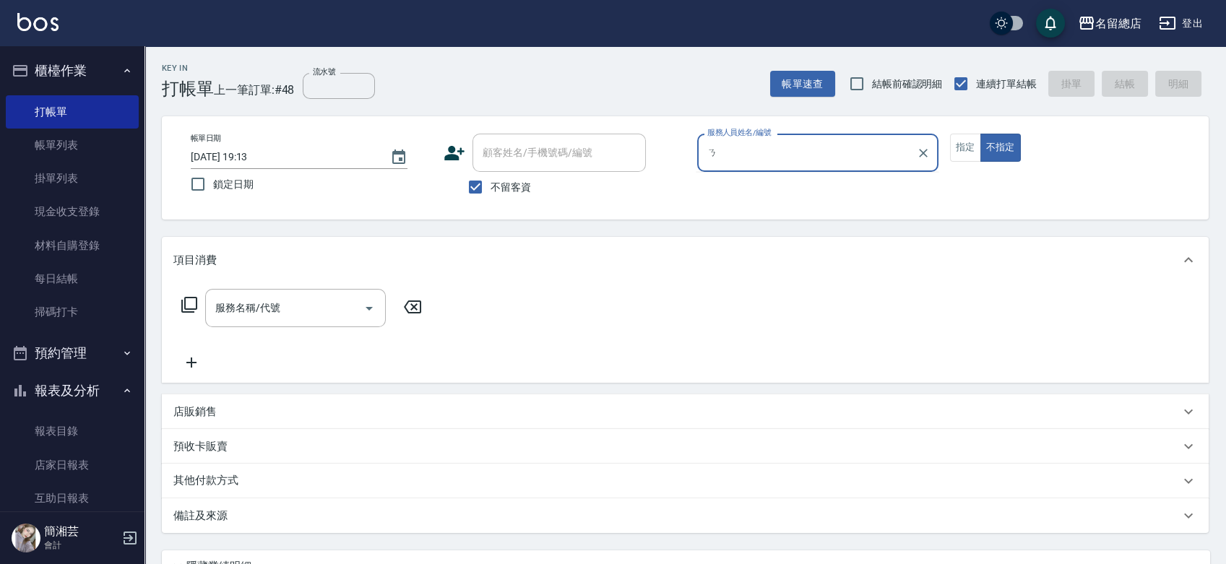
type input "1"
type input "Selina-S1"
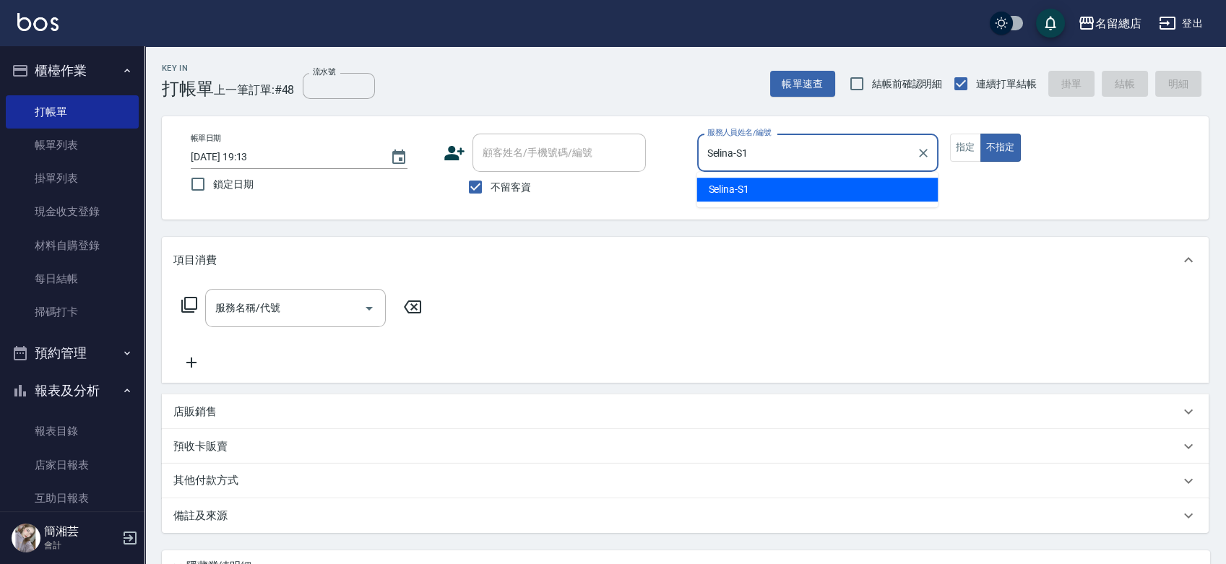
type button "false"
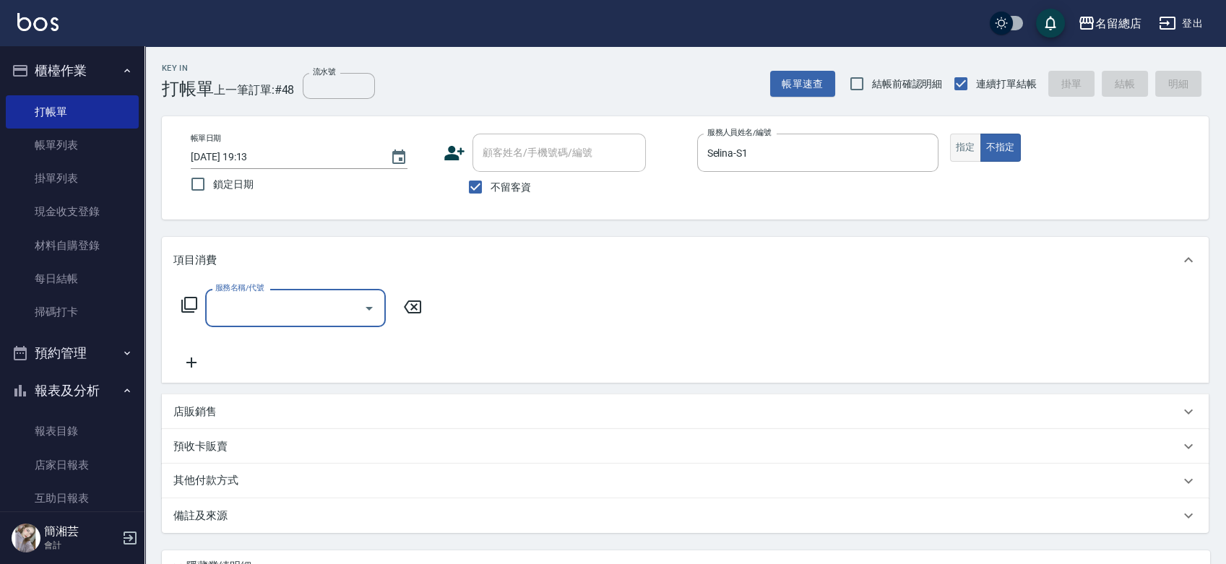
click at [950, 136] on button "指定" at bounding box center [965, 148] width 31 height 28
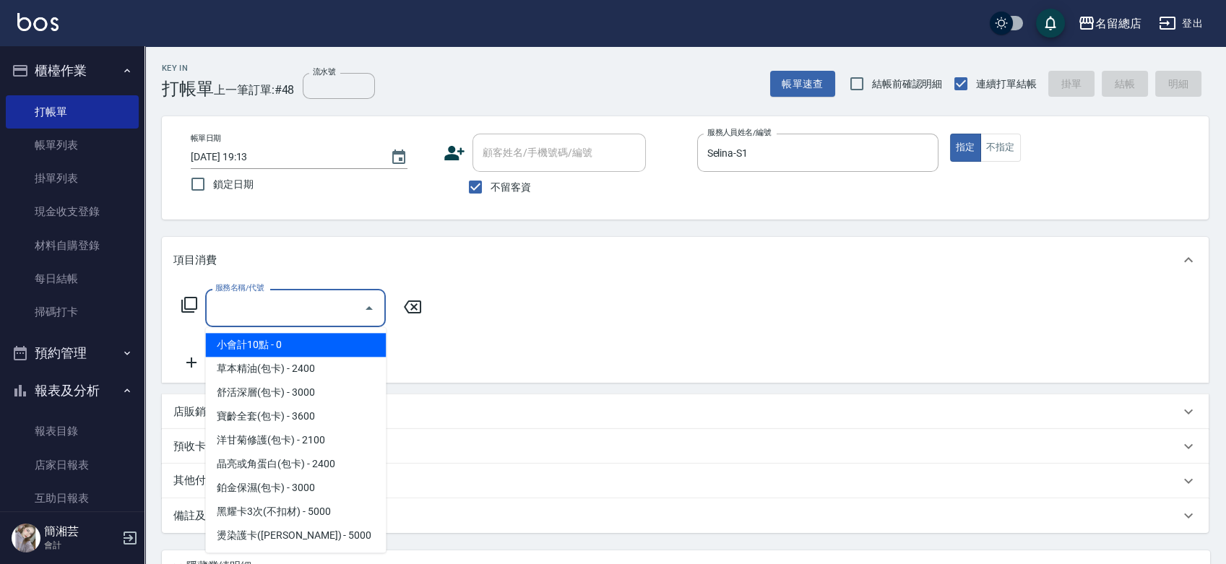
click at [255, 317] on input "服務名稱/代號" at bounding box center [285, 308] width 146 height 25
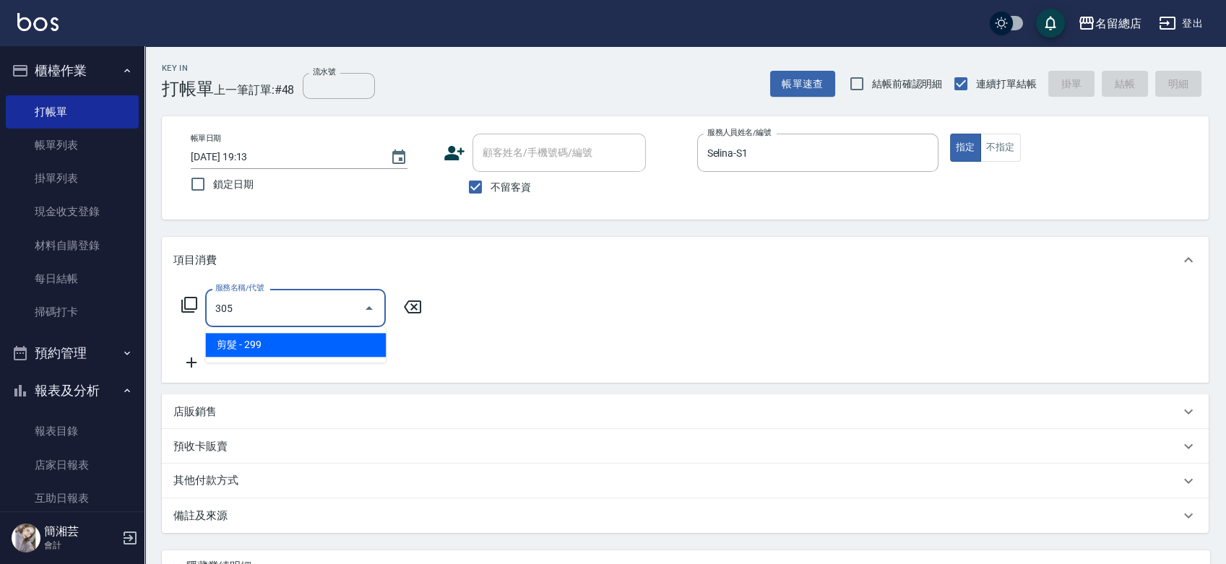
type input "剪髮(305)"
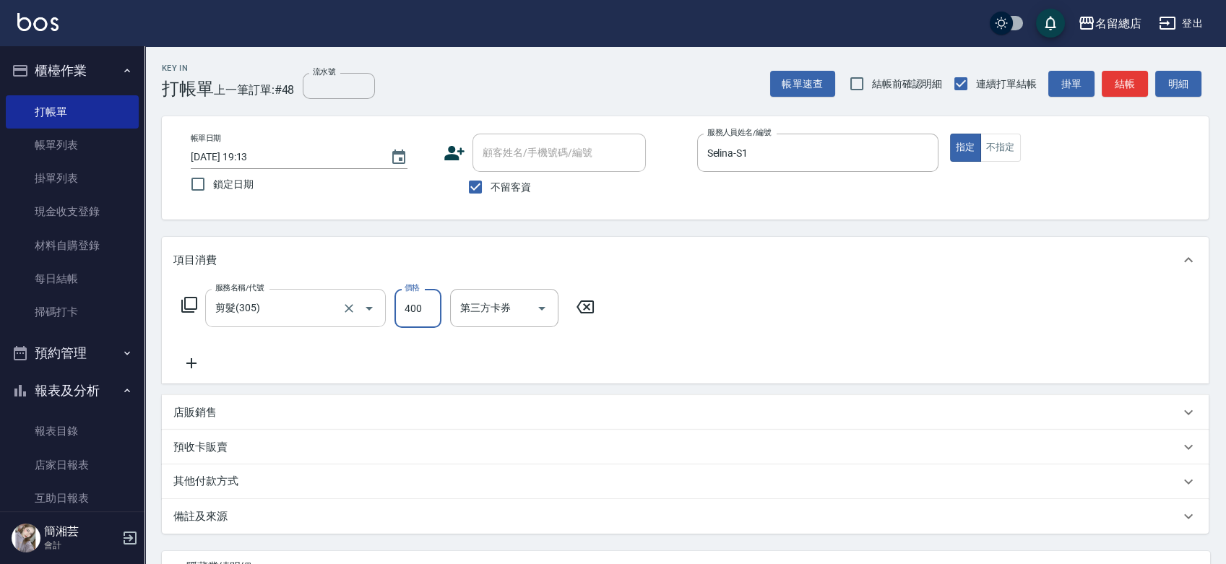
type input "400"
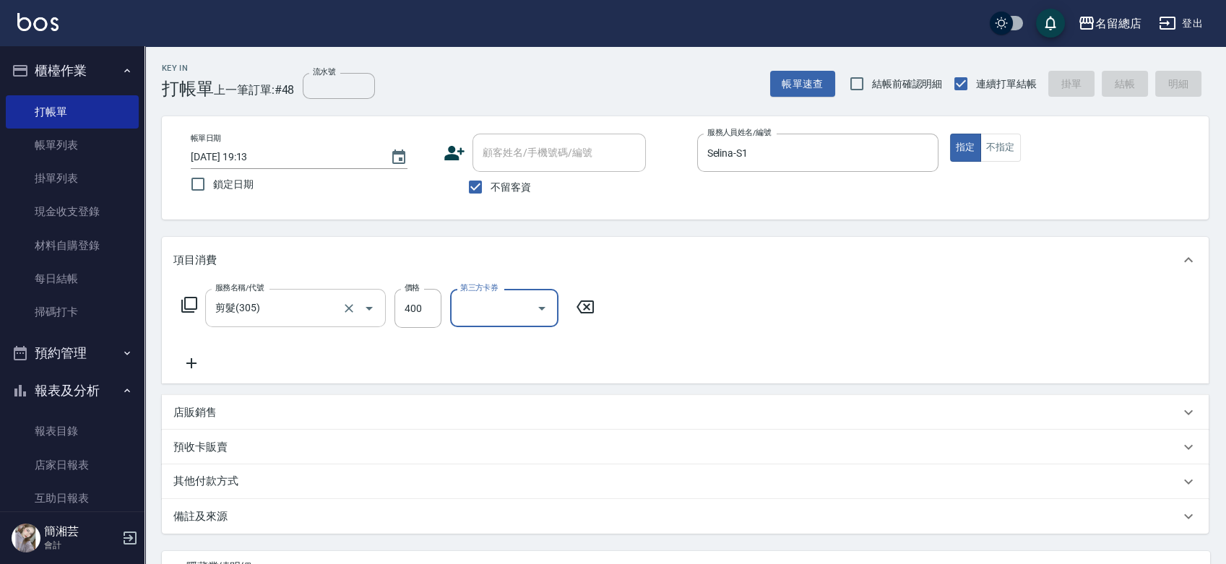
type input "[DATE] 19:37"
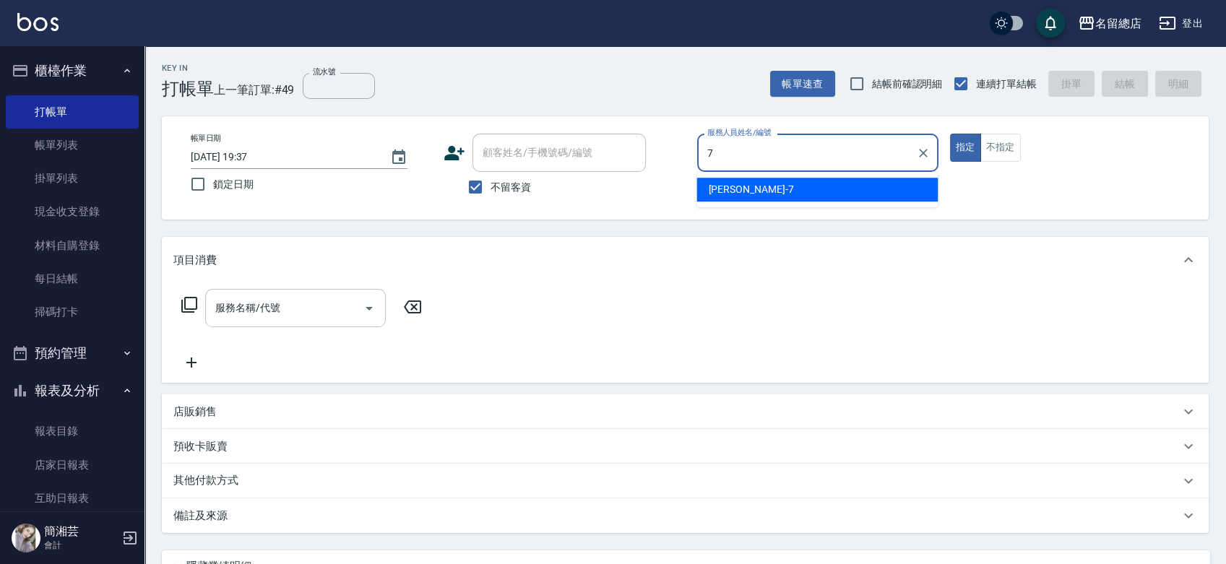
type input "Mick-7"
type button "true"
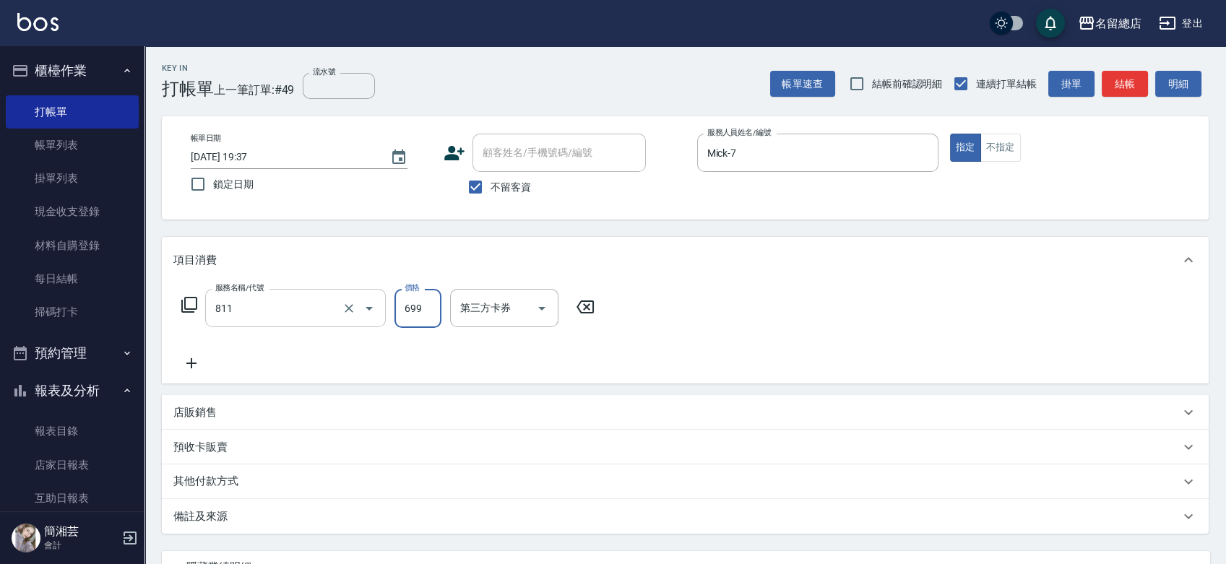
type input "洗+剪(811)"
type input "700"
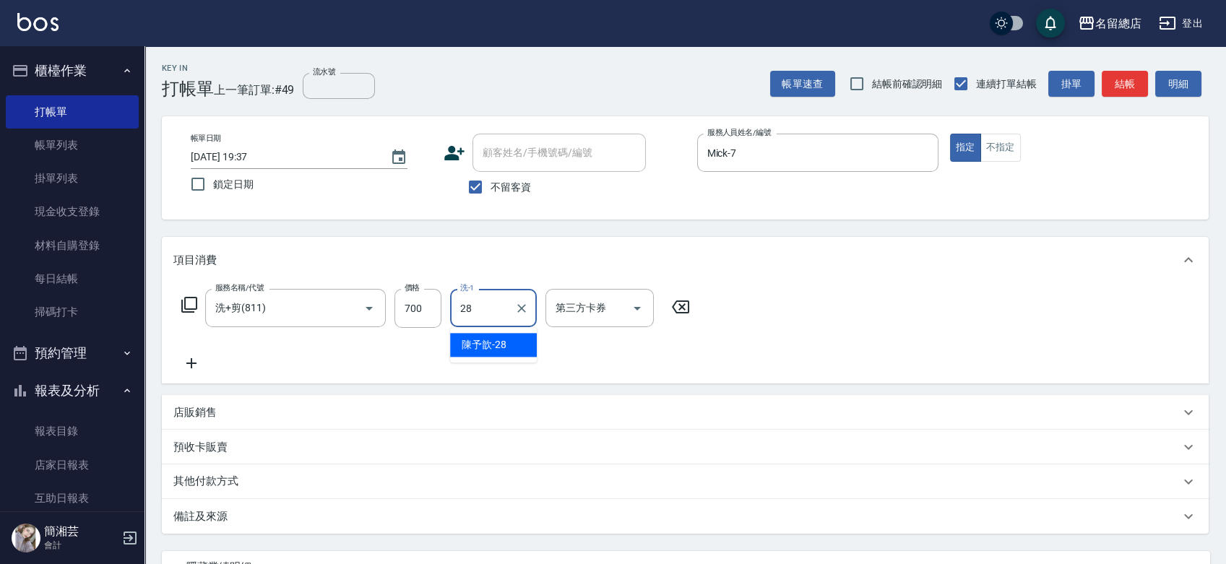
type input "陳予歆-28"
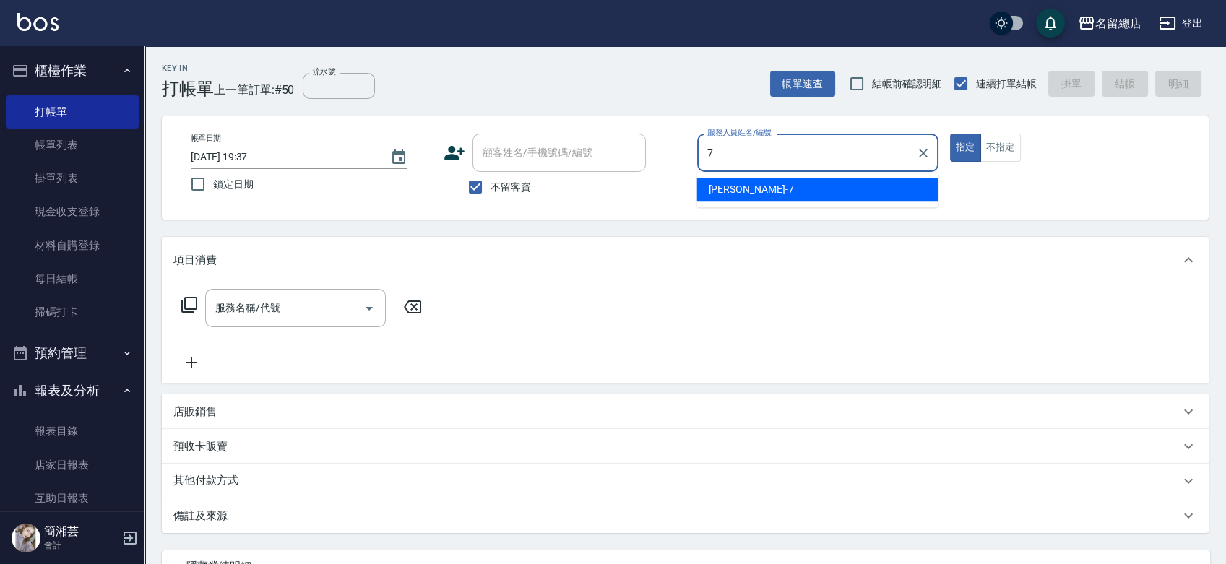
type input "Mick-7"
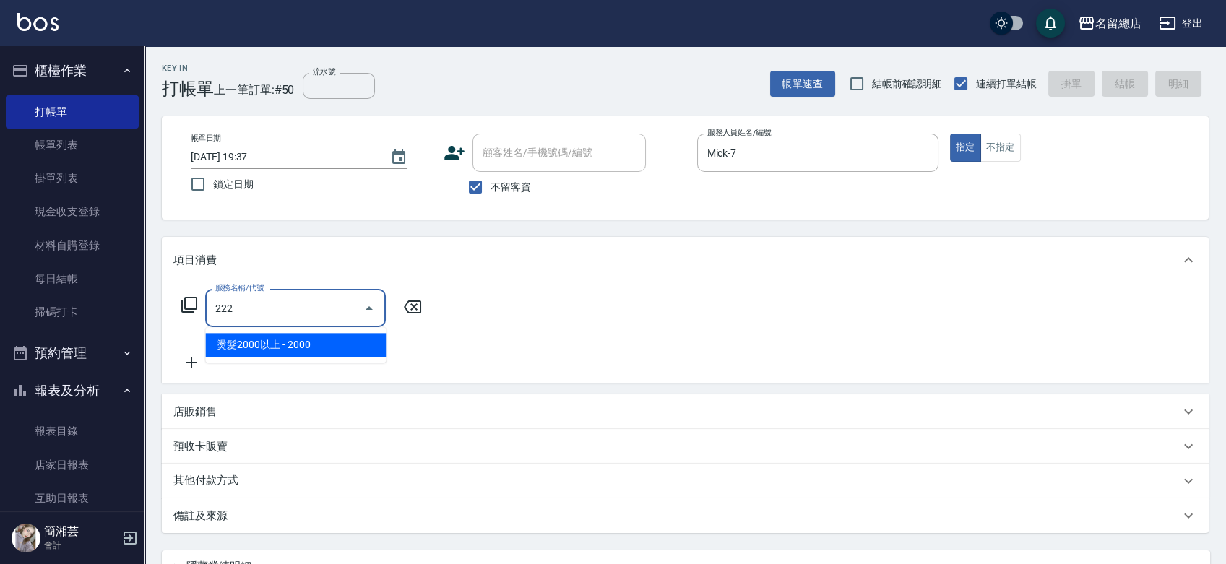
type input "燙髮2000以上(222)"
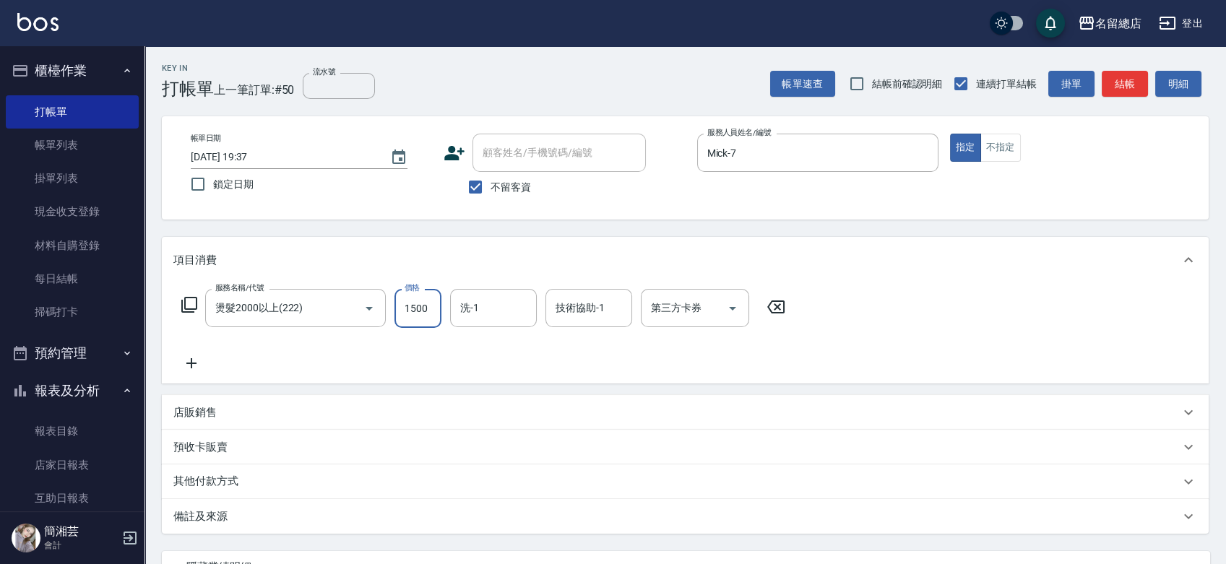
type input "1500"
type input "陳予歆-28"
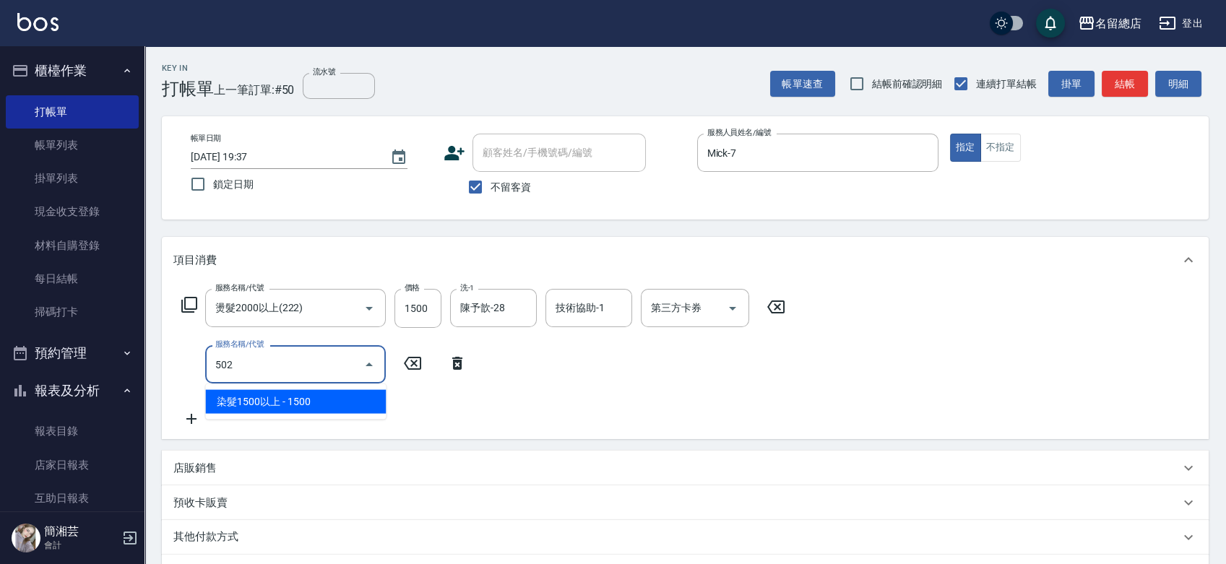
type input "染髮1500以上(502)"
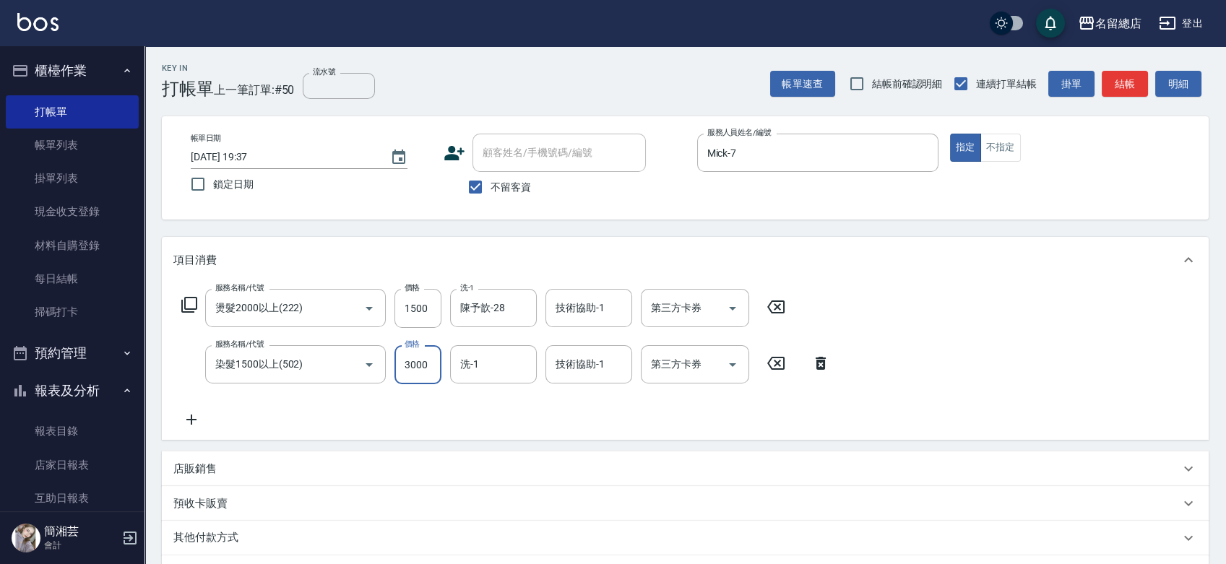
type input "3000"
type input "陳予歆-28"
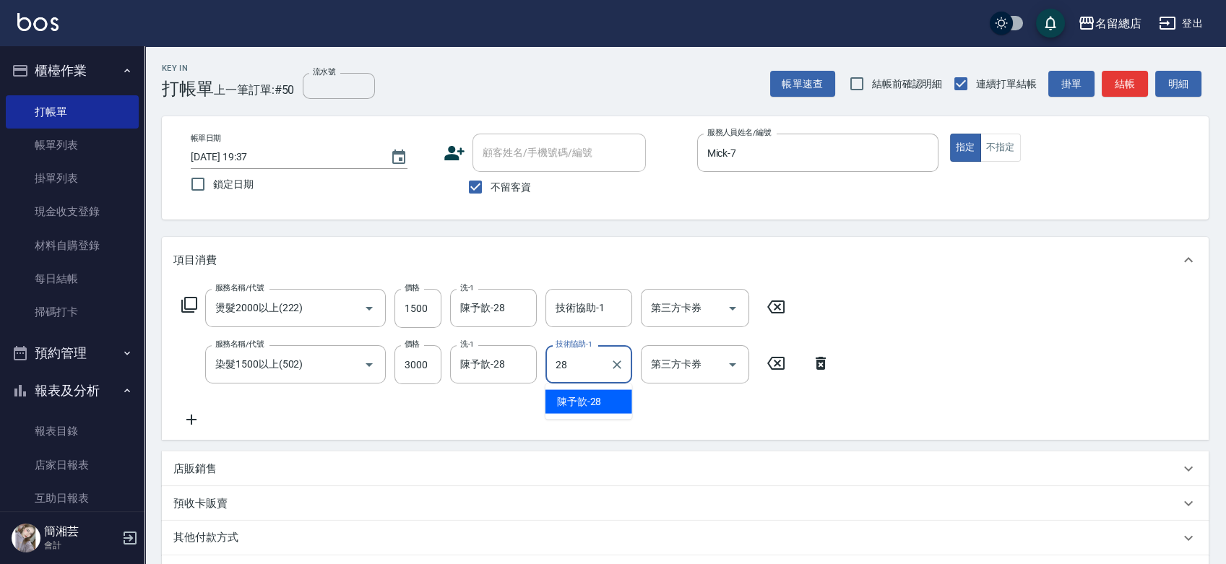
type input "陳予歆-28"
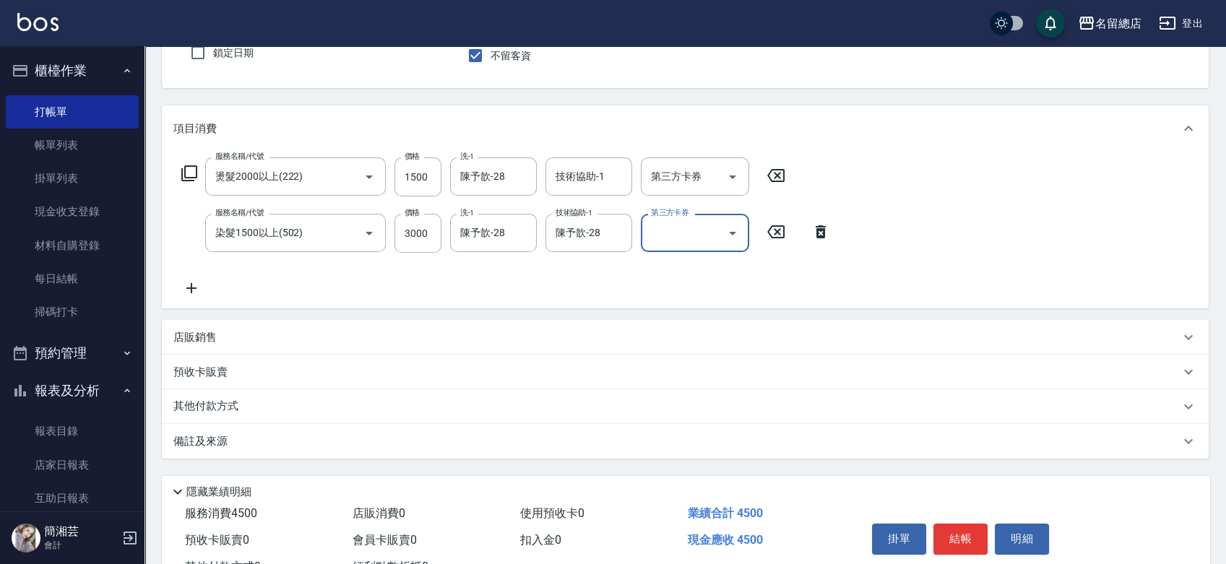
scroll to position [187, 0]
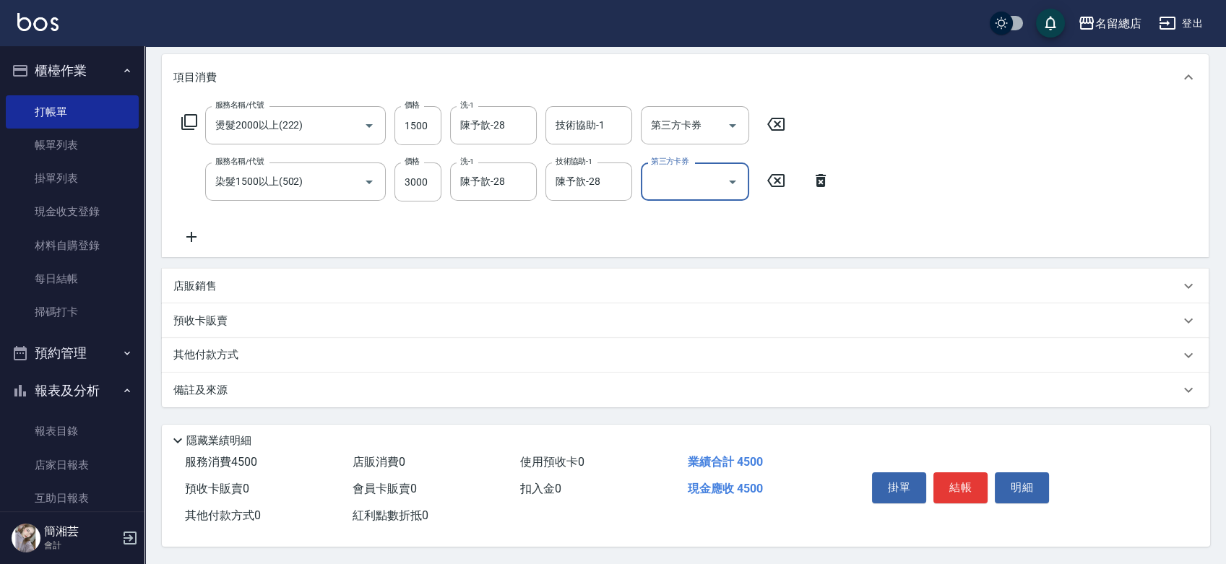
click at [245, 348] on p "其他付款方式" at bounding box center [209, 356] width 72 height 16
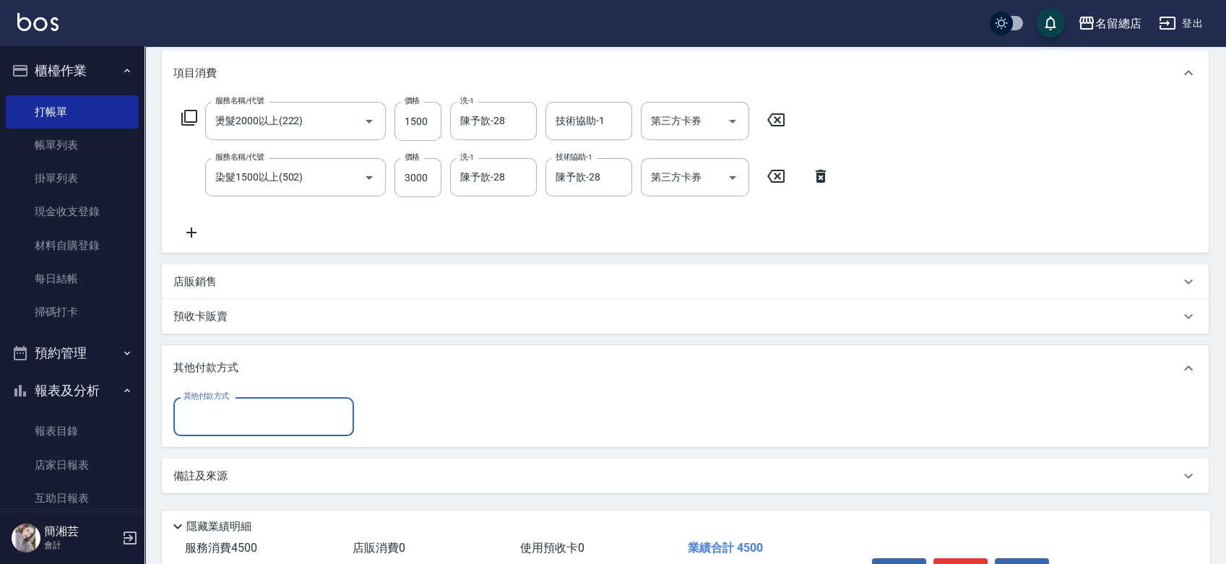
scroll to position [0, 0]
click at [234, 419] on input "其他付款方式" at bounding box center [264, 416] width 168 height 25
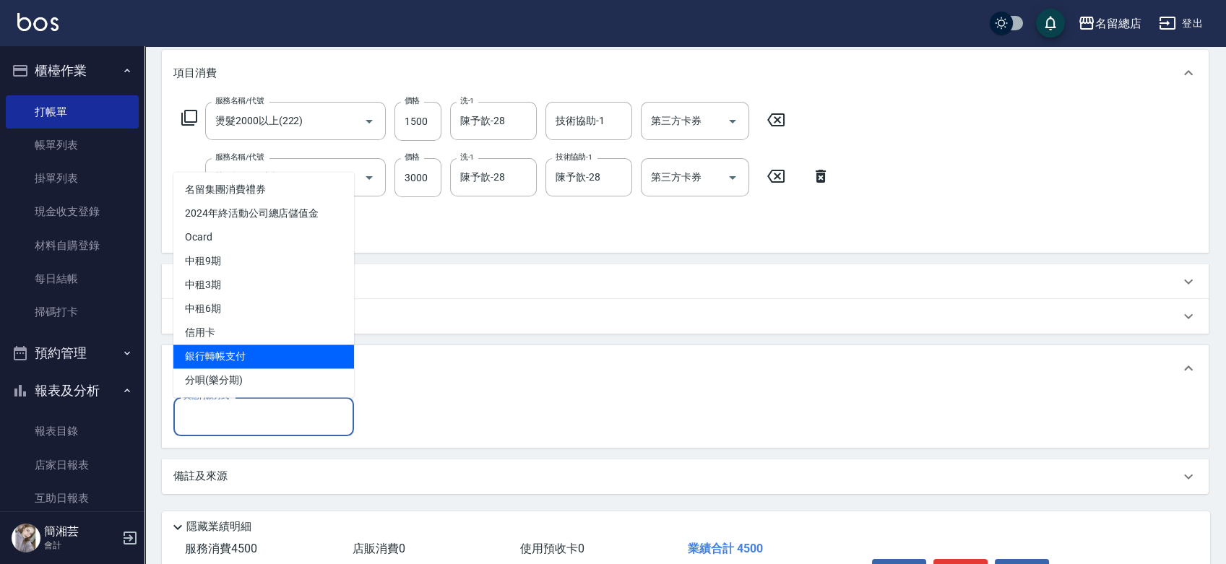
click at [218, 356] on span "銀行轉帳支付" at bounding box center [263, 357] width 181 height 24
type input "銀行轉帳支付"
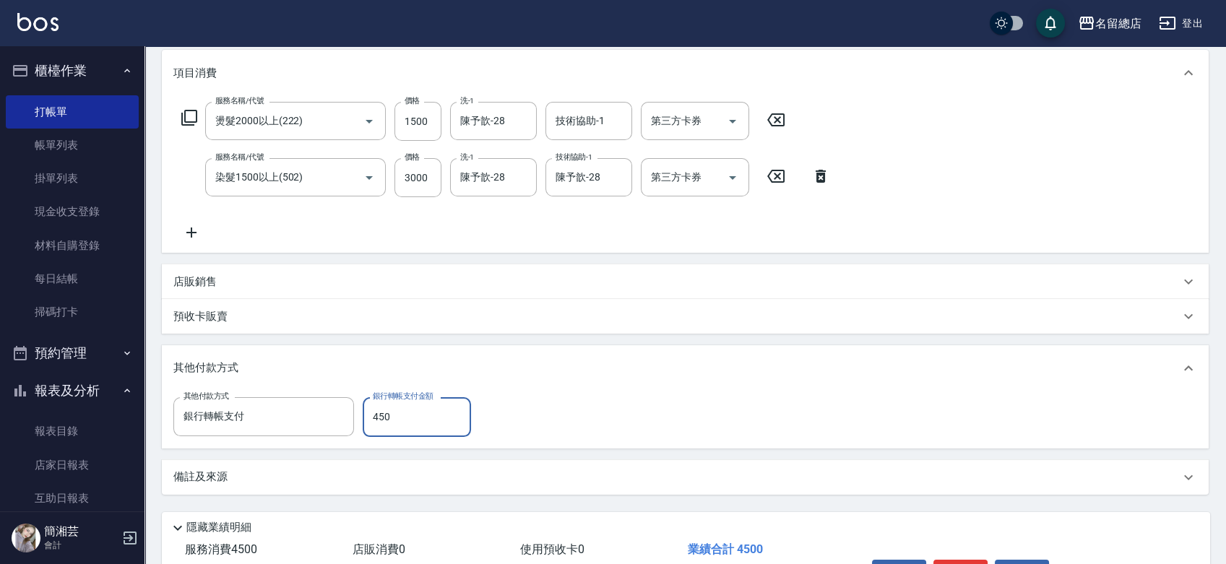
type input "4500"
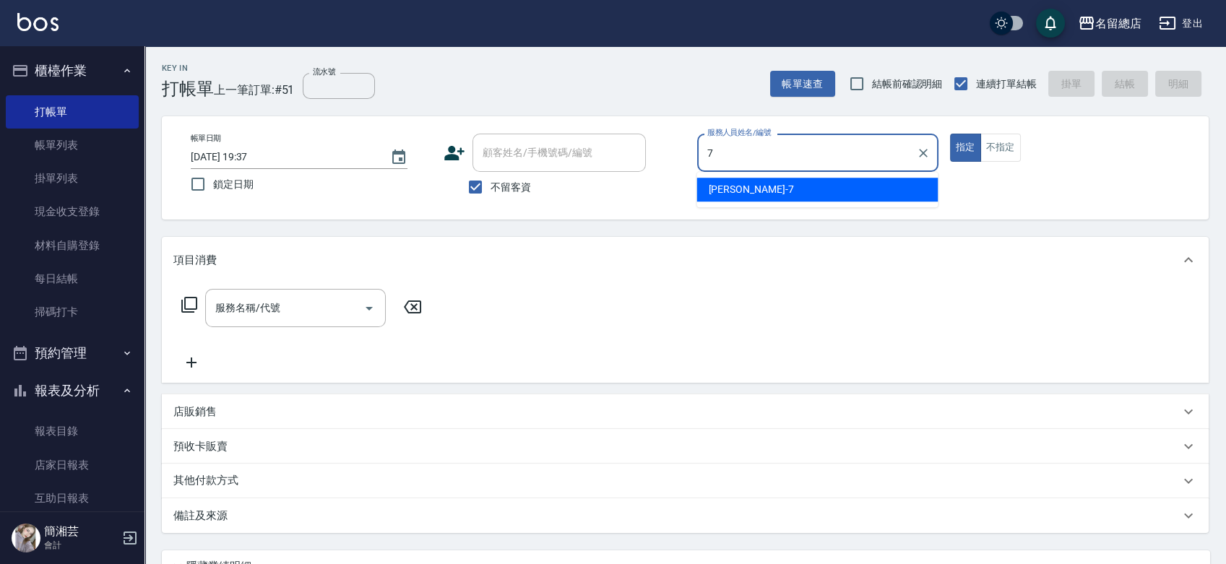
type input "Mick-7"
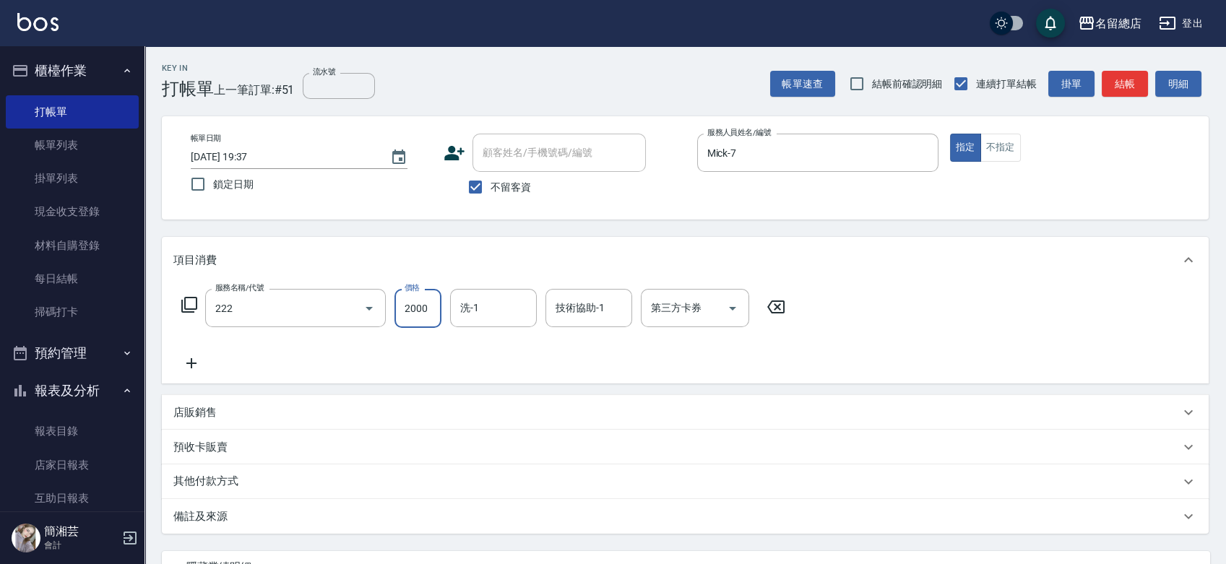
type input "燙髮2000以上(222)"
type input "1500"
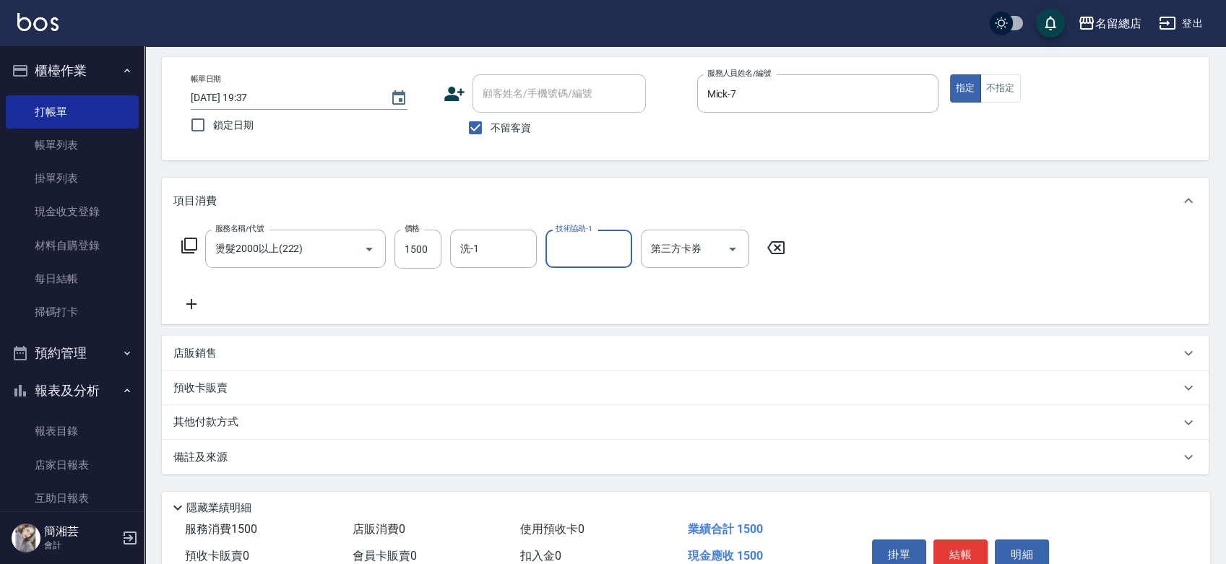
scroll to position [131, 0]
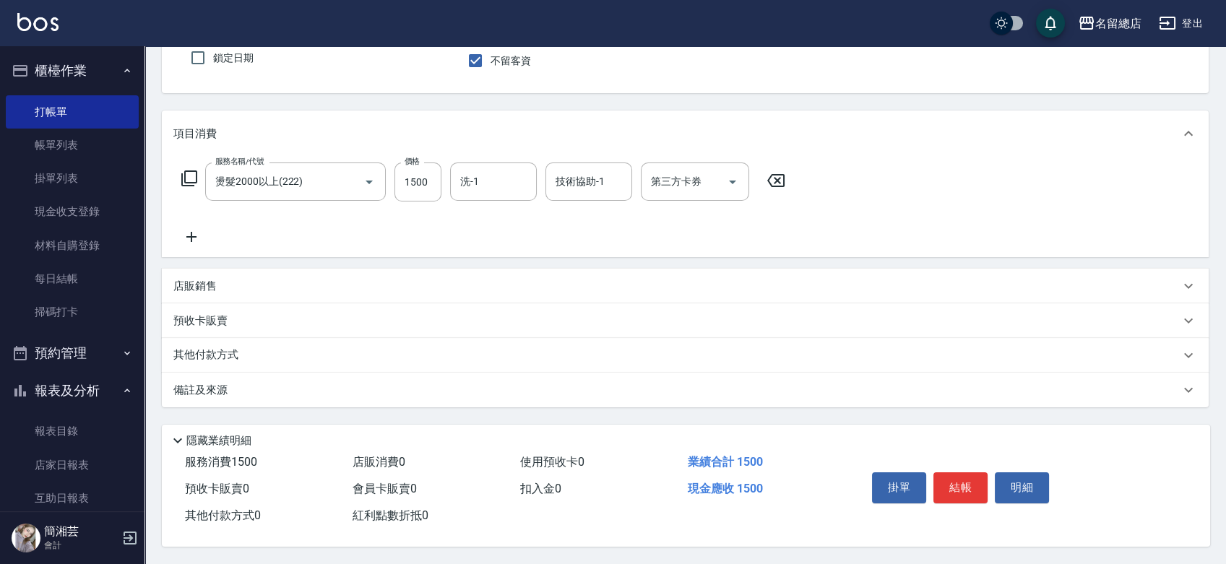
click at [183, 350] on p "其他付款方式" at bounding box center [209, 356] width 72 height 16
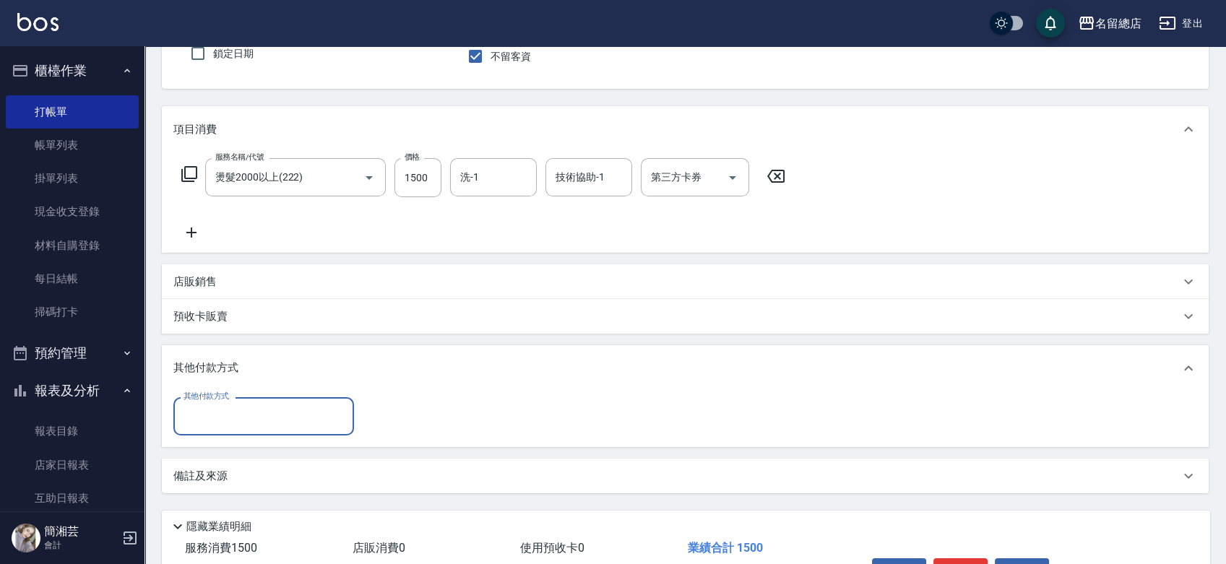
scroll to position [0, 0]
click at [202, 413] on input "其他付款方式" at bounding box center [264, 416] width 168 height 25
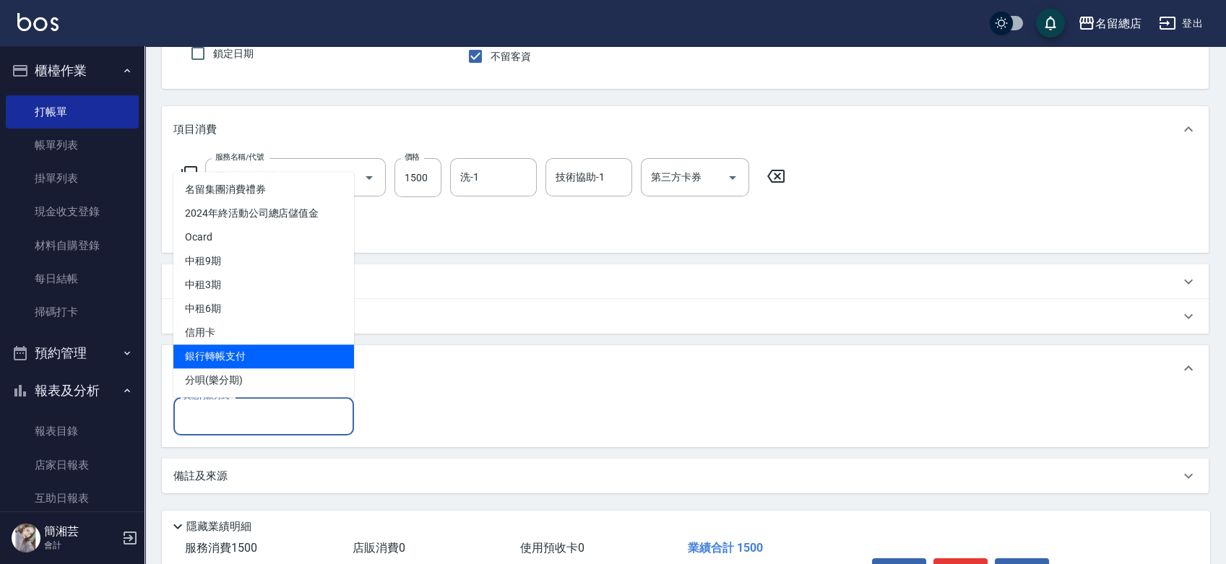
click at [208, 351] on span "銀行轉帳支付" at bounding box center [263, 357] width 181 height 24
type input "銀行轉帳支付"
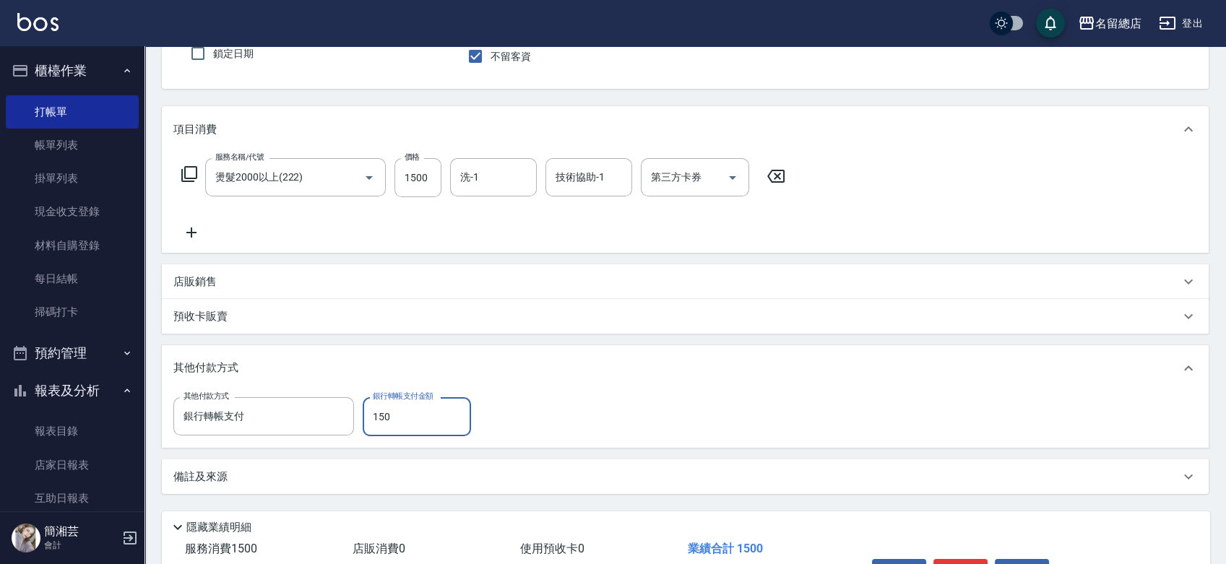
type input "1500"
type input "[DATE] 19:38"
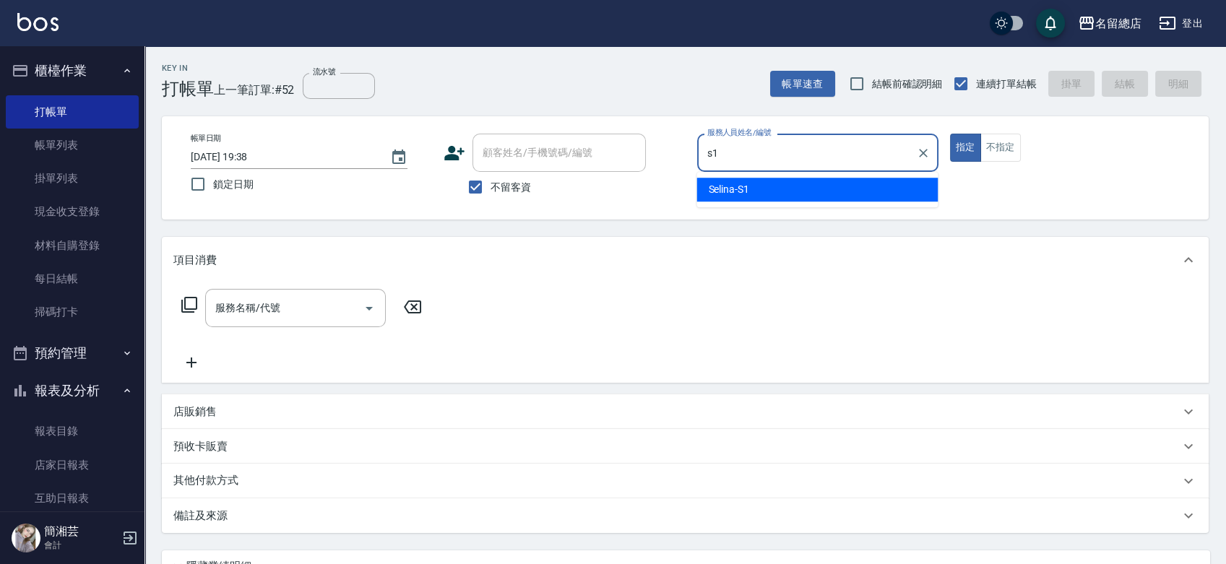
type input "Selina-S1"
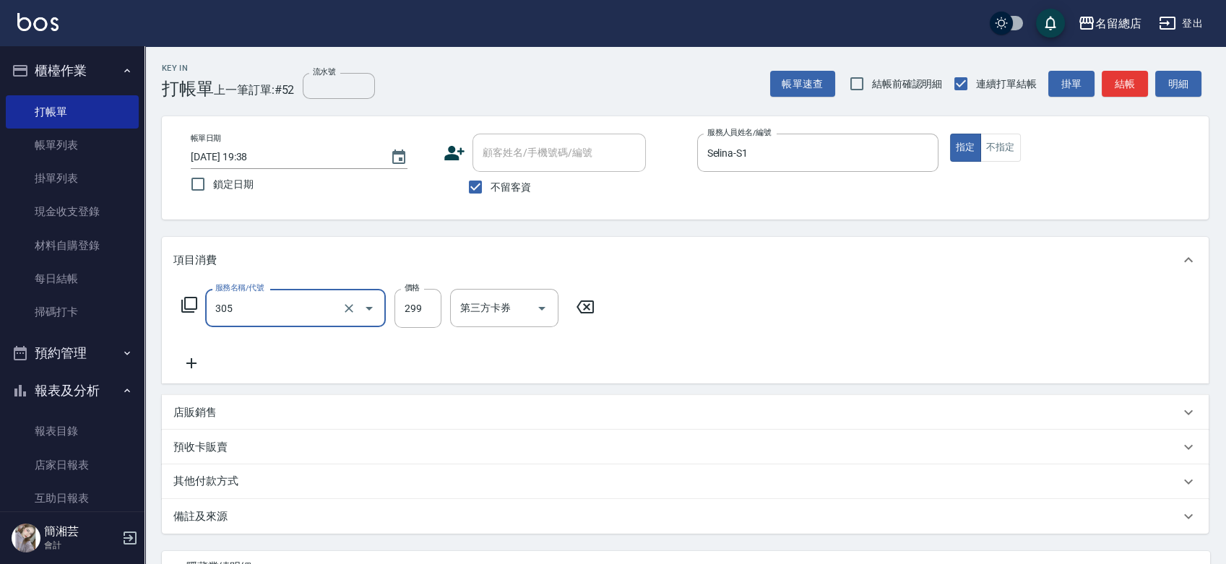
type input "剪髮(305)"
type input "400"
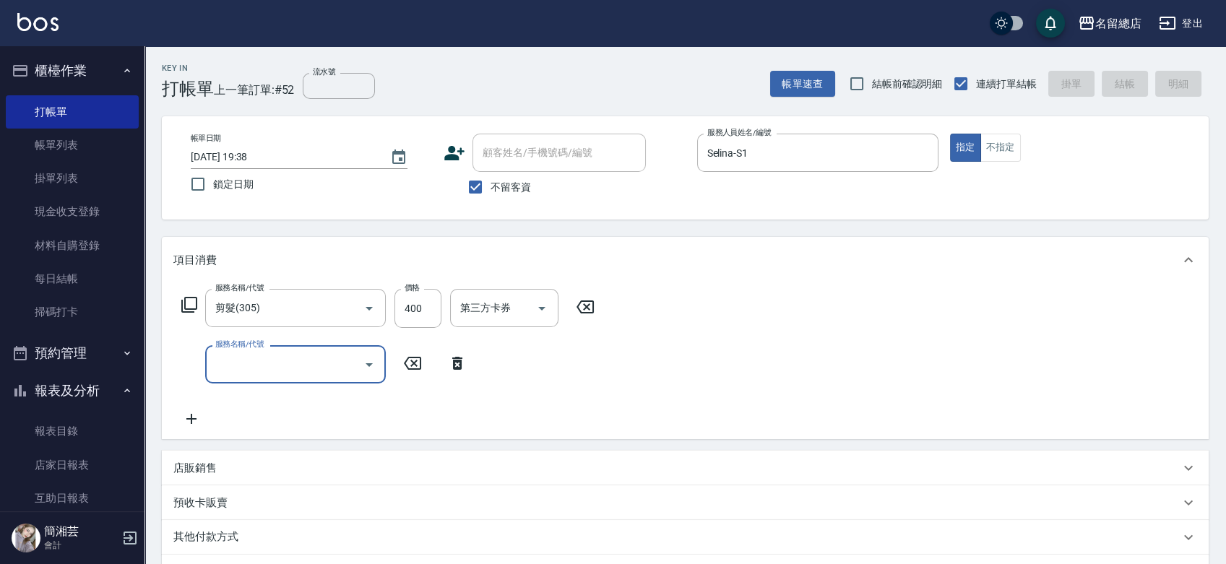
type input "[DATE] 19:39"
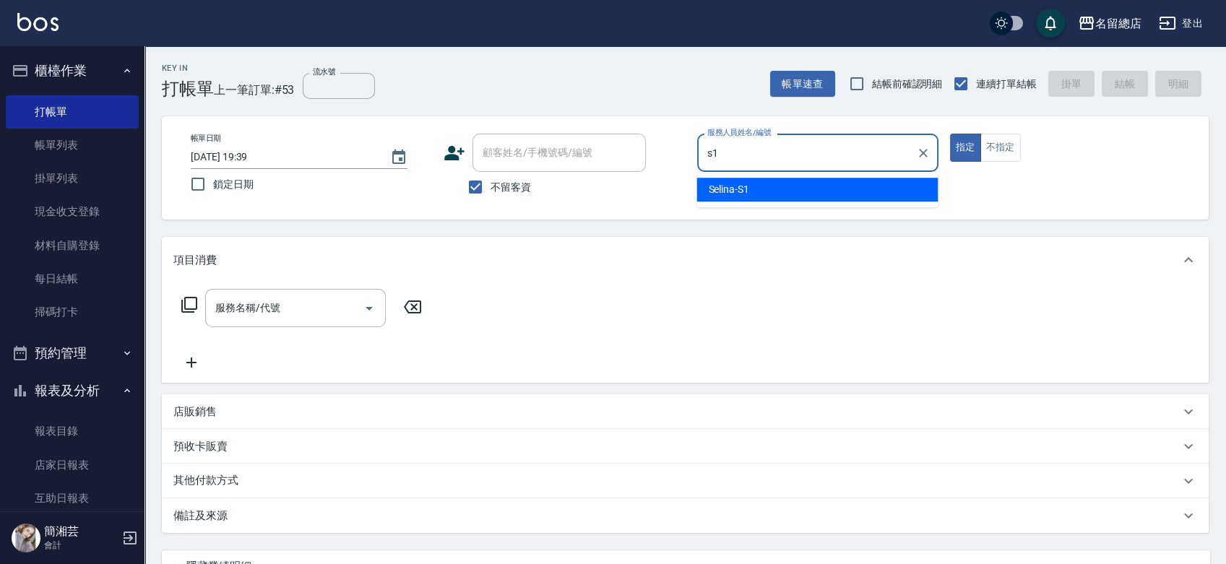
type input "Selina-S1"
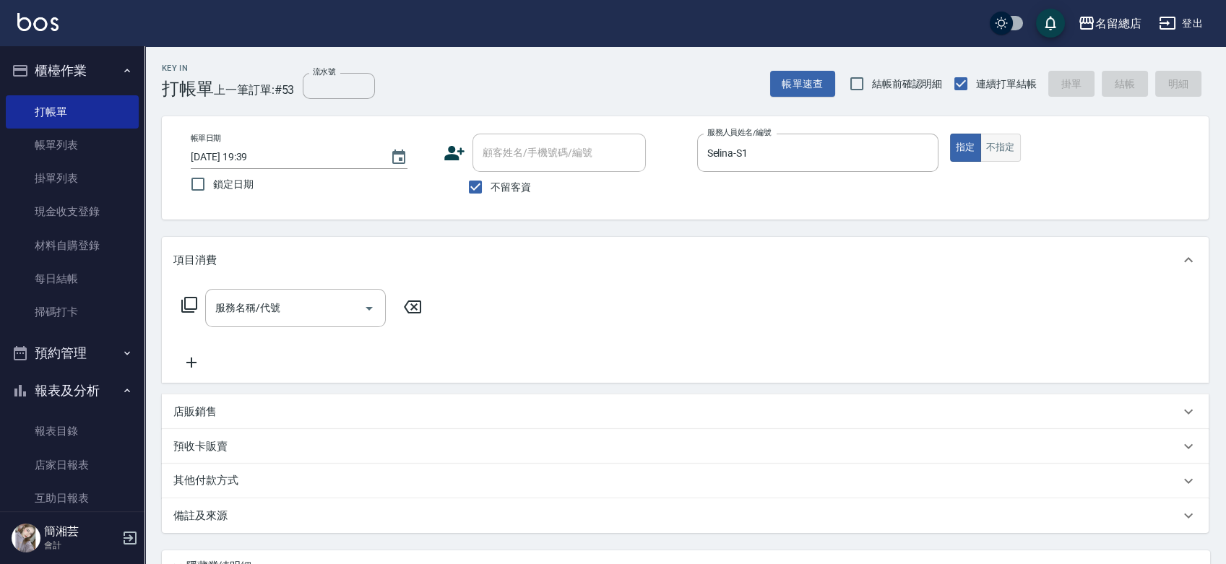
click at [1006, 147] on button "不指定" at bounding box center [1001, 148] width 40 height 28
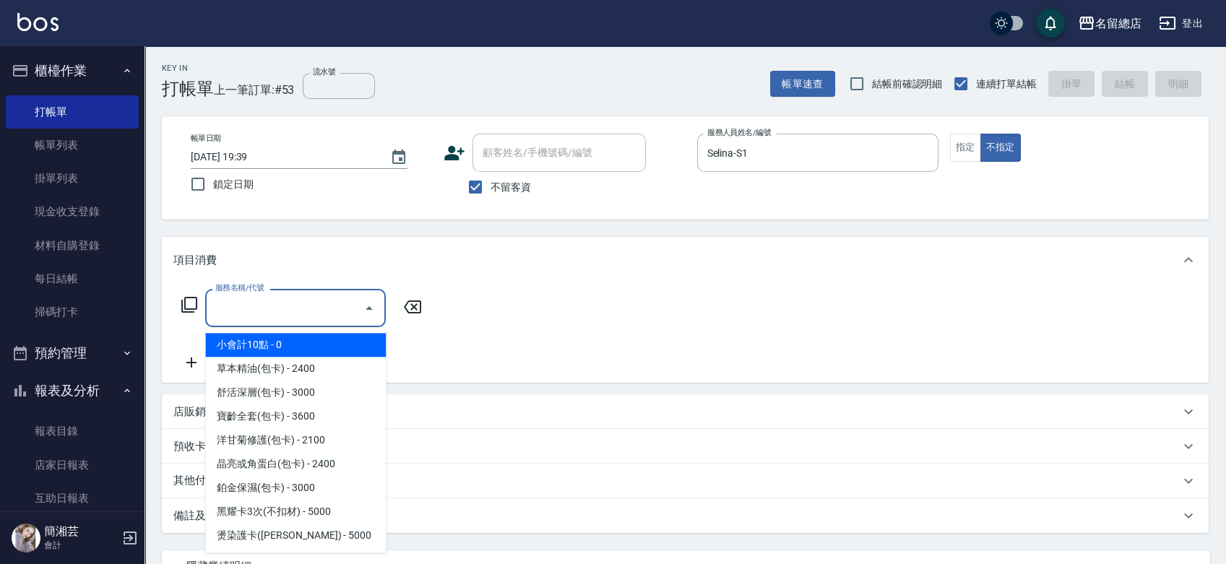
click at [302, 297] on input "服務名稱/代號" at bounding box center [285, 308] width 146 height 25
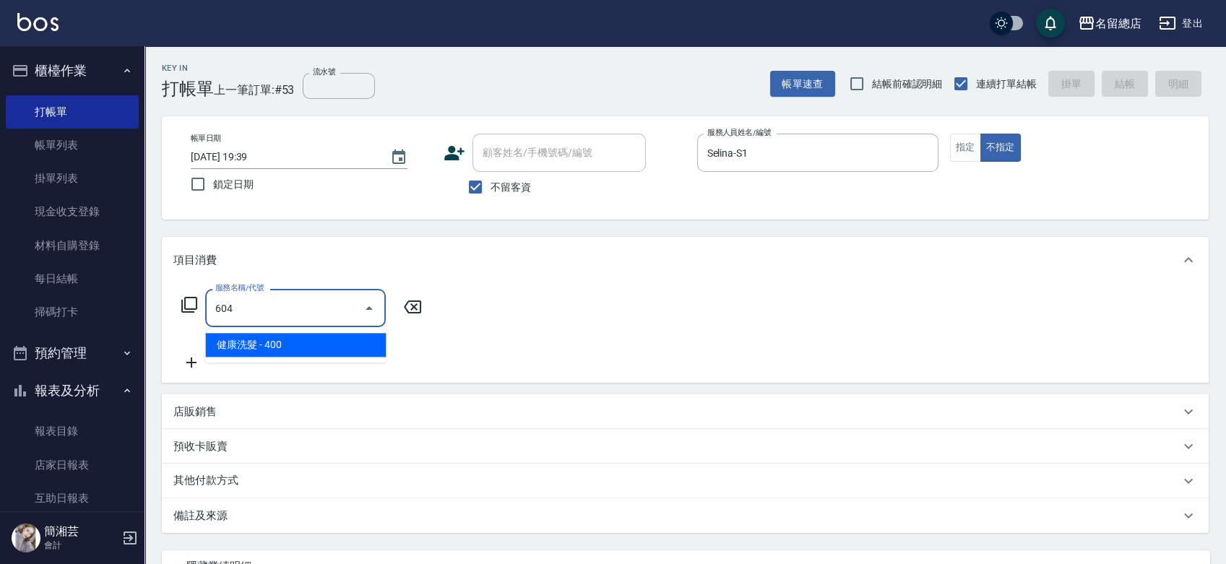
type input "健康洗髮(604)"
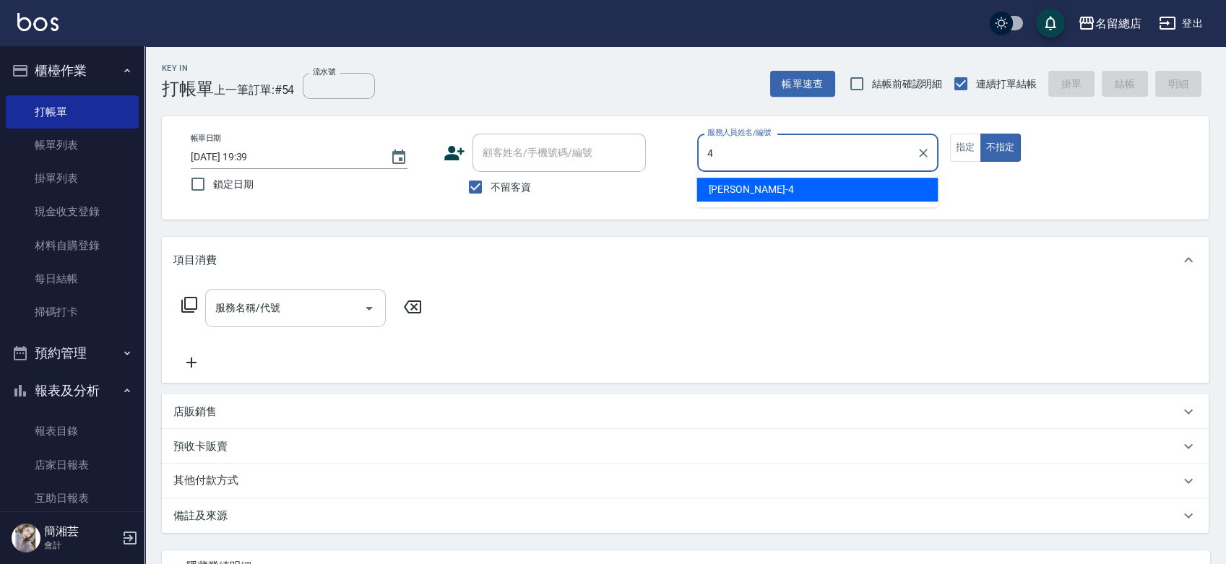
type input "[PERSON_NAME]-4"
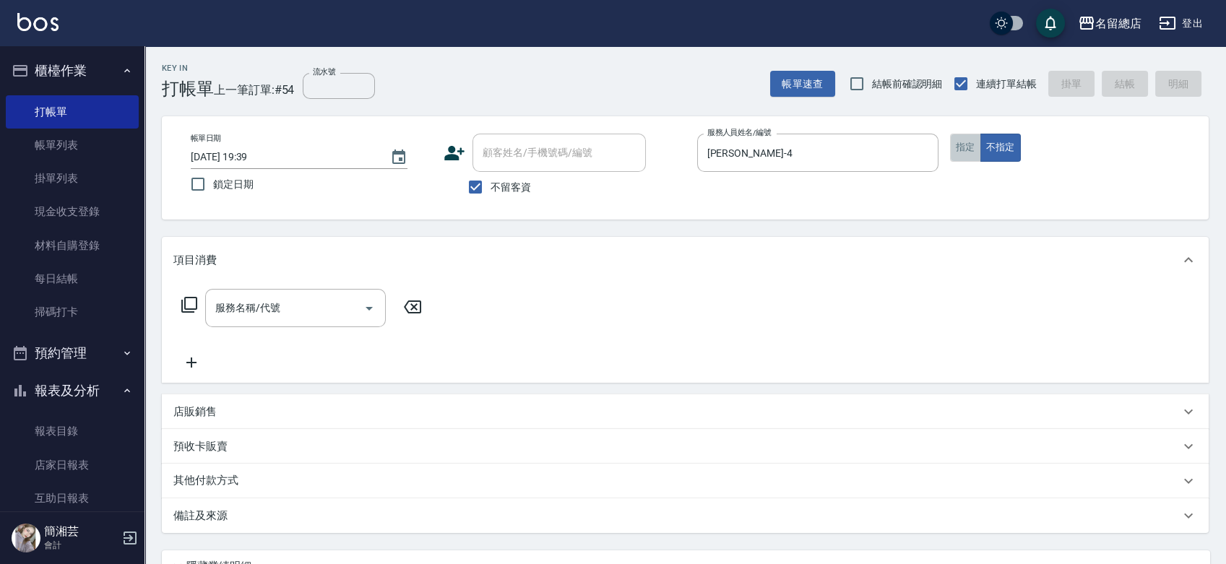
click at [959, 145] on button "指定" at bounding box center [965, 148] width 31 height 28
click at [272, 302] on input "服務名稱/代號" at bounding box center [285, 308] width 146 height 25
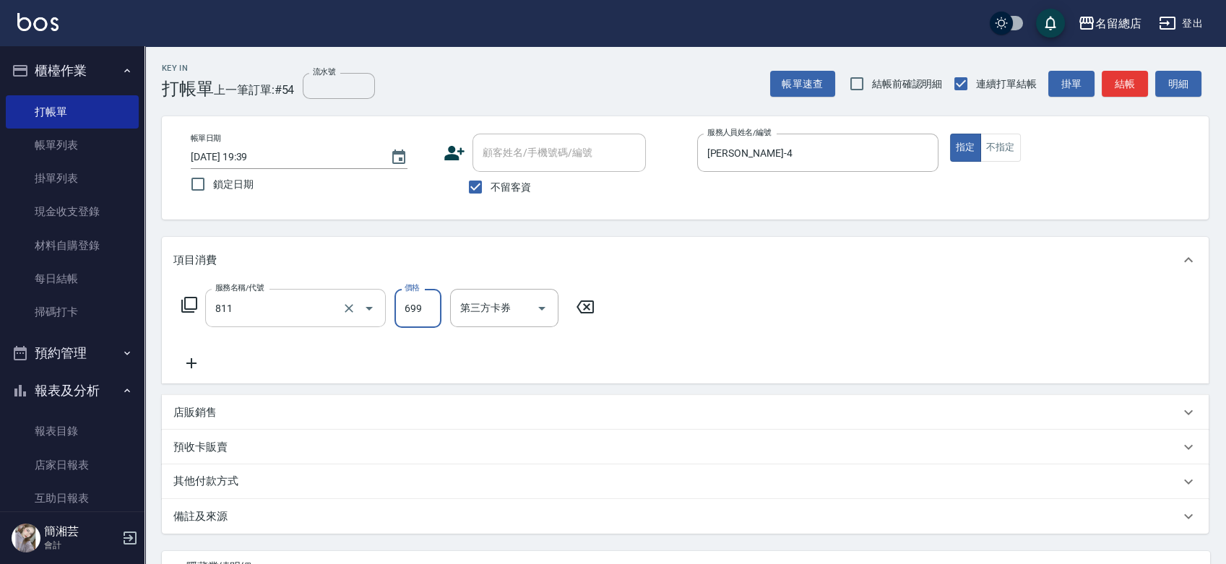
type input "洗+剪(811)"
type input "800"
type input "3"
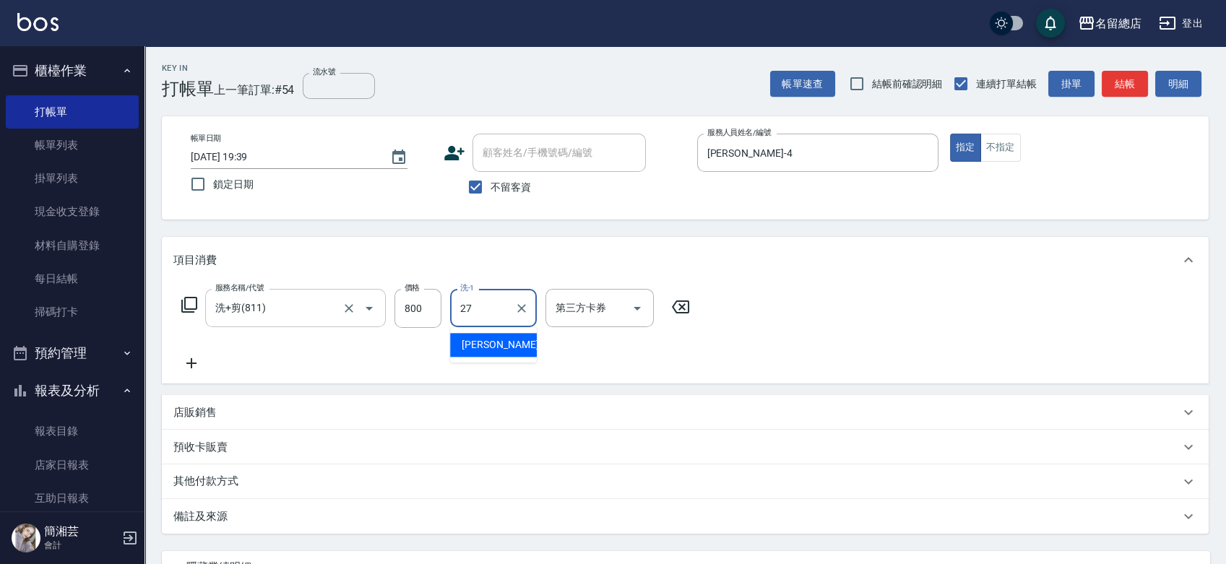
type input "[PERSON_NAME]-27"
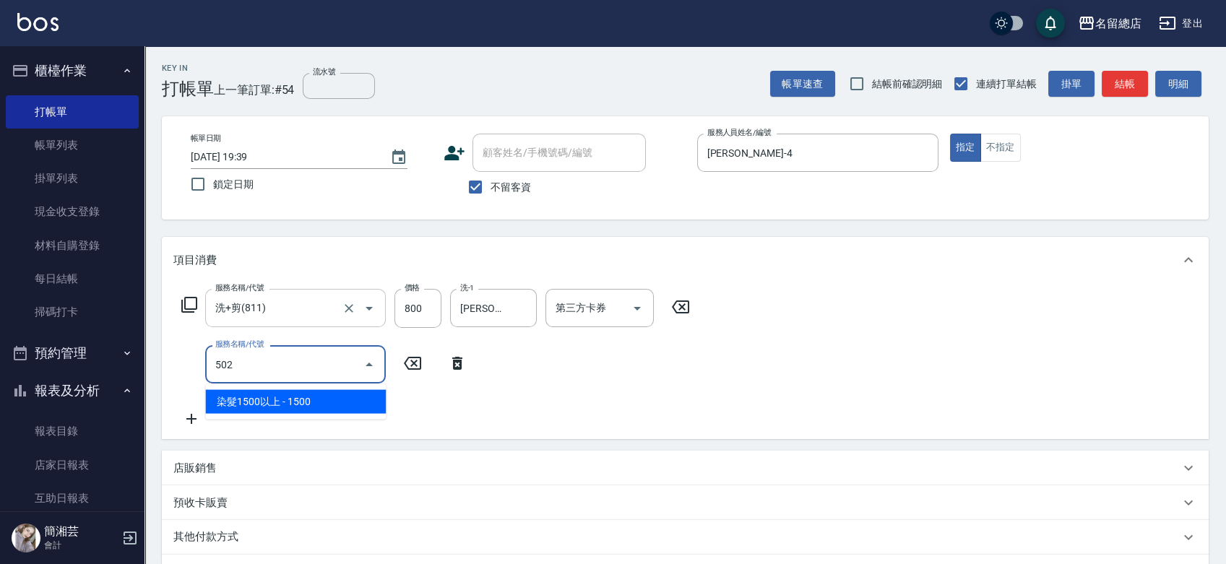
type input "染髮1500以上(502)"
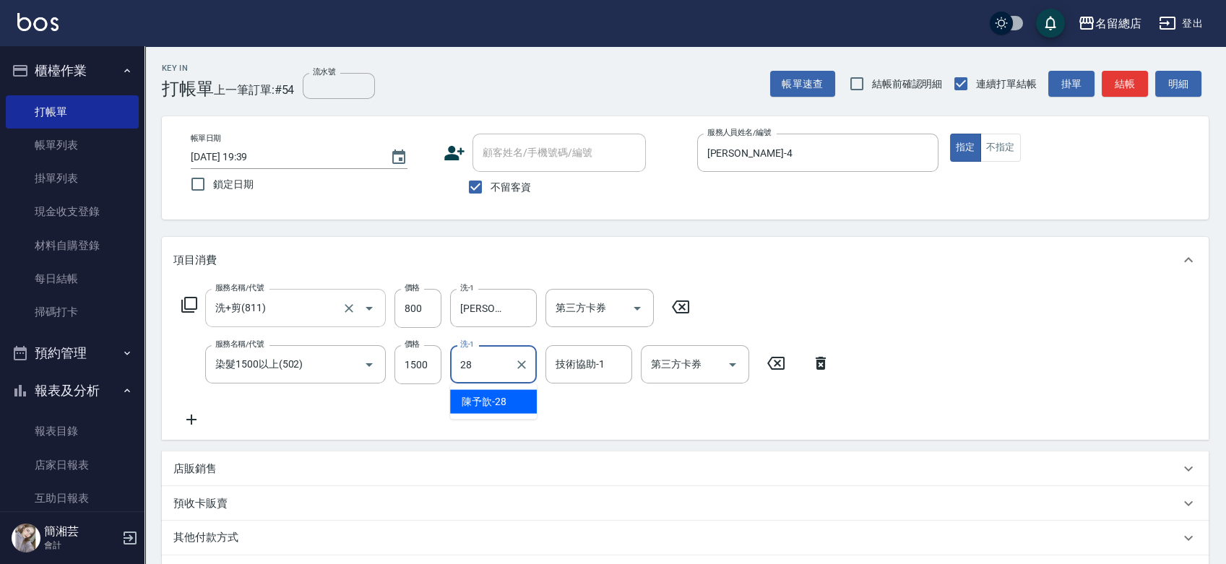
type input "陳予歆-28"
click at [531, 366] on button "Clear" at bounding box center [522, 365] width 20 height 20
type input "[PERSON_NAME]-27"
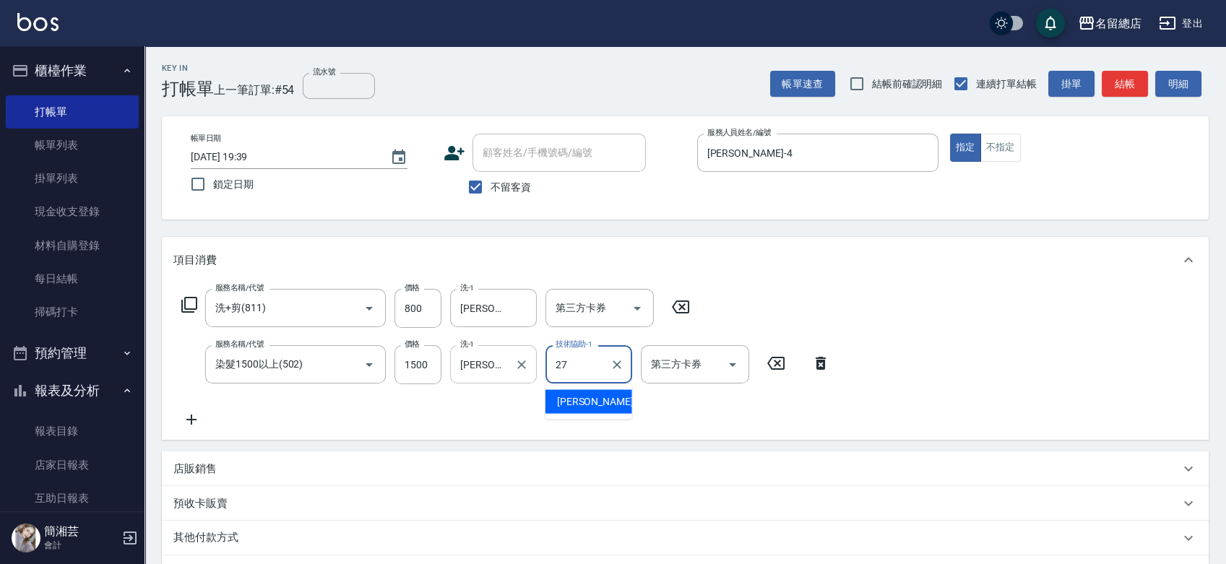
type input "[PERSON_NAME]-27"
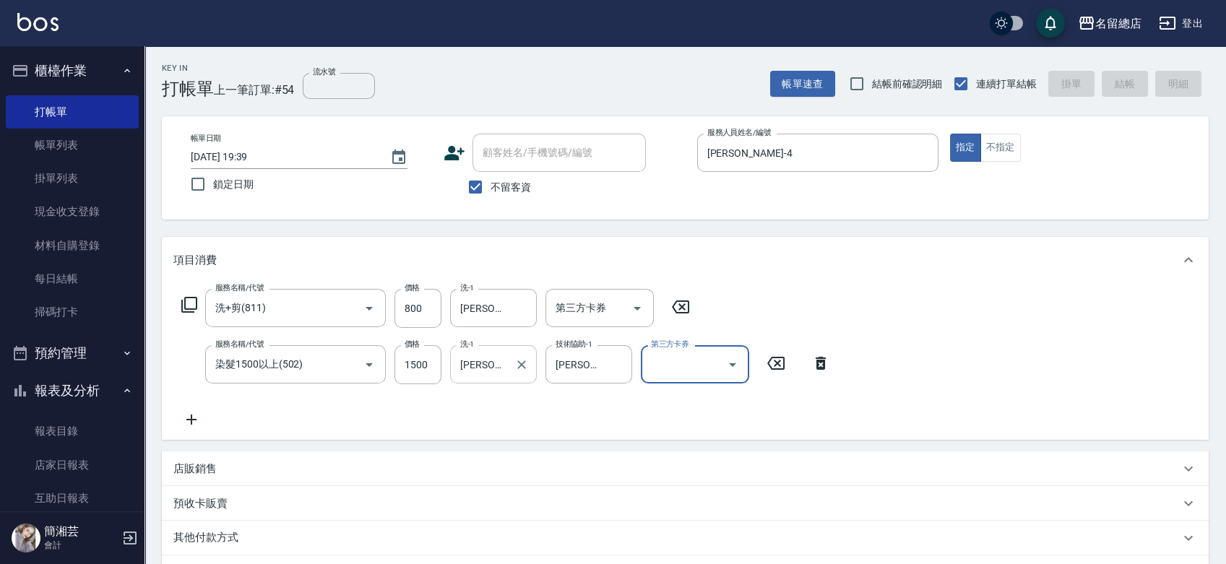
type input "[DATE] 19:40"
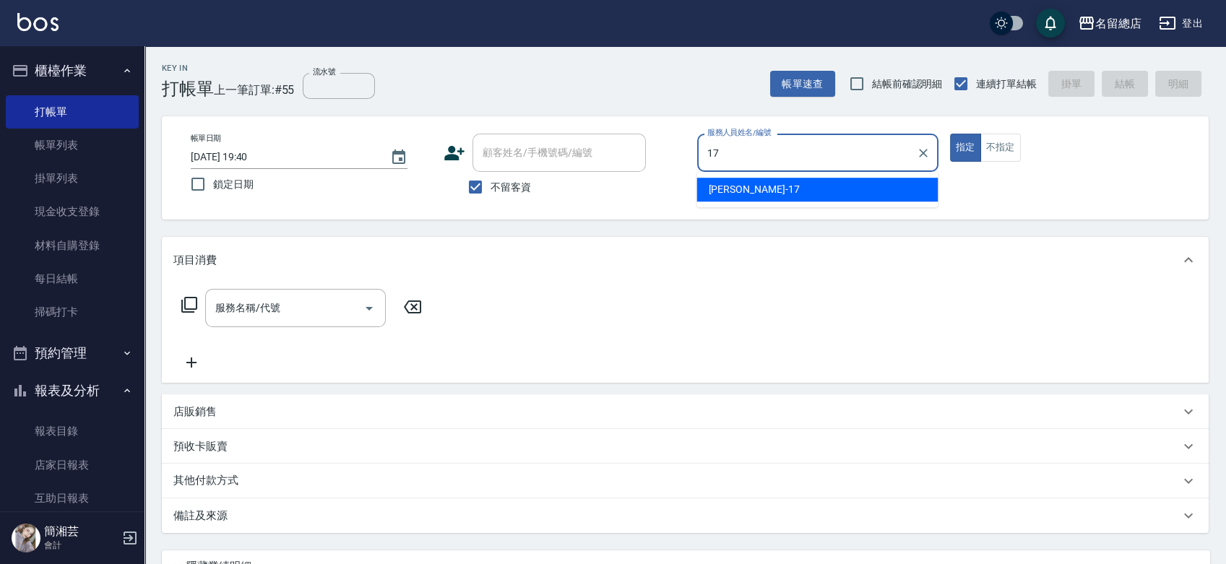
type input "[PERSON_NAME]-17"
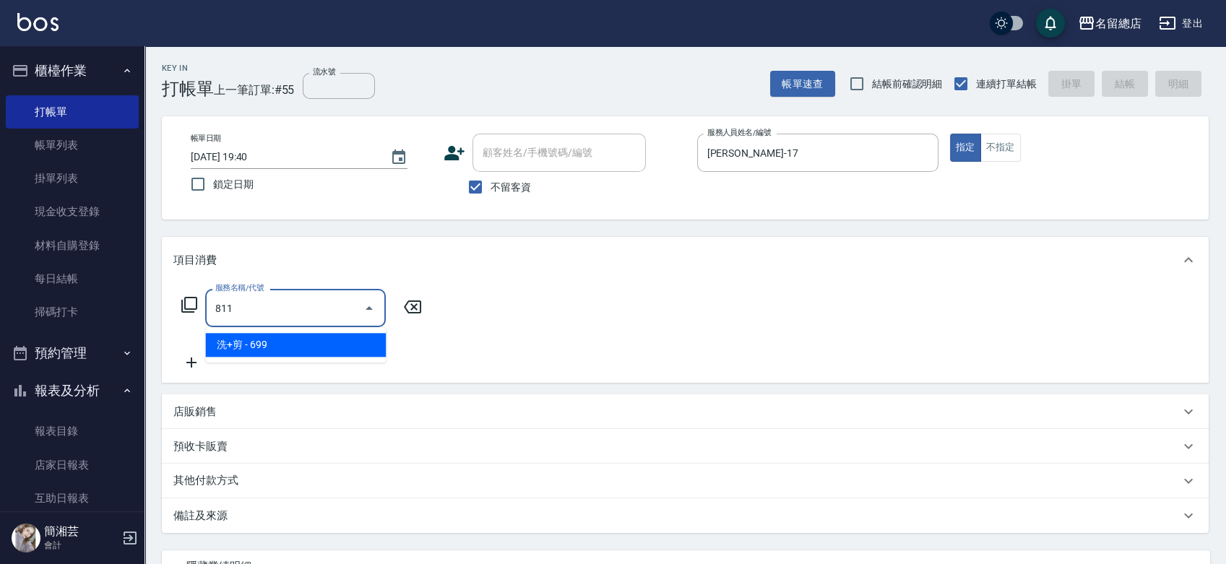
type input "洗+剪(811)"
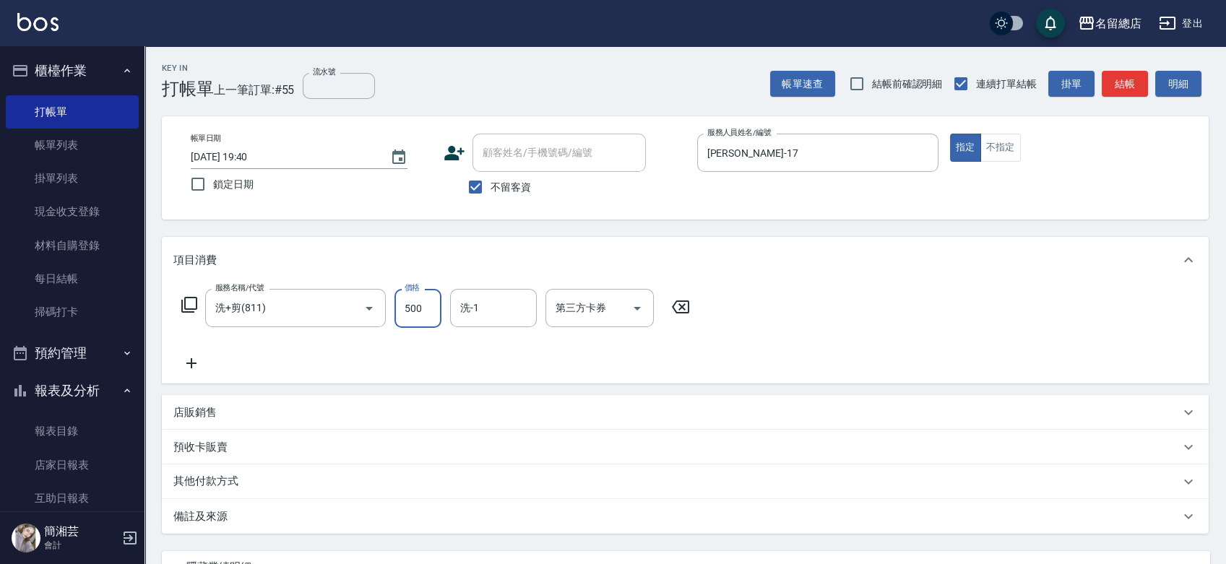
type input "500"
type input "[PERSON_NAME]-42"
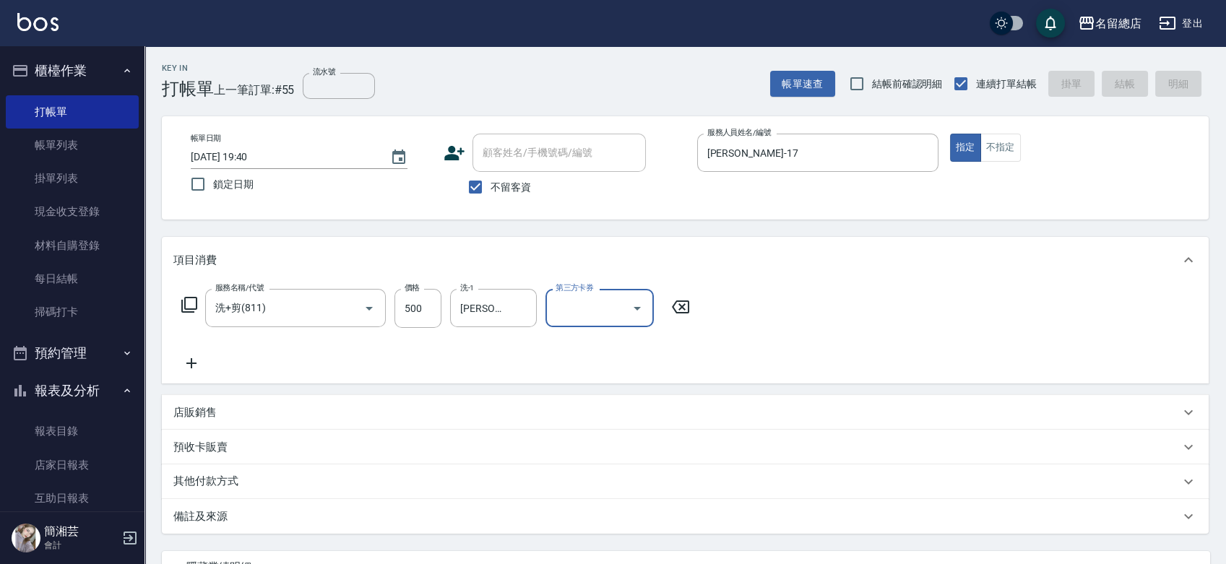
type input "[DATE] 19:42"
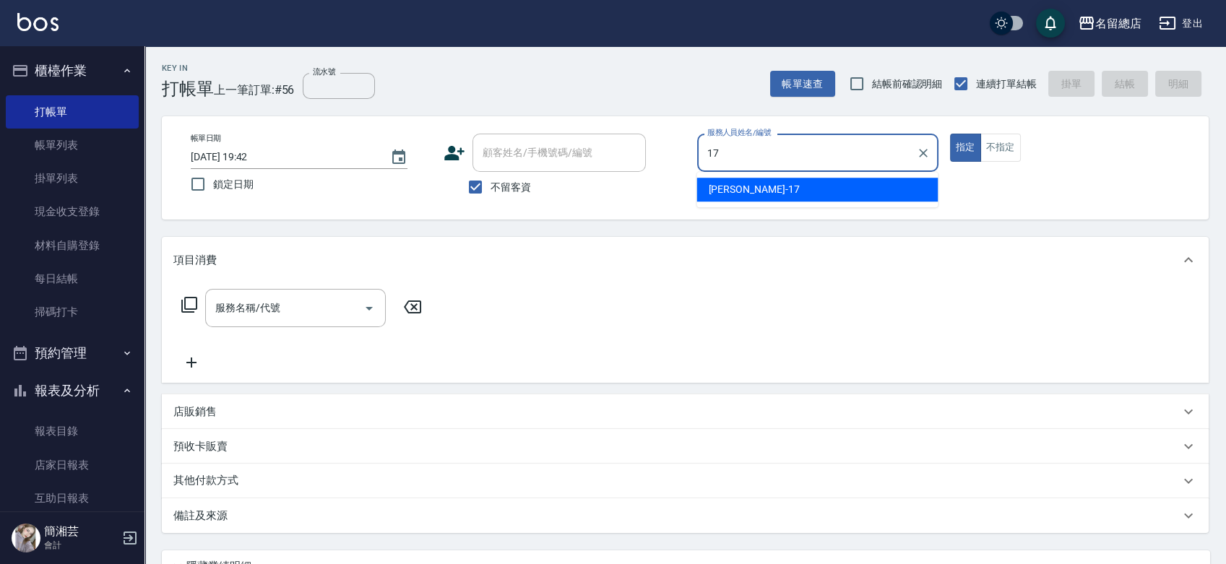
type input "[PERSON_NAME]-17"
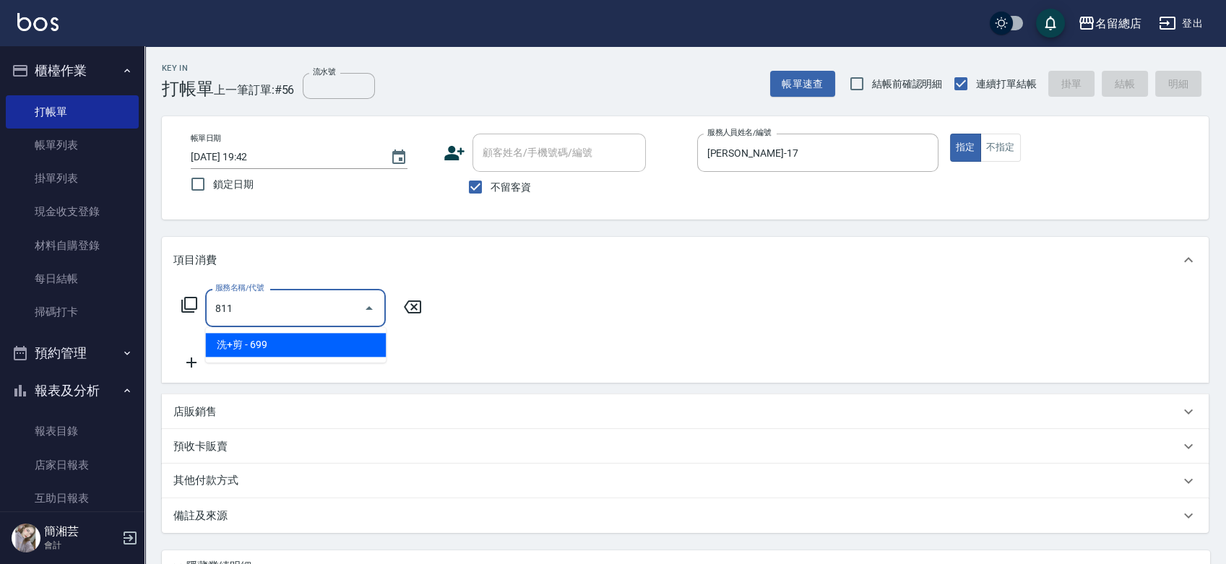
type input "洗+剪(811)"
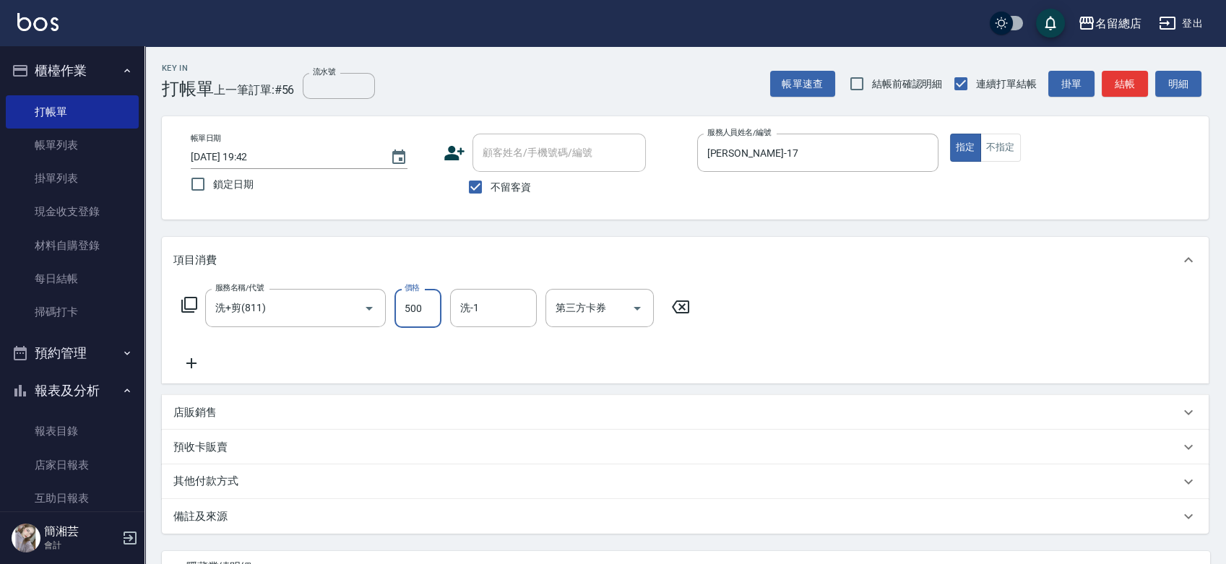
type input "500"
type input "[PERSON_NAME]-42"
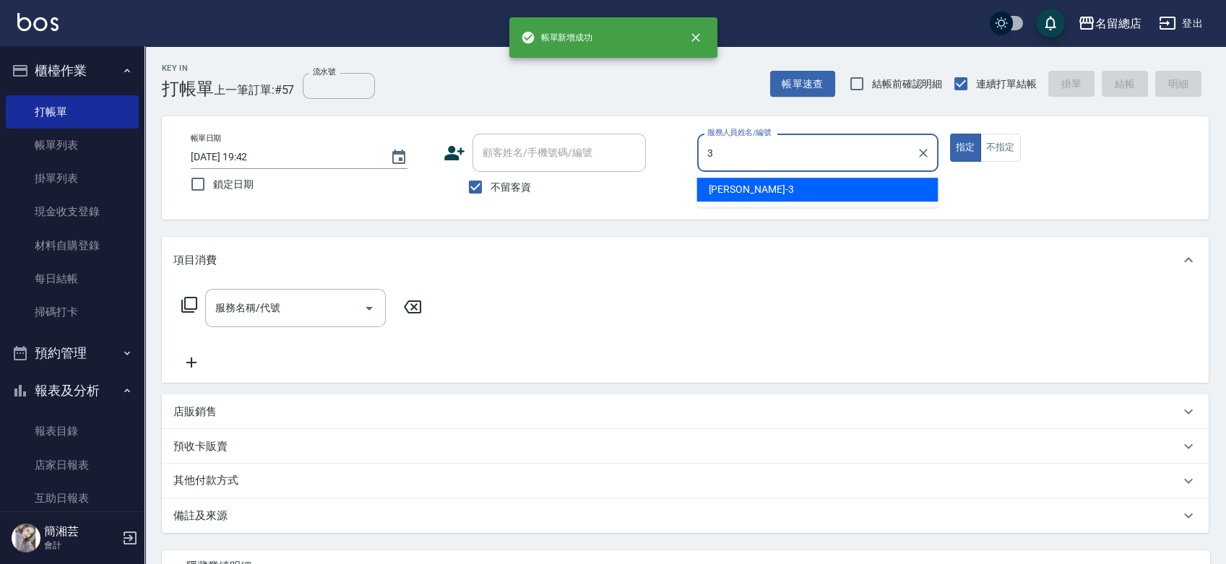
type input "[PERSON_NAME]3"
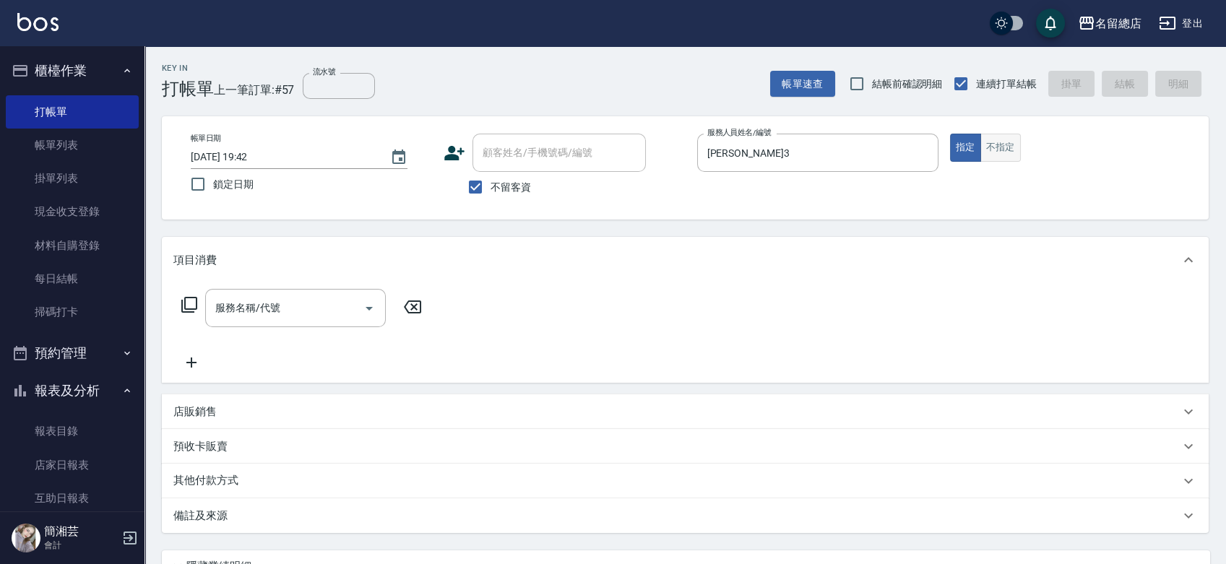
click at [1007, 152] on button "不指定" at bounding box center [1001, 148] width 40 height 28
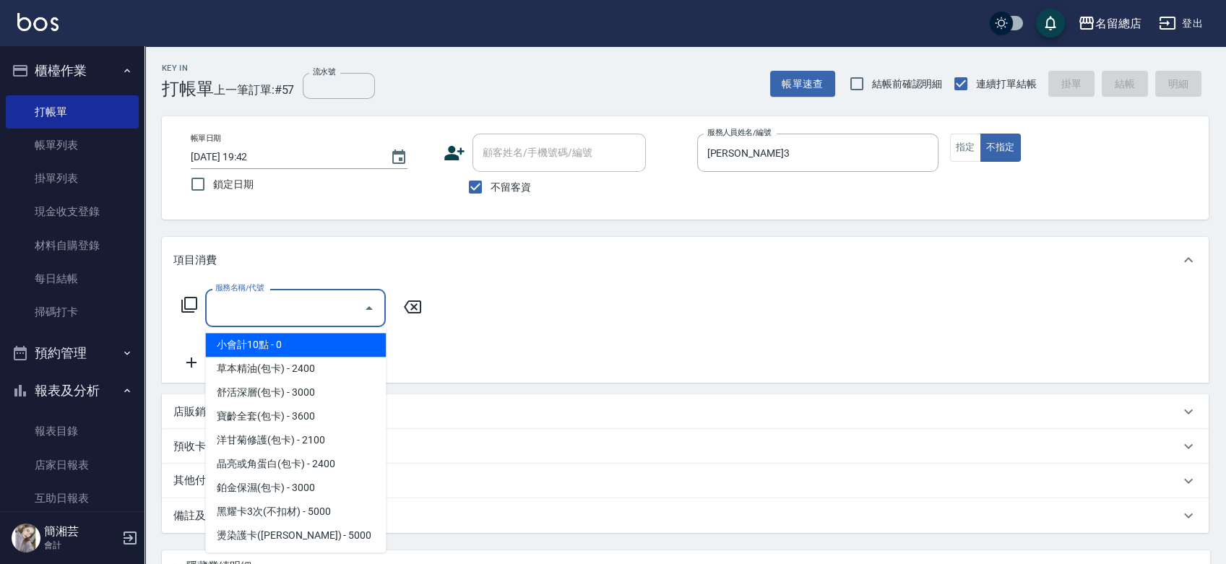
click at [275, 317] on input "服務名稱/代號" at bounding box center [285, 308] width 146 height 25
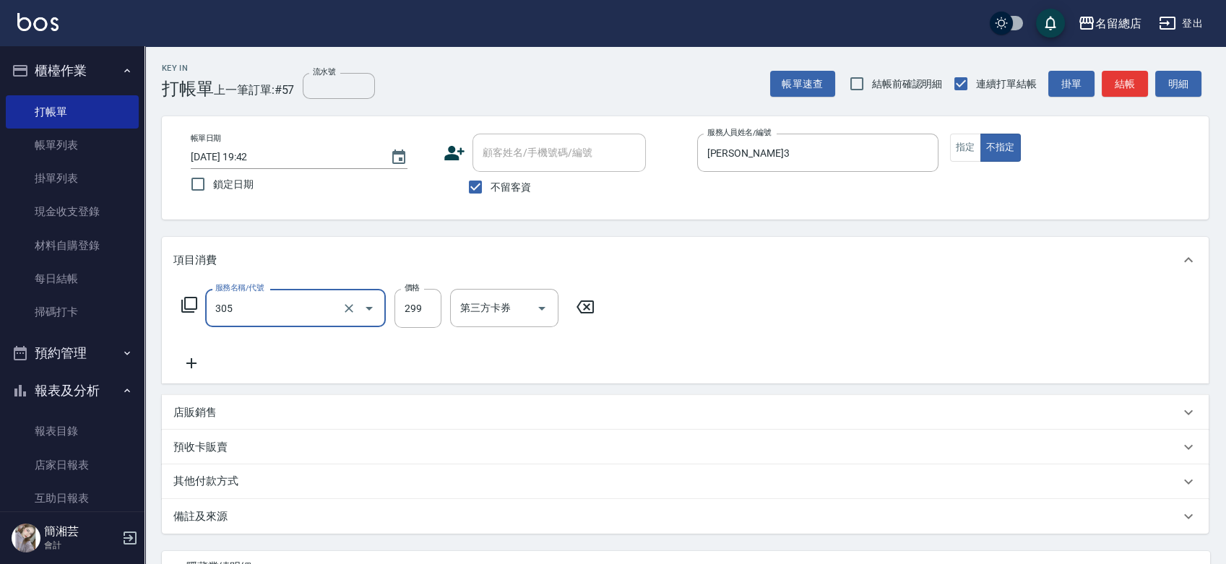
type input "剪髮(305)"
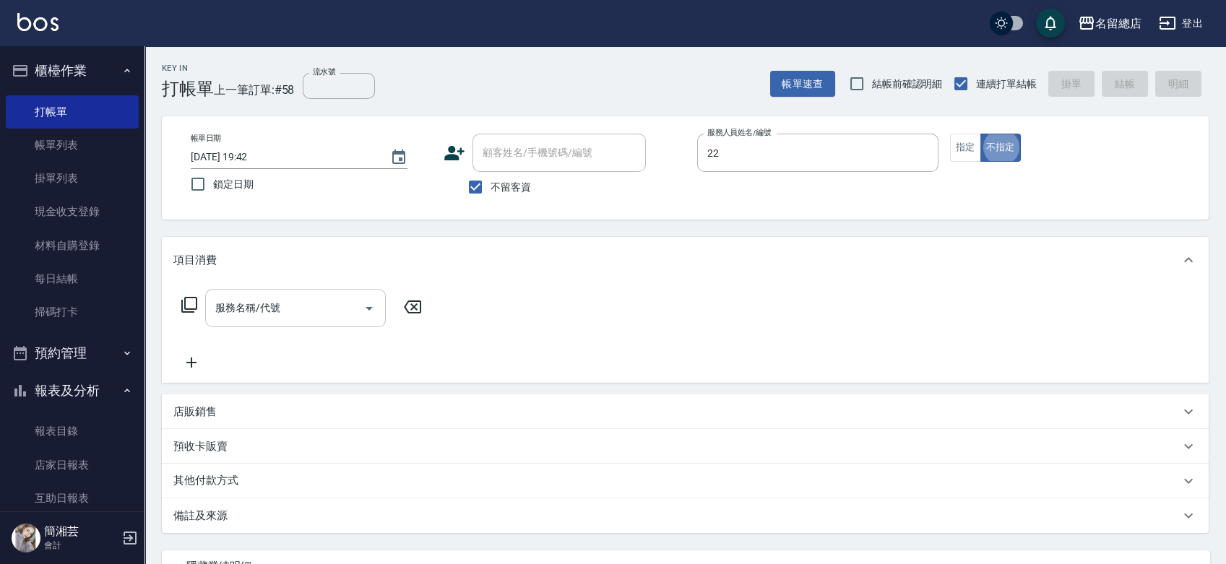
type input "Lydia-22"
click at [965, 144] on button "指定" at bounding box center [965, 148] width 31 height 28
click at [244, 317] on input "服務名稱/代號" at bounding box center [285, 308] width 146 height 25
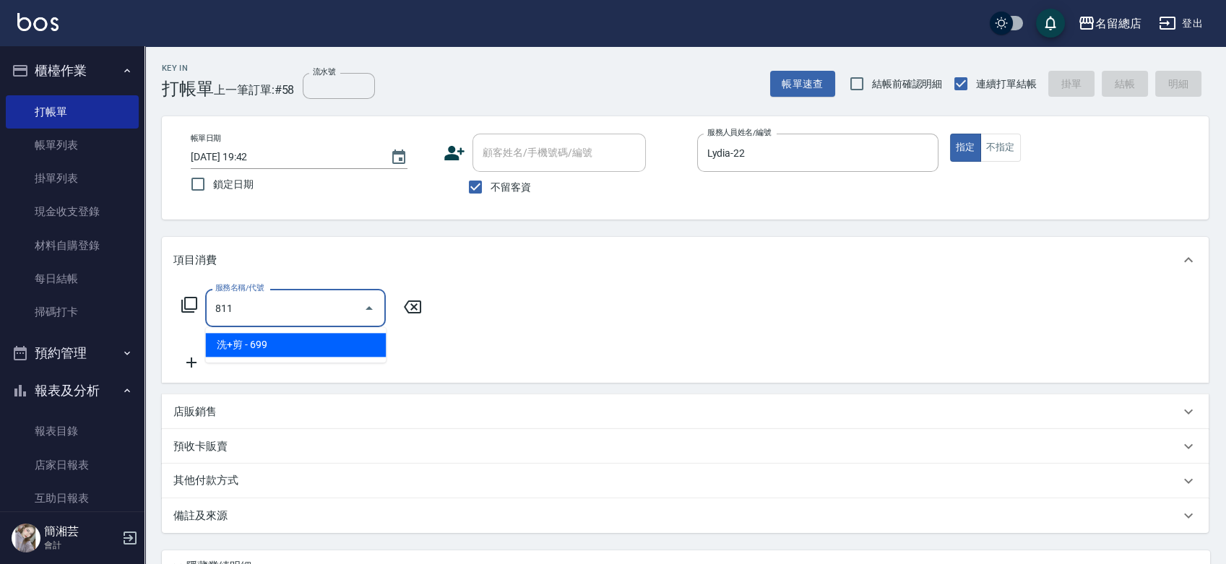
type input "洗+剪(811)"
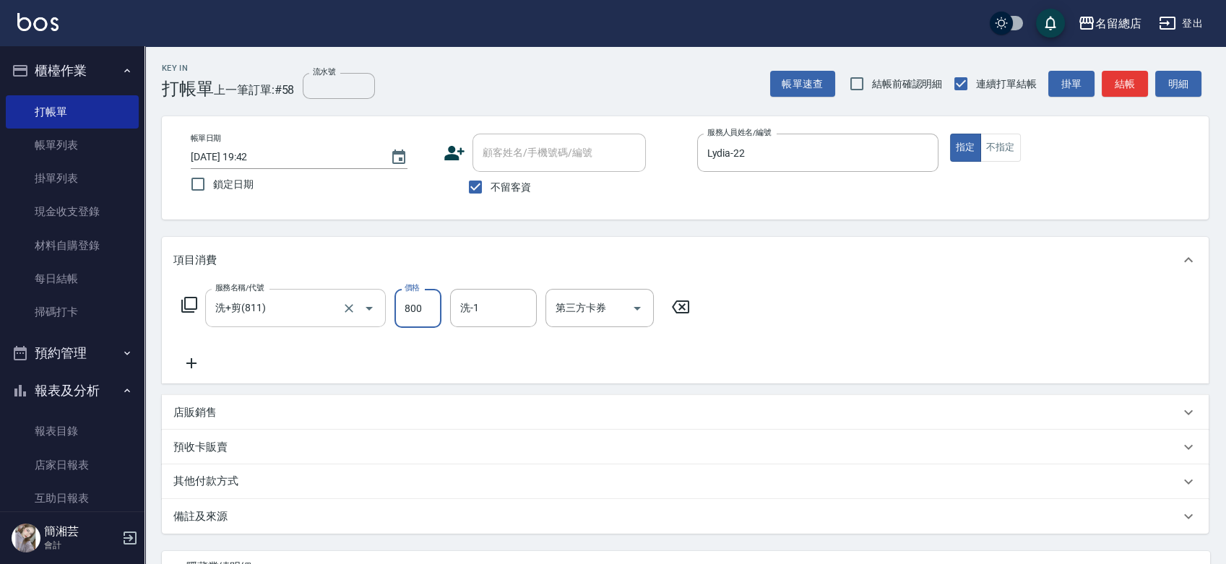
type input "800"
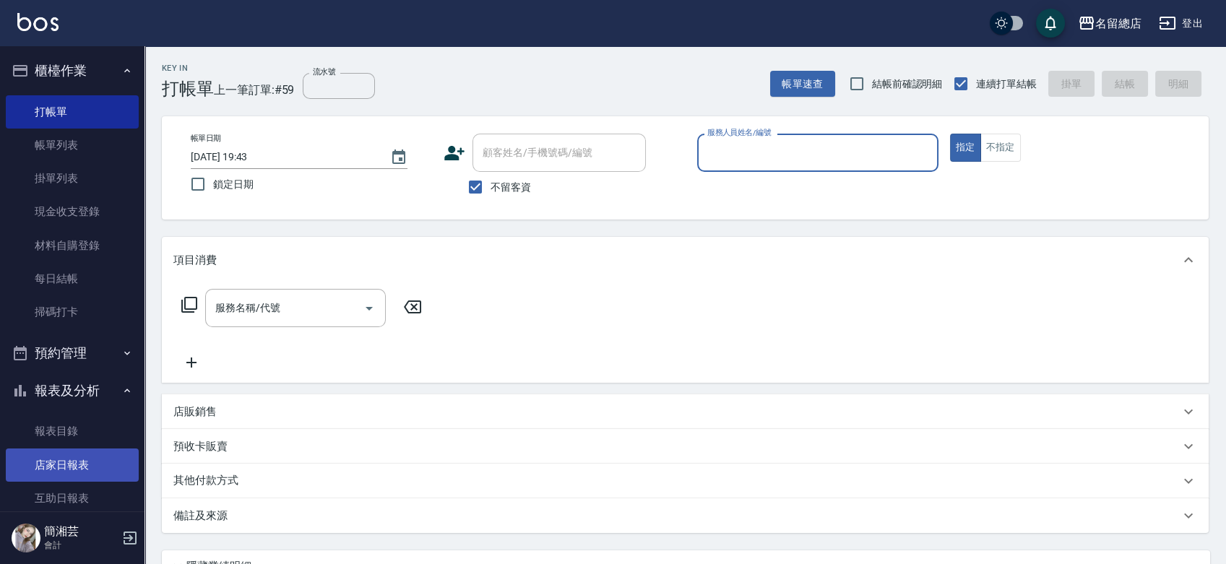
click at [113, 468] on link "店家日報表" at bounding box center [72, 465] width 133 height 33
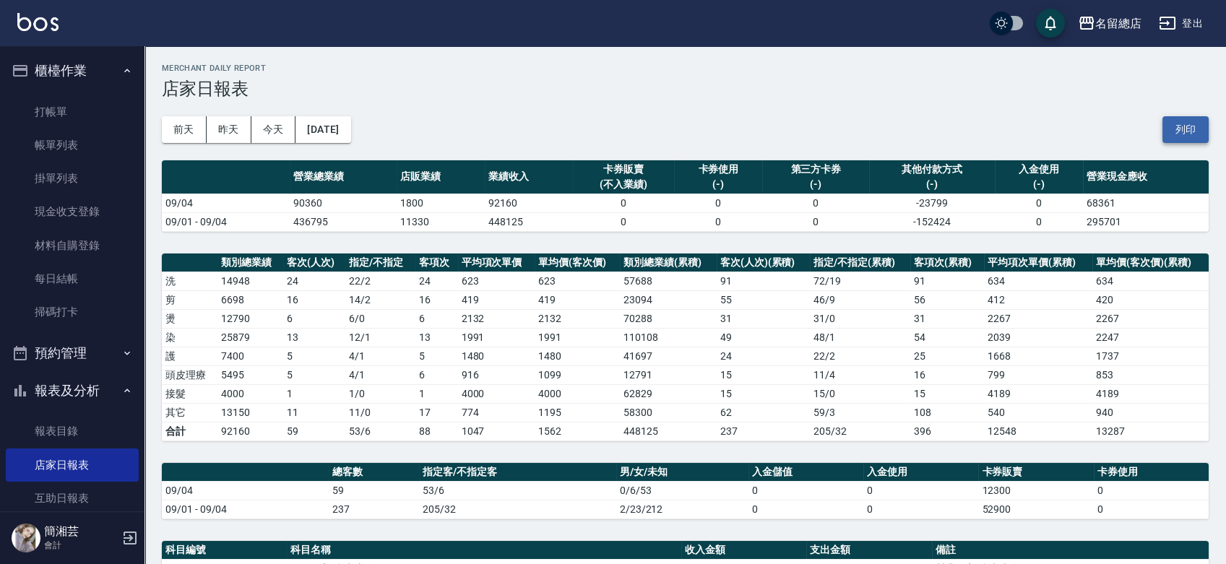
click at [1191, 132] on button "列印" at bounding box center [1186, 129] width 46 height 27
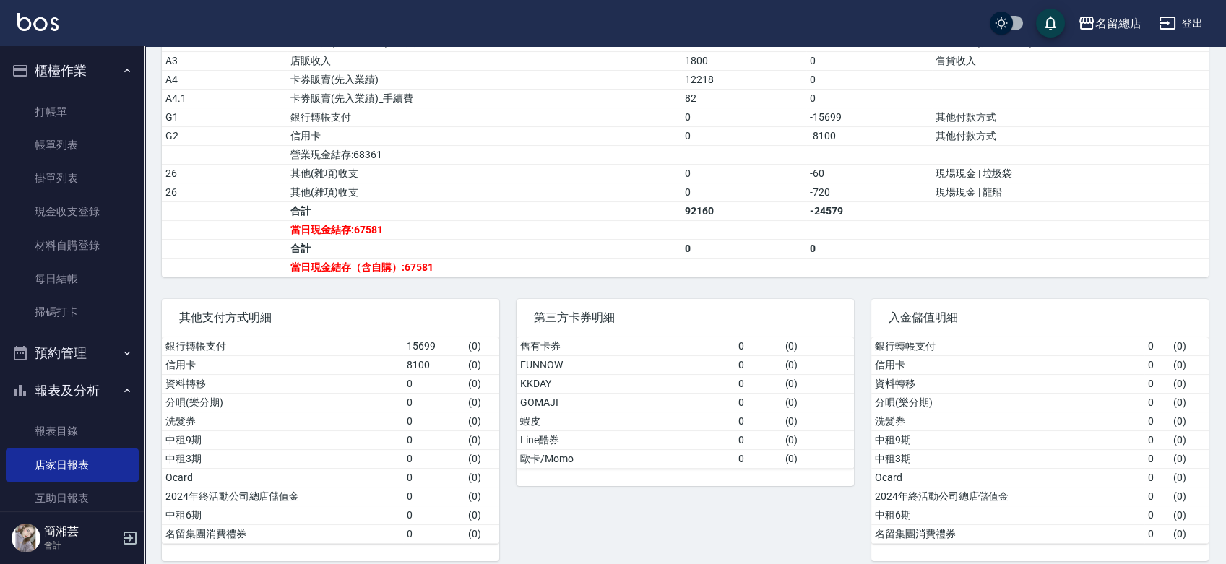
scroll to position [556, 0]
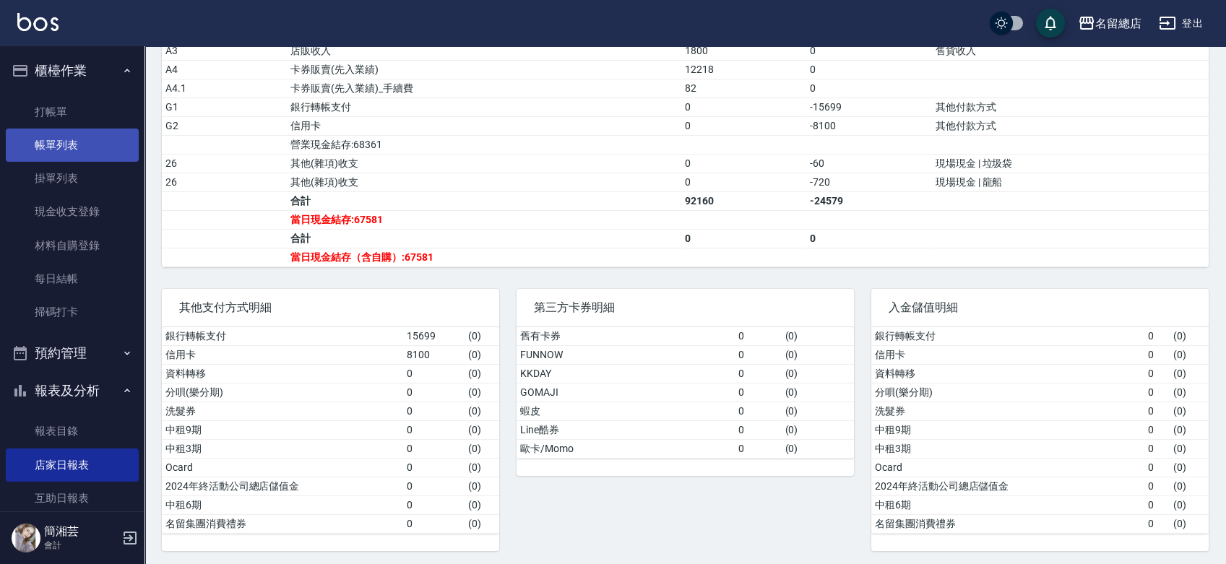
click at [86, 143] on link "帳單列表" at bounding box center [72, 145] width 133 height 33
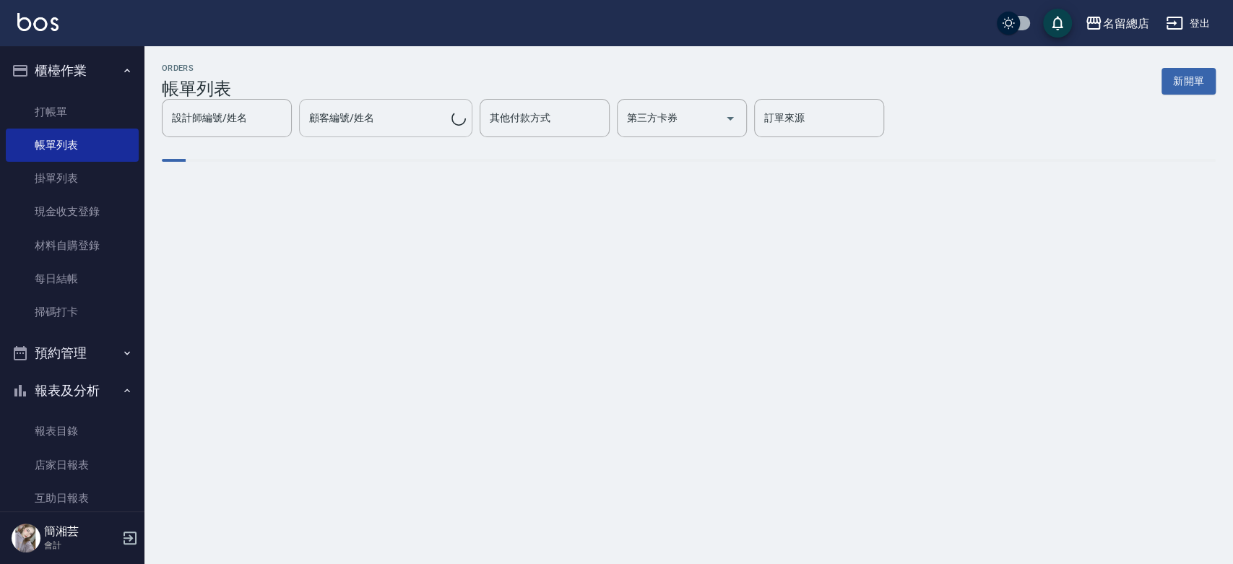
click at [595, 116] on div "設計師編號/姓名 設計師編號/姓名 顧客編號/姓名 顧客編號/姓名 其他付款方式 其他付款方式 第三方卡券 第三方卡券 訂單來源 訂單來源" at bounding box center [523, 118] width 723 height 38
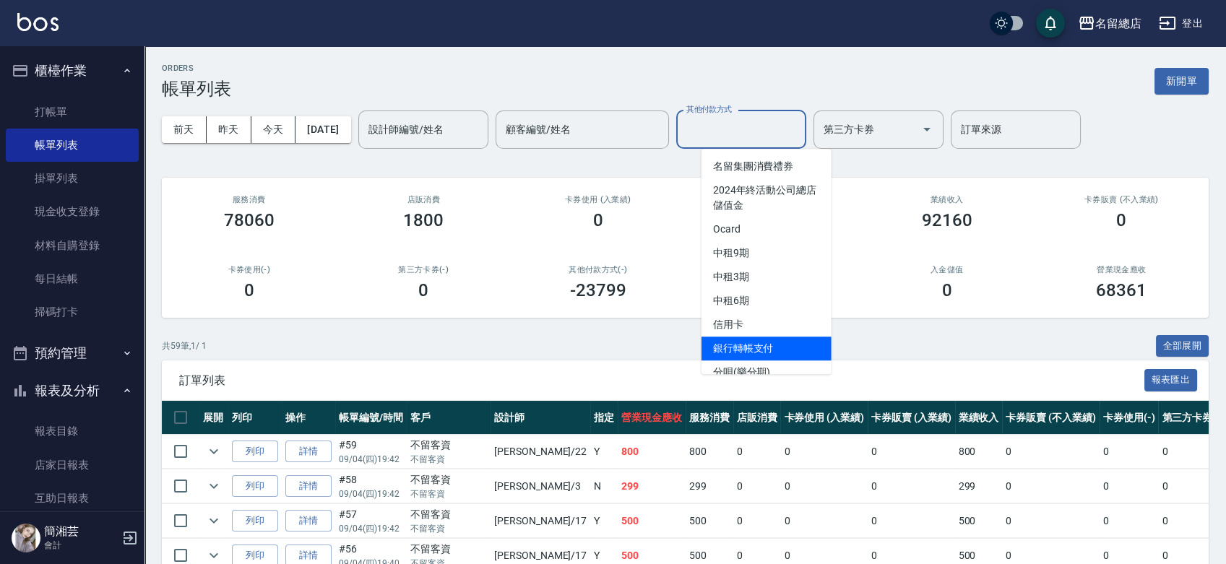
click at [735, 343] on span "銀行轉帳支付" at bounding box center [767, 349] width 130 height 24
